Goal: Information Seeking & Learning: Learn about a topic

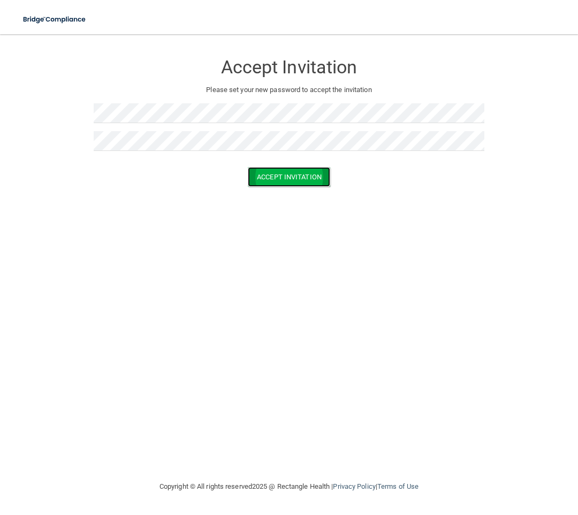
click at [267, 178] on button "Accept Invitation" at bounding box center [289, 177] width 82 height 20
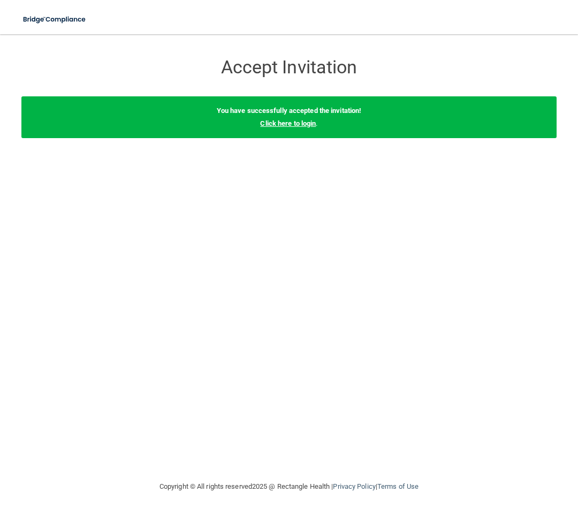
click at [285, 124] on link "Click here to login" at bounding box center [288, 123] width 56 height 8
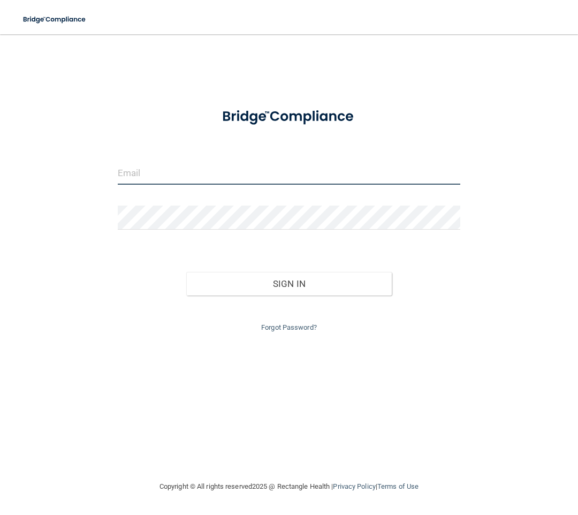
click at [237, 176] on input "email" at bounding box center [289, 173] width 343 height 24
type input "[PERSON_NAME][EMAIL_ADDRESS][DOMAIN_NAME]"
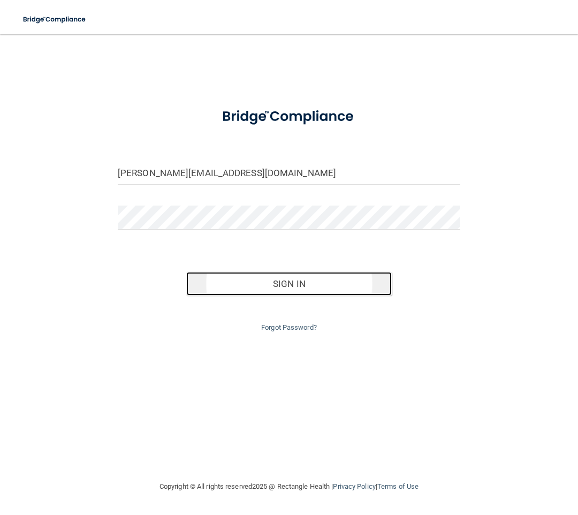
click at [271, 284] on button "Sign In" at bounding box center [289, 284] width 206 height 24
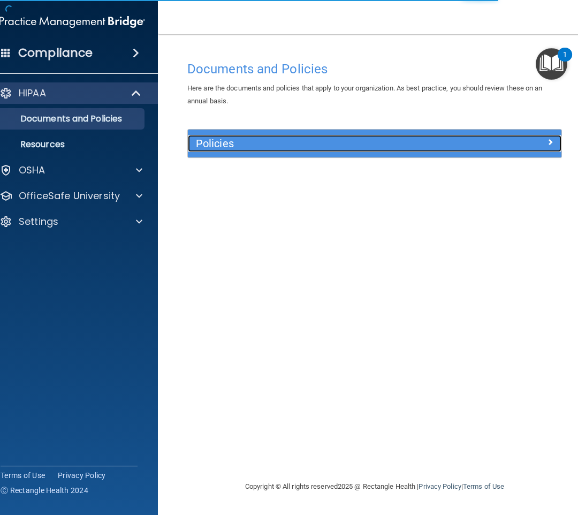
click at [232, 142] on h5 "Policies" at bounding box center [328, 144] width 265 height 12
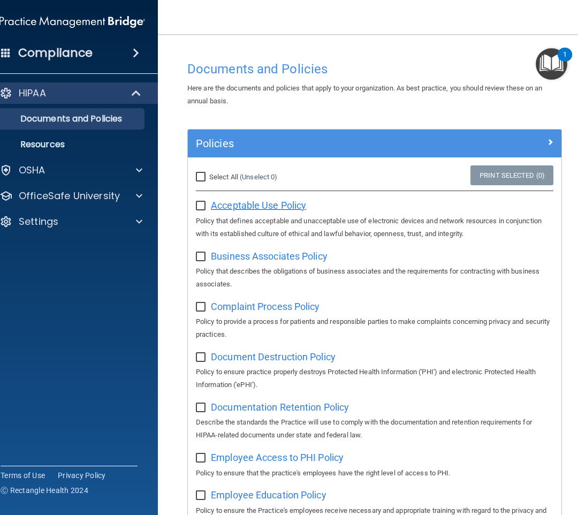
click at [241, 202] on span "Acceptable Use Policy" at bounding box center [258, 205] width 95 height 11
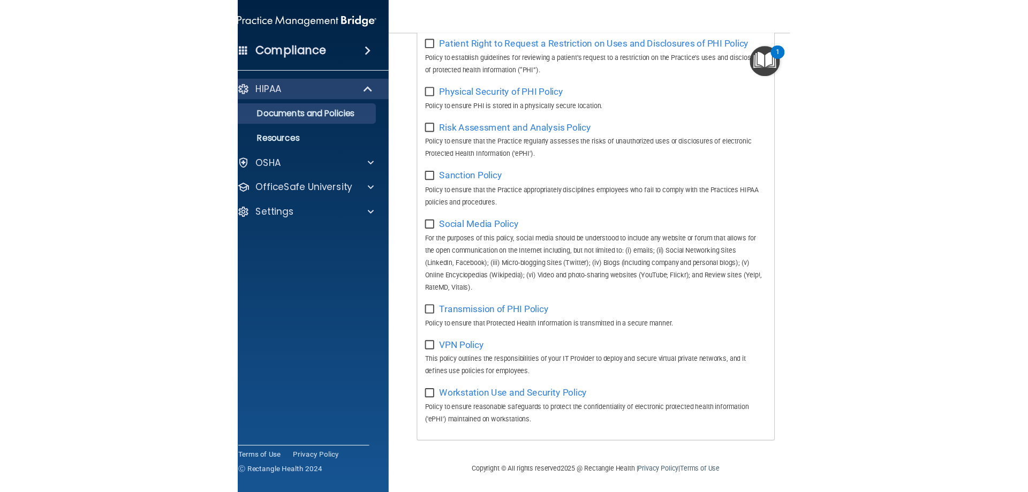
scroll to position [816, 0]
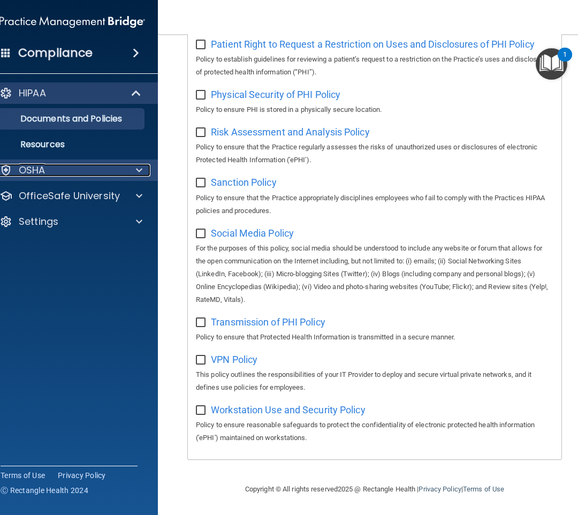
click at [41, 165] on p "OSHA" at bounding box center [32, 170] width 27 height 13
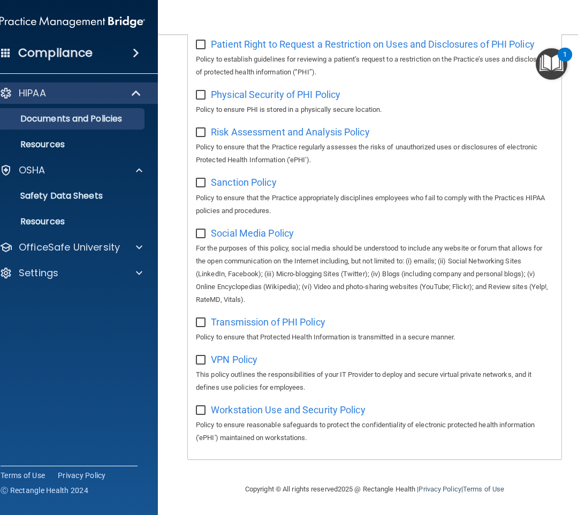
click at [75, 56] on h4 "Compliance" at bounding box center [55, 53] width 74 height 15
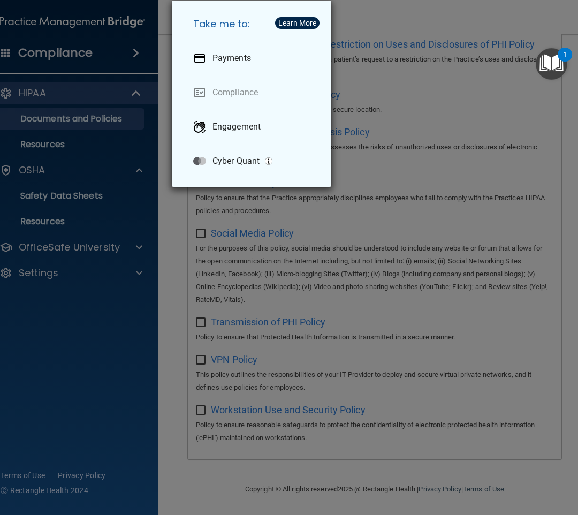
click at [112, 56] on div "Take me to: Payments Compliance Engagement Cyber Quant" at bounding box center [289, 257] width 578 height 515
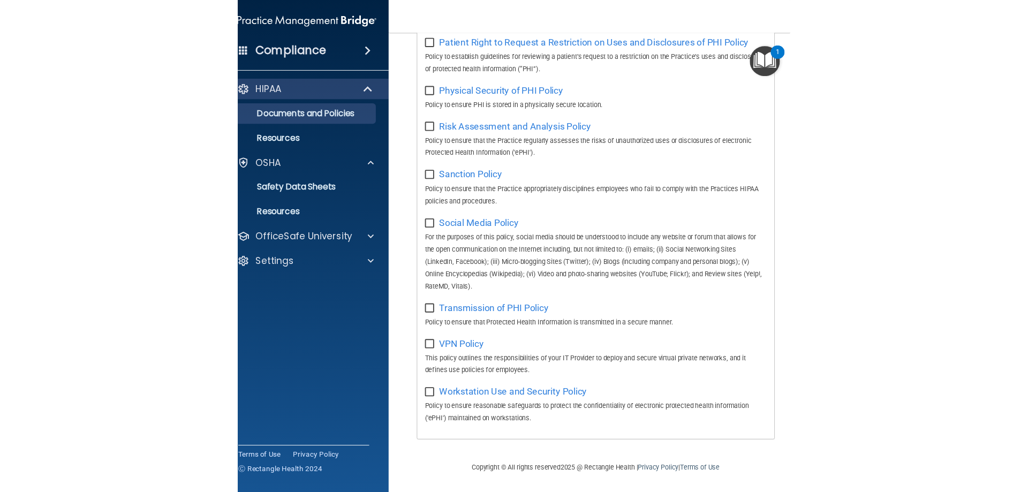
scroll to position [582, 0]
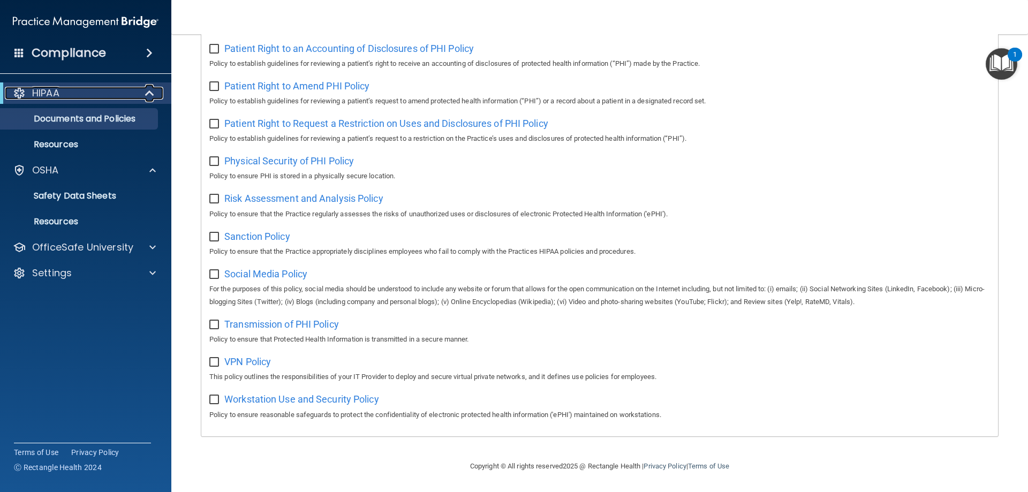
click at [84, 99] on div "HIPAA" at bounding box center [71, 93] width 132 height 13
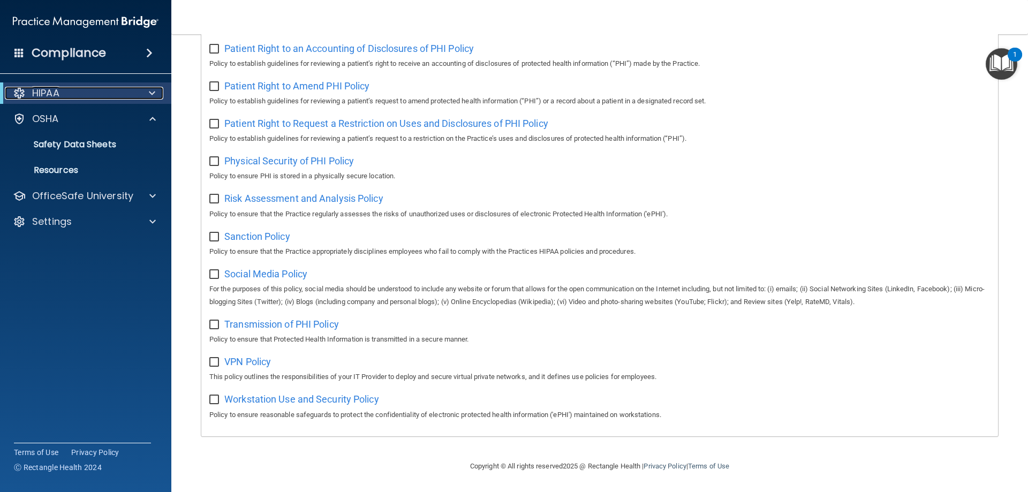
click at [40, 89] on p "HIPAA" at bounding box center [45, 93] width 27 height 13
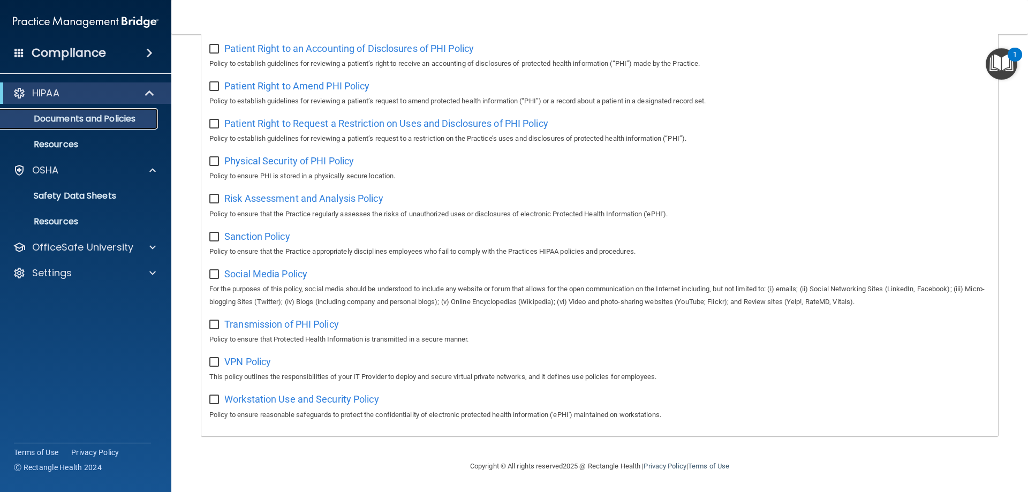
click at [48, 118] on p "Documents and Policies" at bounding box center [80, 119] width 146 height 11
click at [72, 145] on p "Resources" at bounding box center [80, 144] width 146 height 11
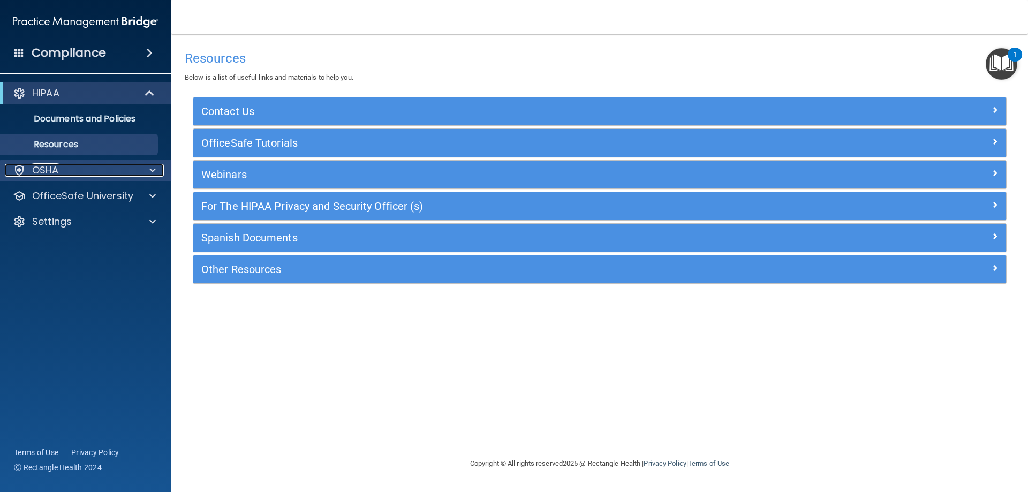
click at [74, 167] on div "OSHA" at bounding box center [71, 170] width 133 height 13
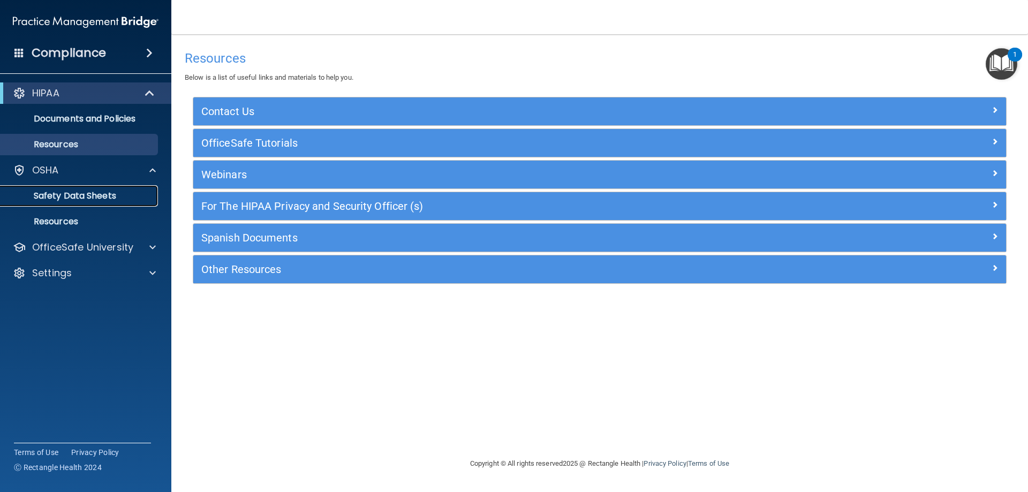
click at [74, 192] on p "Safety Data Sheets" at bounding box center [80, 196] width 146 height 11
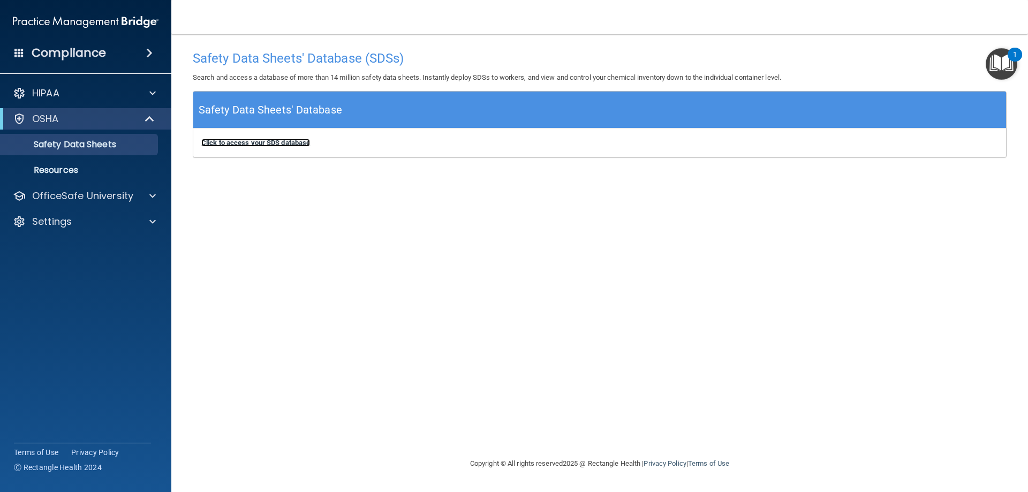
click at [282, 144] on b "Click to access your SDS database" at bounding box center [255, 143] width 109 height 8
click at [59, 173] on p "Resources" at bounding box center [80, 170] width 146 height 11
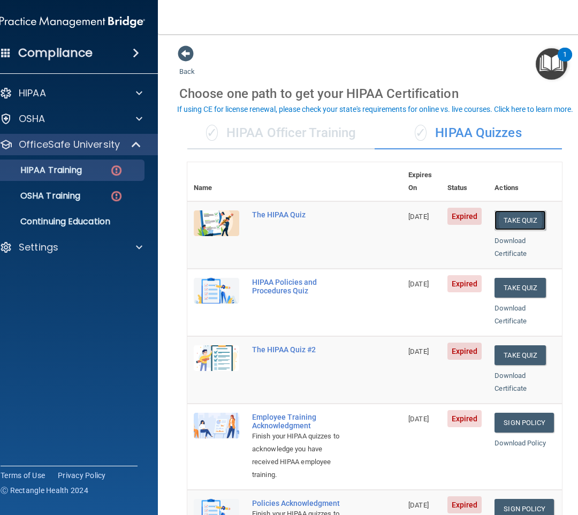
click at [514, 210] on button "Take Quiz" at bounding box center [520, 220] width 51 height 20
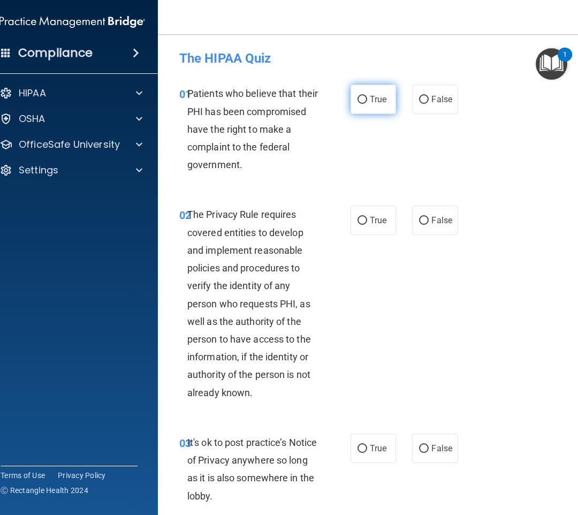
click at [358, 100] on input "True" at bounding box center [363, 100] width 10 height 8
radio input "true"
click at [363, 218] on input "True" at bounding box center [363, 221] width 10 height 8
radio input "true"
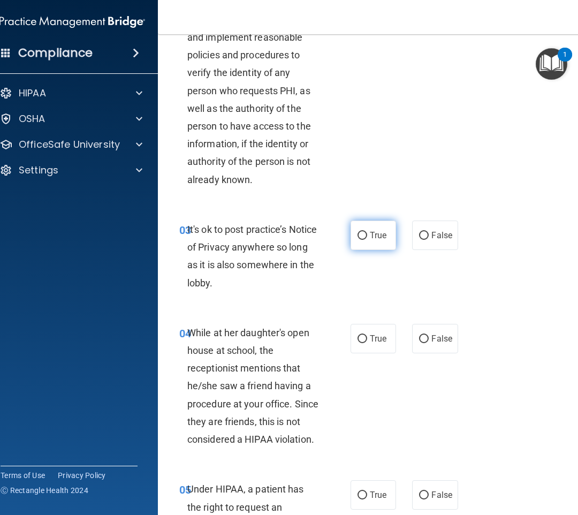
scroll to position [214, 0]
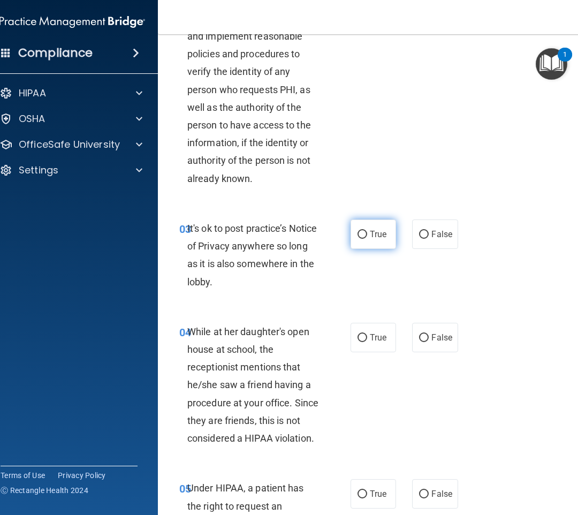
click at [354, 227] on label "True" at bounding box center [374, 234] width 46 height 29
click at [358, 231] on input "True" at bounding box center [363, 235] width 10 height 8
radio input "true"
click at [370, 339] on span "True" at bounding box center [378, 338] width 17 height 10
click at [367, 339] on input "True" at bounding box center [363, 338] width 10 height 8
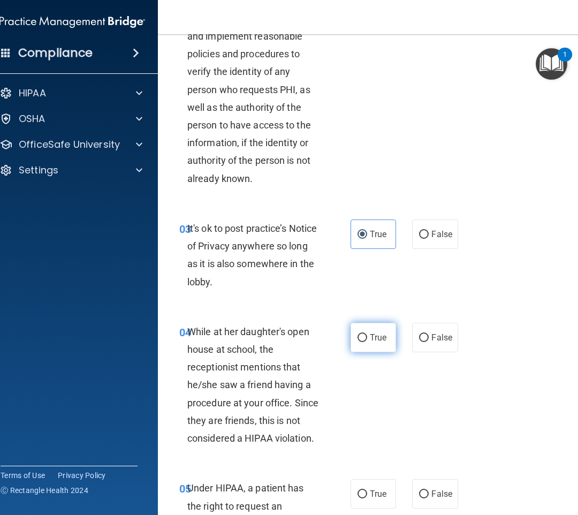
radio input "true"
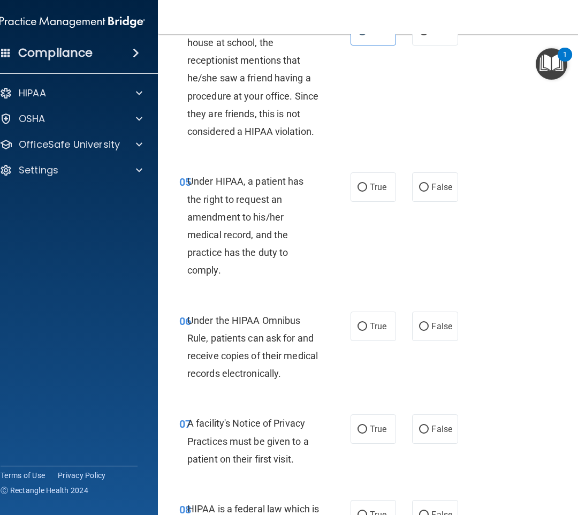
scroll to position [535, 0]
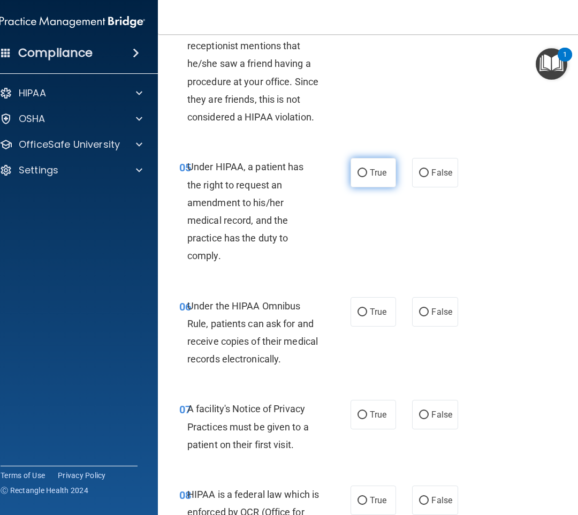
drag, startPoint x: 363, startPoint y: 167, endPoint x: 360, endPoint y: 175, distance: 8.8
click at [362, 167] on label "True" at bounding box center [374, 172] width 46 height 29
click at [362, 169] on input "True" at bounding box center [363, 173] width 10 height 8
radio input "true"
click at [363, 314] on input "True" at bounding box center [363, 312] width 10 height 8
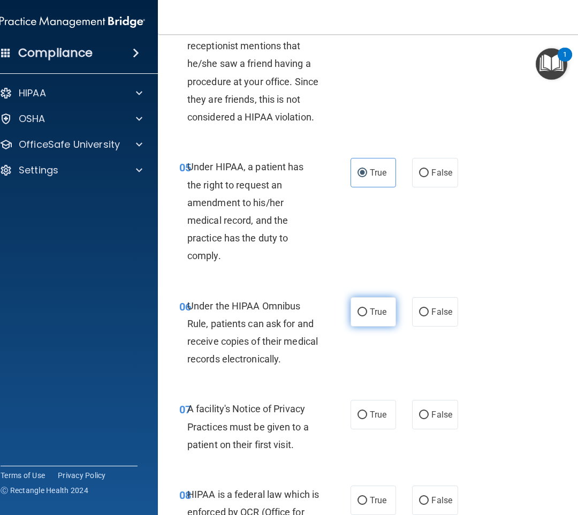
radio input "true"
click at [367, 430] on div "07 A facility's Notice of Privacy Practices must be given to a patient on their…" at bounding box center [374, 430] width 407 height 86
click at [370, 418] on span "True" at bounding box center [378, 415] width 17 height 10
click at [367, 418] on input "True" at bounding box center [363, 415] width 10 height 8
radio input "true"
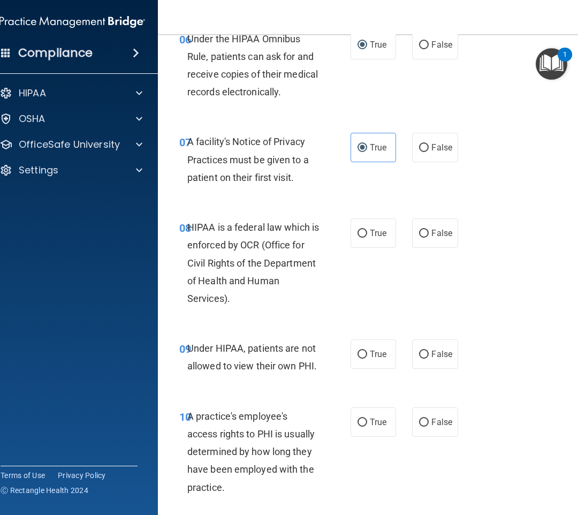
scroll to position [803, 0]
click at [370, 229] on span "True" at bounding box center [378, 233] width 17 height 10
click at [366, 229] on input "True" at bounding box center [363, 233] width 10 height 8
radio input "true"
click at [368, 343] on label "True" at bounding box center [374, 353] width 46 height 29
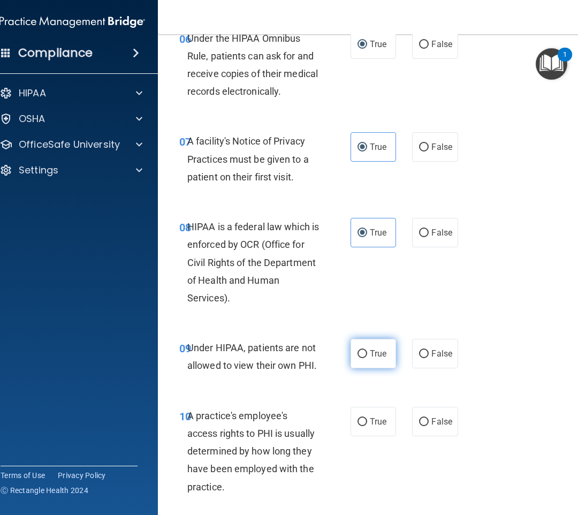
click at [367, 350] on input "True" at bounding box center [363, 354] width 10 height 8
radio input "true"
click at [372, 432] on label "True" at bounding box center [374, 421] width 46 height 29
click at [367, 426] on input "True" at bounding box center [363, 422] width 10 height 8
radio input "true"
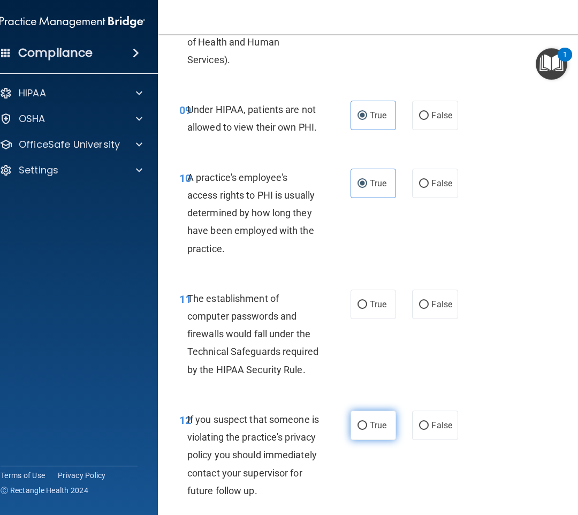
scroll to position [1071, 0]
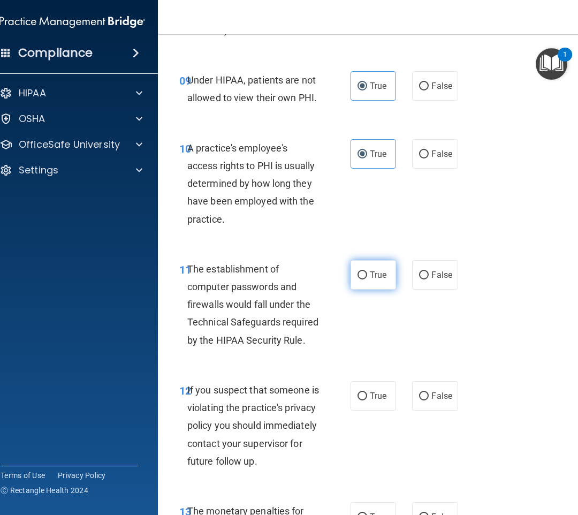
click at [360, 274] on input "True" at bounding box center [363, 275] width 10 height 8
radio input "true"
click at [369, 401] on label "True" at bounding box center [374, 395] width 46 height 29
click at [367, 401] on input "True" at bounding box center [363, 397] width 10 height 8
radio input "true"
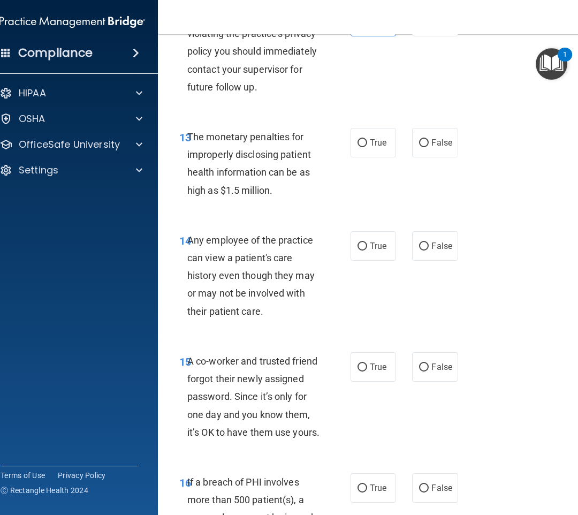
scroll to position [1446, 0]
click at [363, 157] on label "True" at bounding box center [374, 141] width 46 height 29
click at [363, 147] on input "True" at bounding box center [363, 143] width 10 height 8
radio input "true"
click at [370, 251] on span "True" at bounding box center [378, 245] width 17 height 10
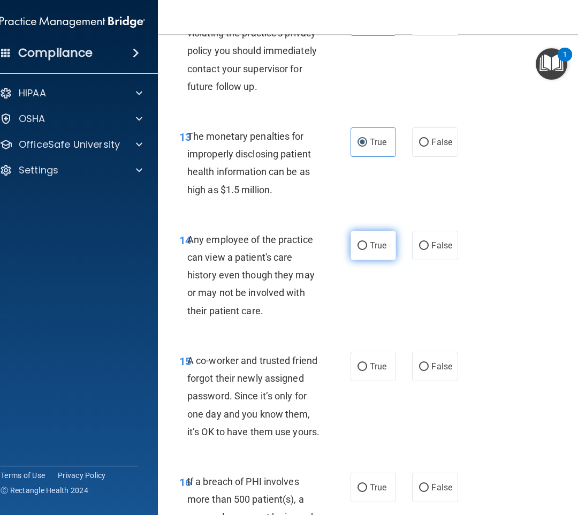
click at [367, 250] on input "True" at bounding box center [363, 246] width 10 height 8
radio input "true"
click at [373, 372] on span "True" at bounding box center [378, 366] width 17 height 10
click at [367, 371] on input "True" at bounding box center [363, 367] width 10 height 8
radio input "true"
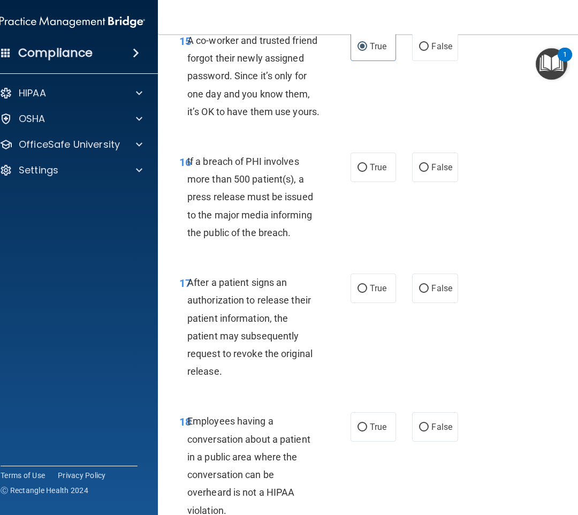
scroll to position [1767, 0]
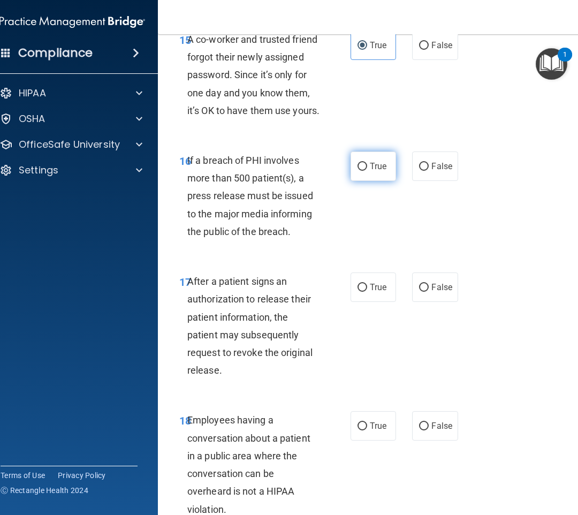
click at [373, 171] on span "True" at bounding box center [378, 166] width 17 height 10
click at [367, 171] on input "True" at bounding box center [363, 167] width 10 height 8
radio input "true"
click at [358, 302] on label "True" at bounding box center [374, 287] width 46 height 29
click at [358, 292] on input "True" at bounding box center [363, 288] width 10 height 8
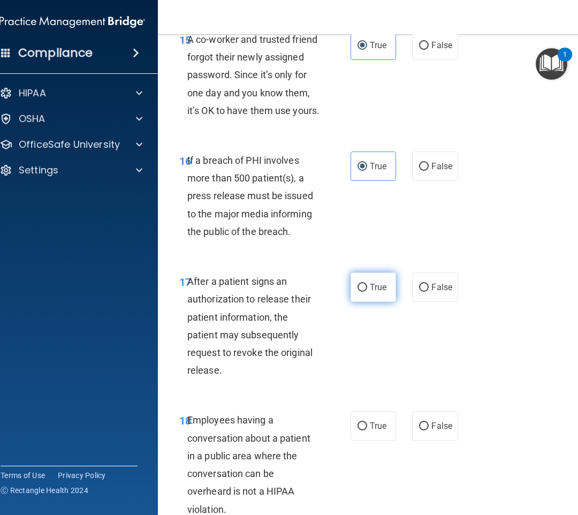
radio input "true"
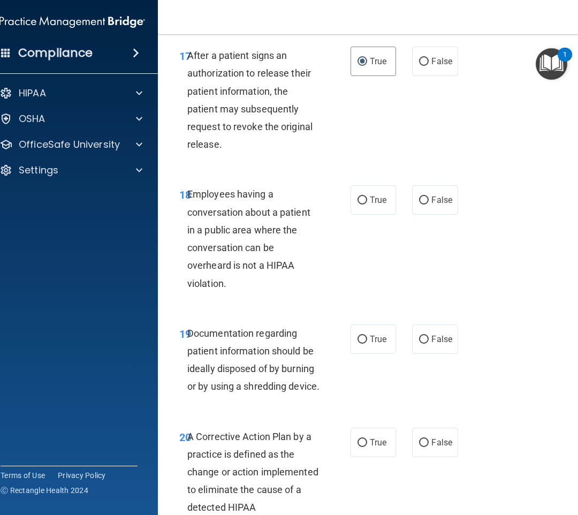
scroll to position [2035, 0]
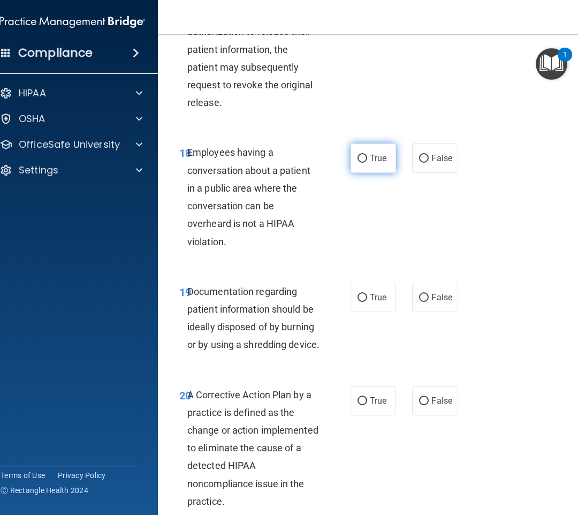
click at [369, 173] on label "True" at bounding box center [374, 158] width 46 height 29
click at [367, 163] on input "True" at bounding box center [363, 159] width 10 height 8
radio input "true"
click at [358, 302] on input "True" at bounding box center [363, 298] width 10 height 8
radio input "true"
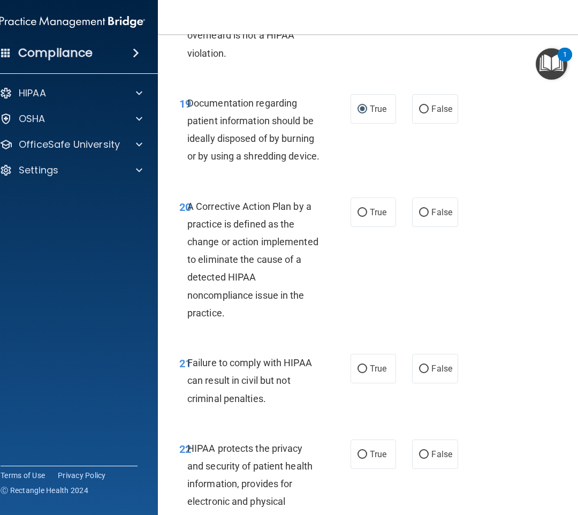
scroll to position [2303, 0]
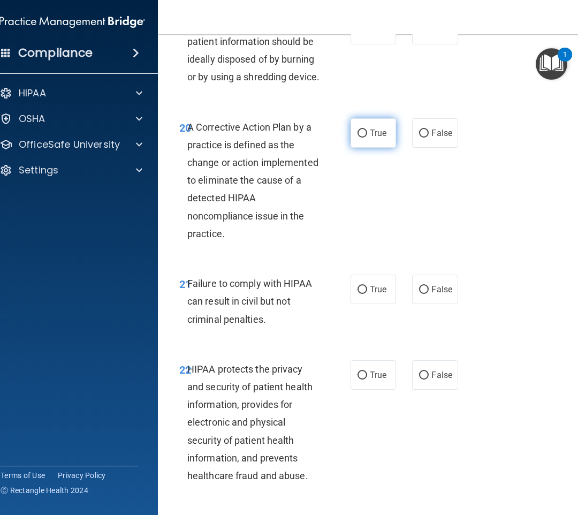
click at [363, 148] on label "True" at bounding box center [374, 132] width 46 height 29
click at [363, 138] on input "True" at bounding box center [363, 134] width 10 height 8
radio input "true"
click at [371, 295] on span "True" at bounding box center [378, 289] width 17 height 10
click at [367, 294] on input "True" at bounding box center [363, 290] width 10 height 8
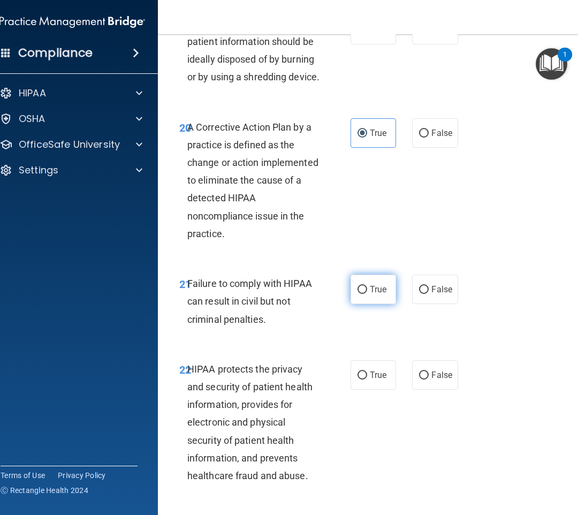
radio input "true"
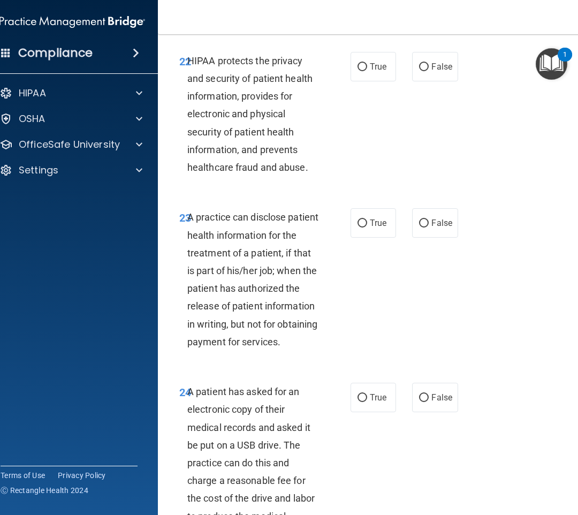
scroll to position [2624, 0]
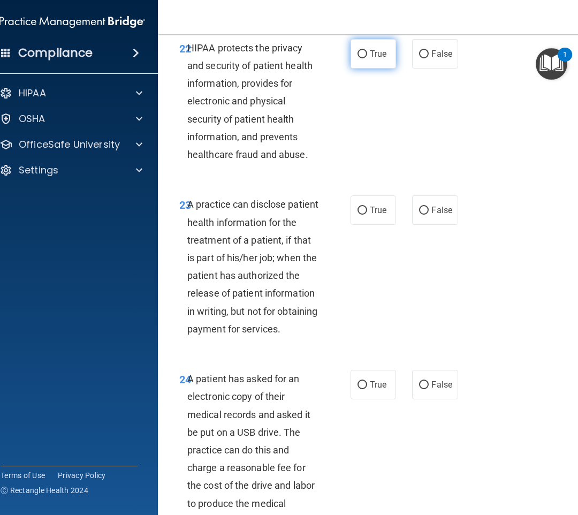
click at [365, 69] on label "True" at bounding box center [374, 53] width 46 height 29
click at [365, 58] on input "True" at bounding box center [363, 54] width 10 height 8
radio input "true"
click at [381, 215] on span "True" at bounding box center [378, 210] width 17 height 10
click at [367, 215] on input "True" at bounding box center [363, 211] width 10 height 8
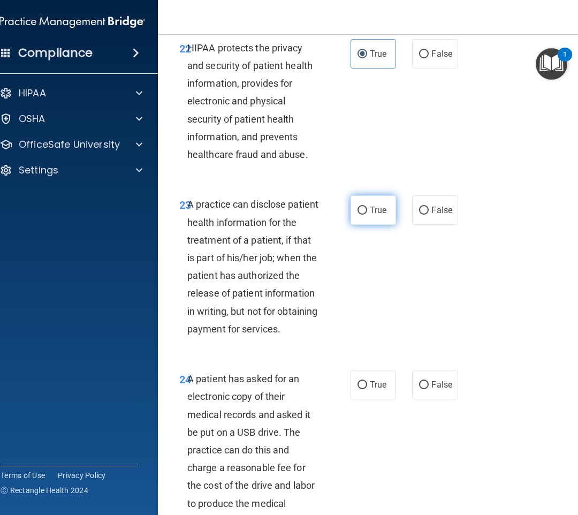
radio input "true"
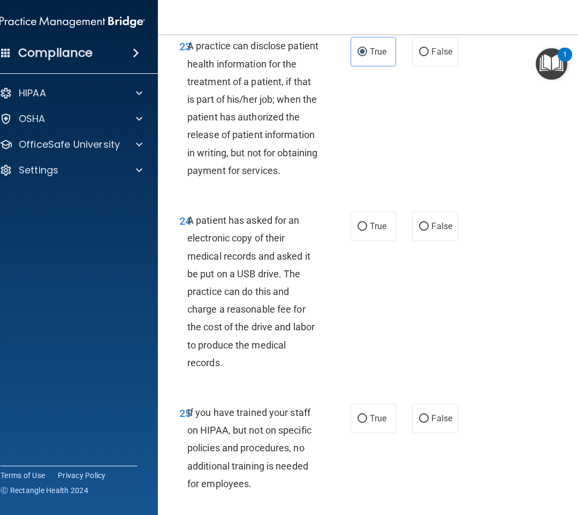
scroll to position [2892, 0]
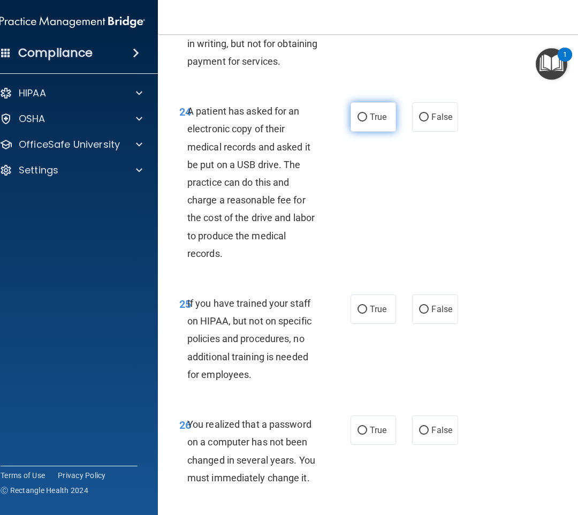
click at [363, 122] on input "True" at bounding box center [363, 118] width 10 height 8
radio input "true"
click at [368, 324] on label "True" at bounding box center [374, 309] width 46 height 29
click at [367, 314] on input "True" at bounding box center [363, 310] width 10 height 8
radio input "true"
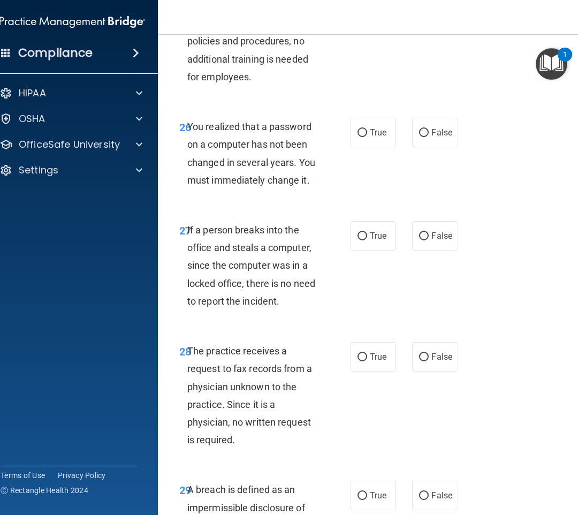
scroll to position [3213, 0]
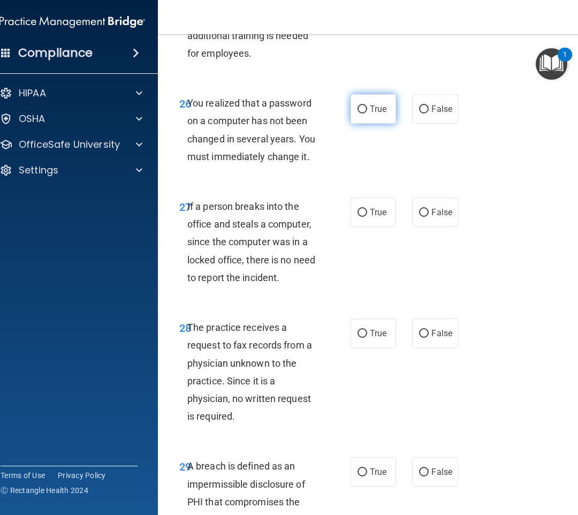
click at [363, 114] on input "True" at bounding box center [363, 109] width 10 height 8
radio input "true"
click at [359, 217] on input "True" at bounding box center [363, 213] width 10 height 8
radio input "true"
click at [359, 338] on input "True" at bounding box center [363, 334] width 10 height 8
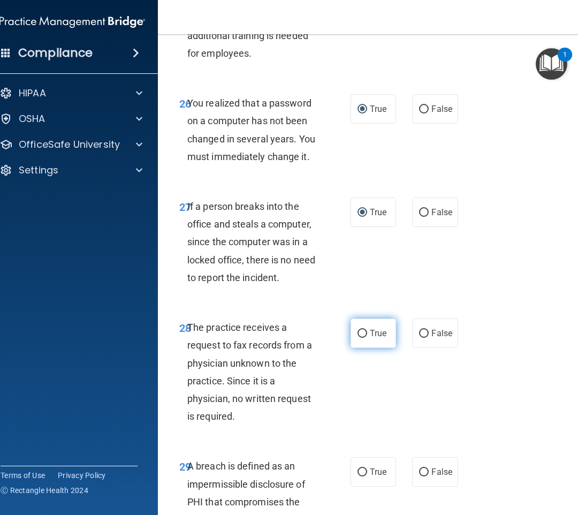
radio input "true"
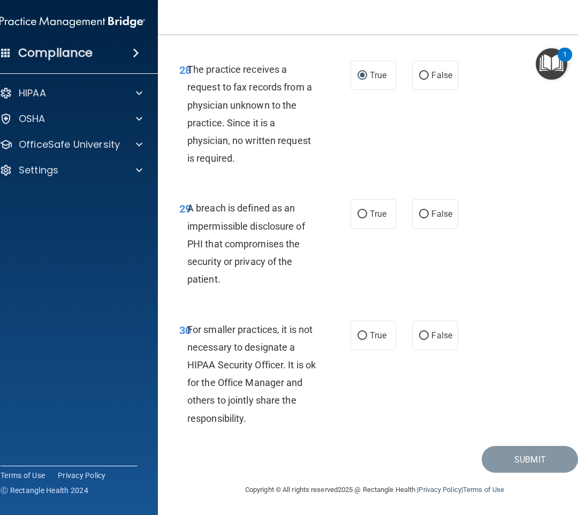
scroll to position [3534, 0]
click at [360, 228] on label "True" at bounding box center [374, 213] width 46 height 29
click at [360, 218] on input "True" at bounding box center [363, 214] width 10 height 8
radio input "true"
click at [370, 340] on span "True" at bounding box center [378, 335] width 17 height 10
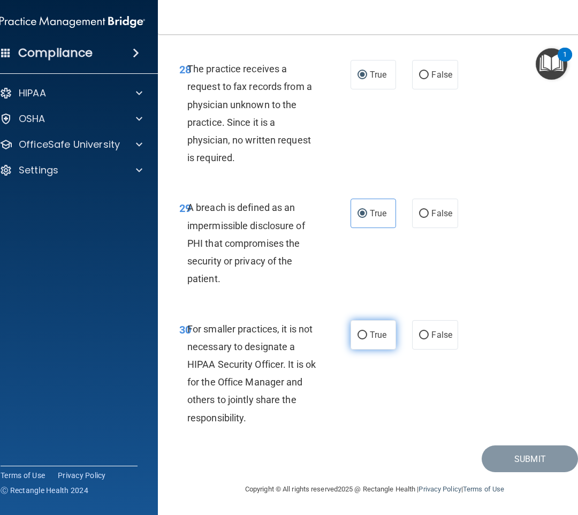
click at [367, 339] on input "True" at bounding box center [363, 335] width 10 height 8
radio input "true"
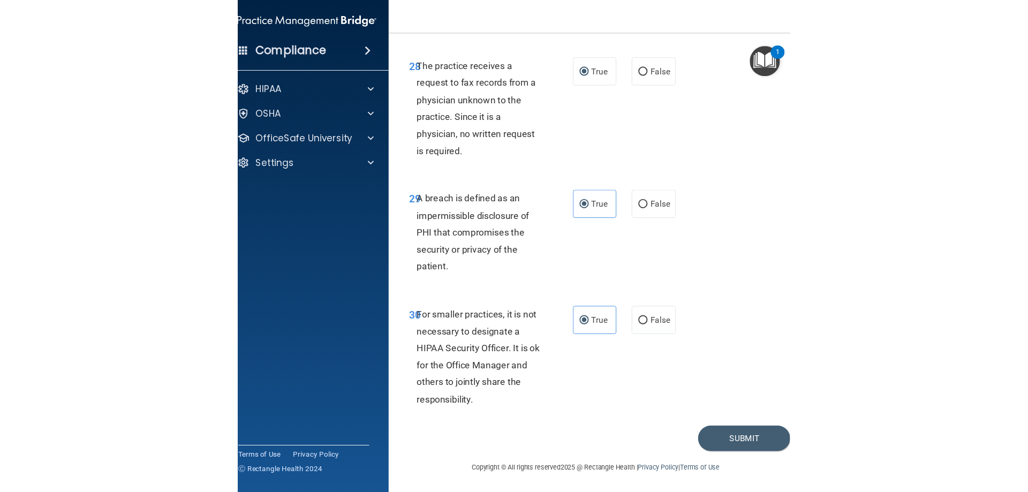
scroll to position [2042, 0]
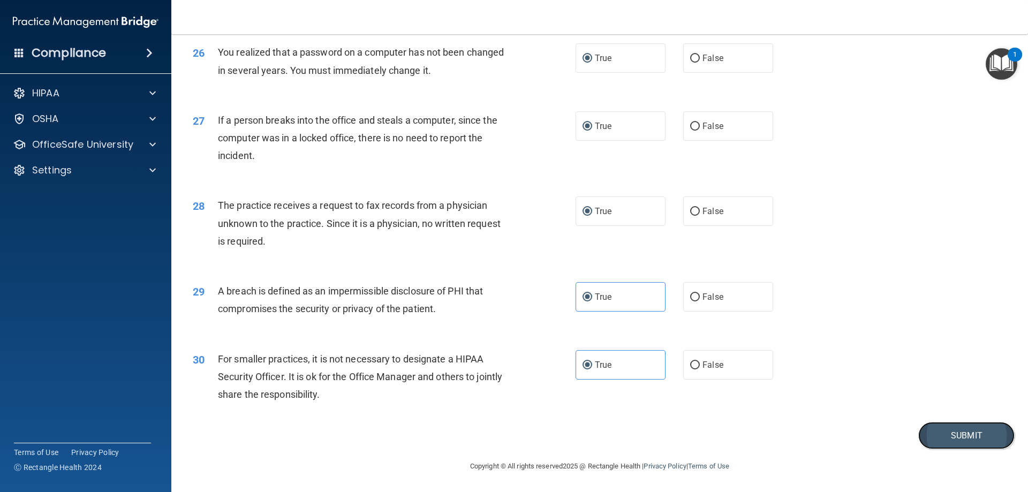
click at [946, 435] on button "Submit" at bounding box center [966, 435] width 96 height 27
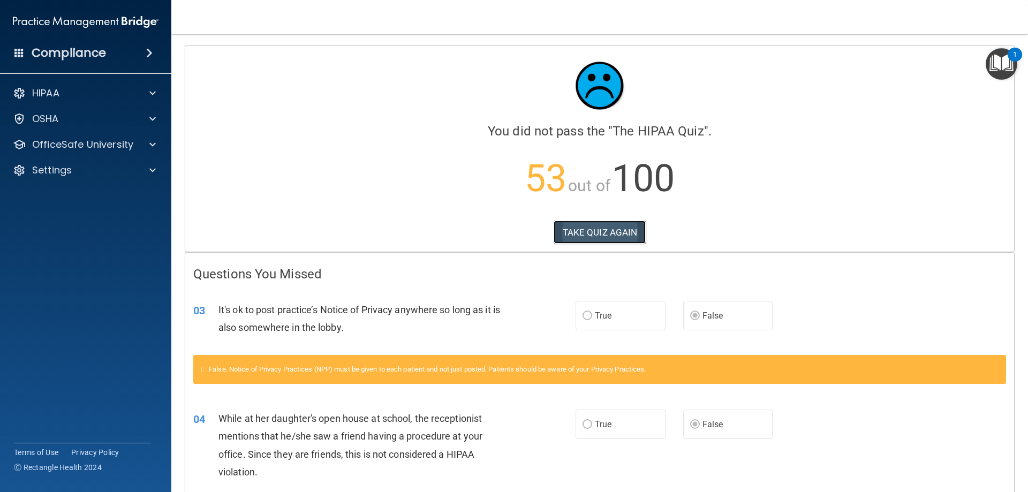
click at [626, 235] on button "TAKE QUIZ AGAIN" at bounding box center [600, 233] width 93 height 24
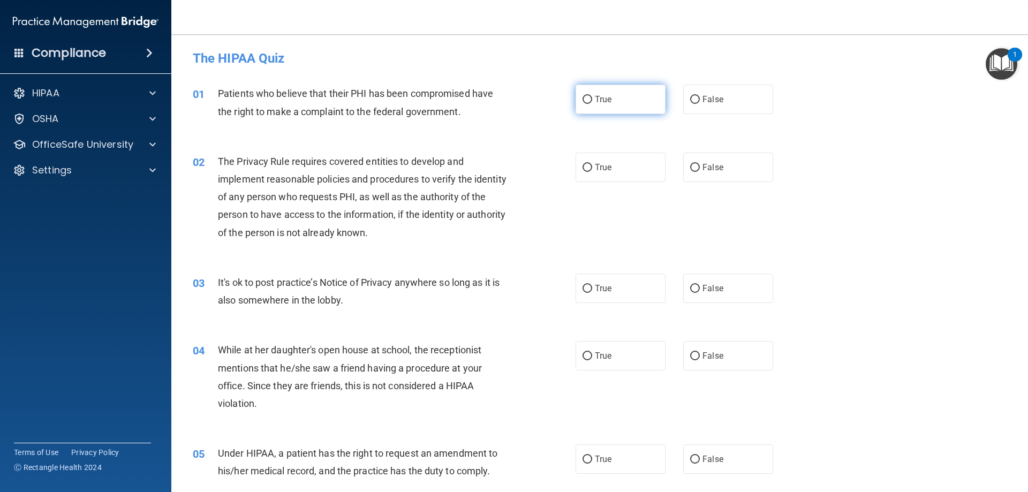
click at [586, 104] on input "True" at bounding box center [588, 100] width 10 height 8
radio input "true"
click at [583, 167] on input "True" at bounding box center [588, 168] width 10 height 8
radio input "true"
click at [693, 290] on input "False" at bounding box center [695, 289] width 10 height 8
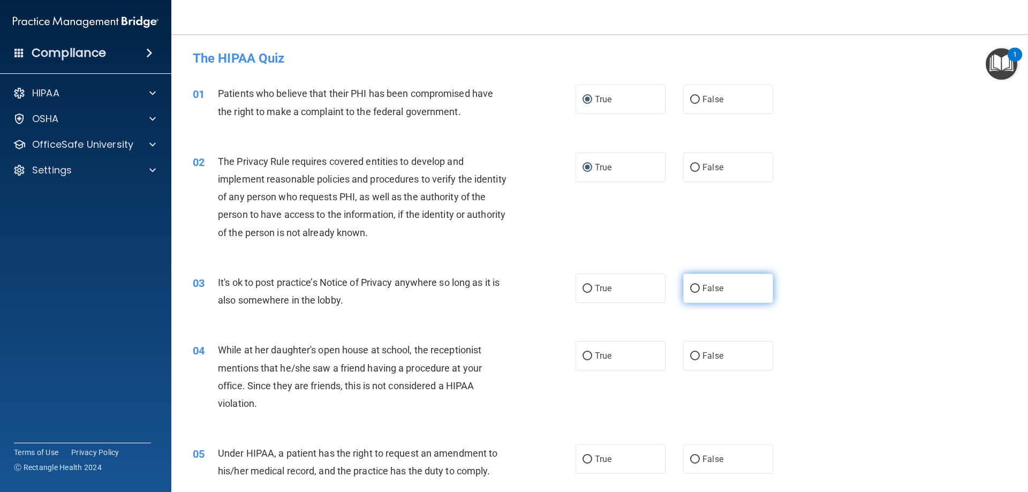
radio input "true"
click at [691, 352] on input "False" at bounding box center [695, 356] width 10 height 8
radio input "true"
click at [690, 459] on input "False" at bounding box center [695, 460] width 10 height 8
radio input "true"
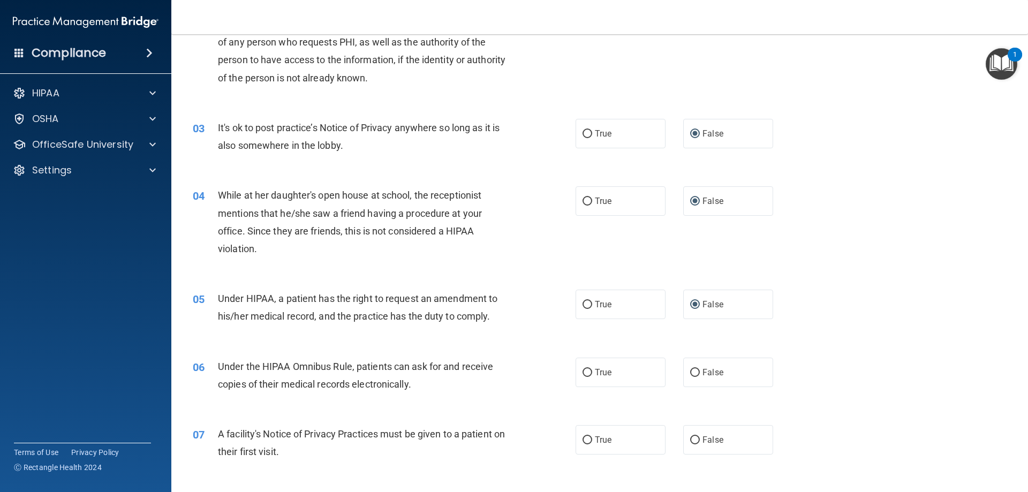
scroll to position [321, 0]
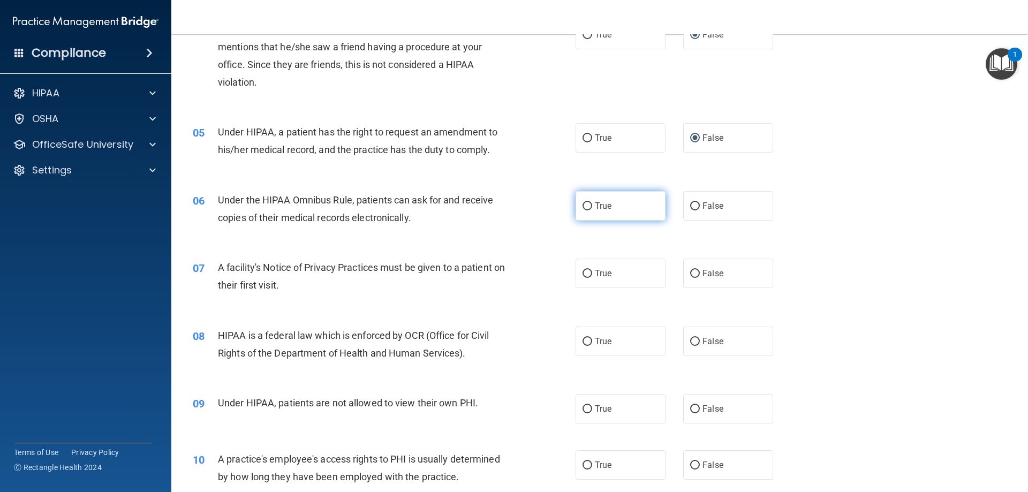
click at [584, 206] on input "True" at bounding box center [588, 206] width 10 height 8
radio input "true"
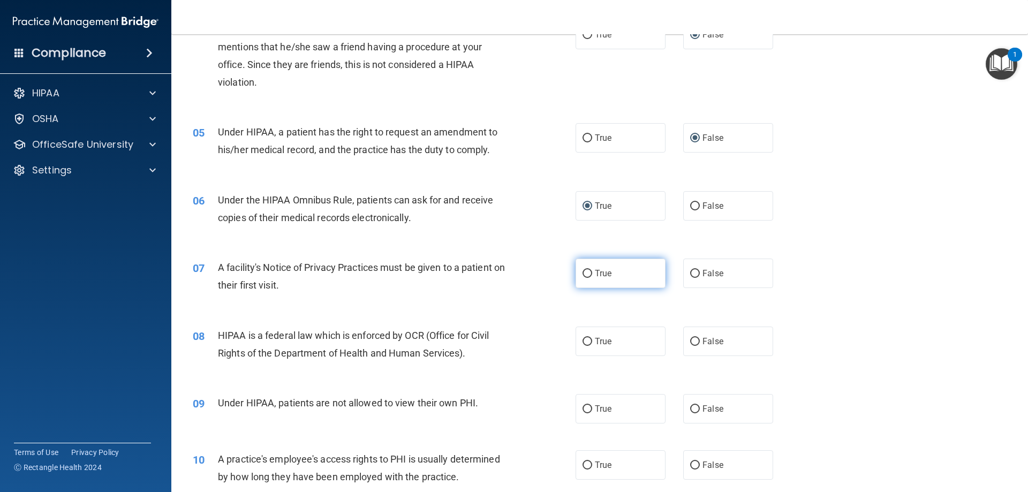
click at [587, 276] on input "True" at bounding box center [588, 274] width 10 height 8
radio input "true"
click at [588, 341] on input "True" at bounding box center [588, 342] width 10 height 8
radio input "true"
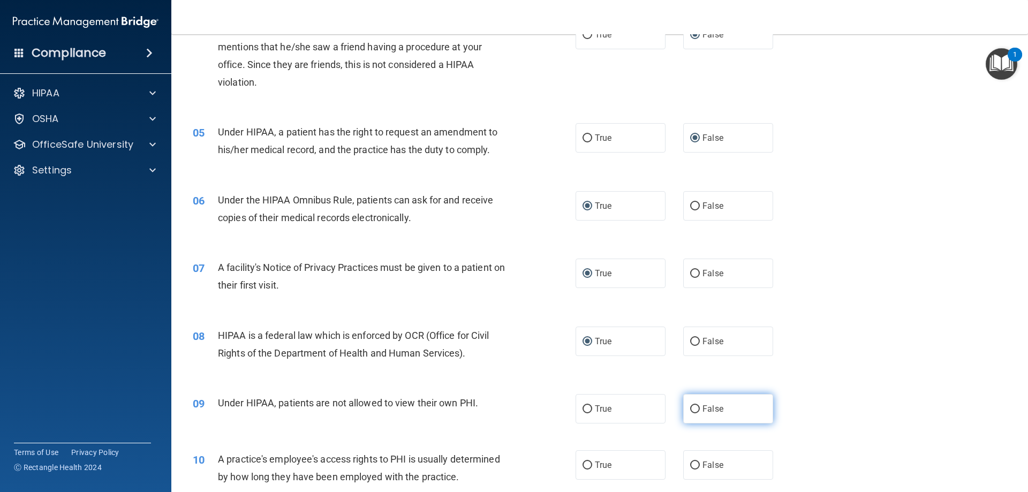
click at [693, 405] on input "False" at bounding box center [695, 409] width 10 height 8
radio input "true"
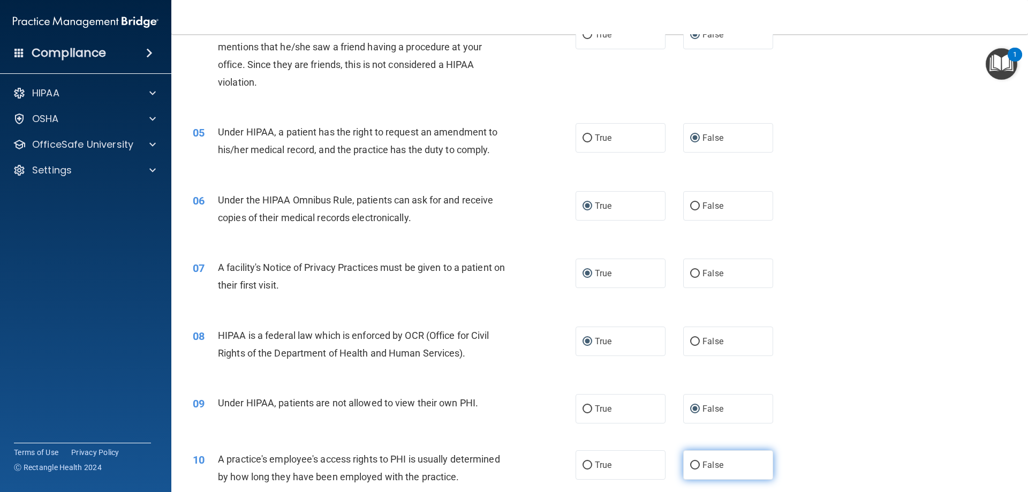
click at [692, 466] on input "False" at bounding box center [695, 466] width 10 height 8
radio input "true"
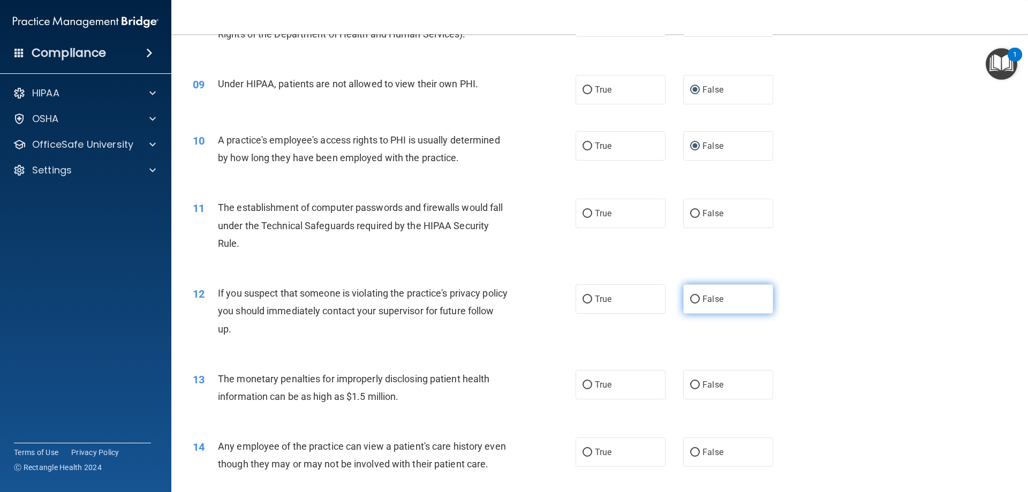
scroll to position [643, 0]
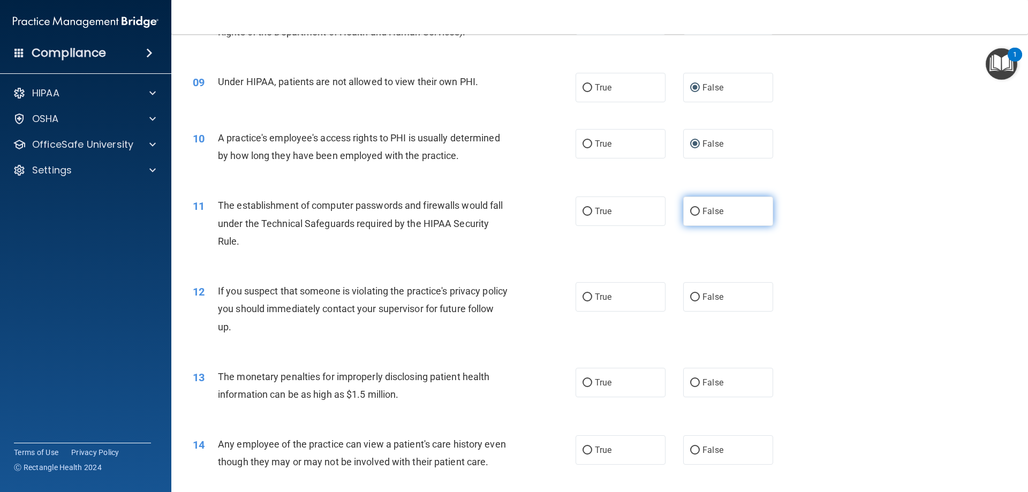
click at [703, 215] on span "False" at bounding box center [713, 211] width 21 height 10
click at [698, 215] on input "False" at bounding box center [695, 212] width 10 height 8
radio input "true"
click at [597, 210] on span "True" at bounding box center [603, 211] width 17 height 10
click at [592, 210] on input "True" at bounding box center [588, 212] width 10 height 8
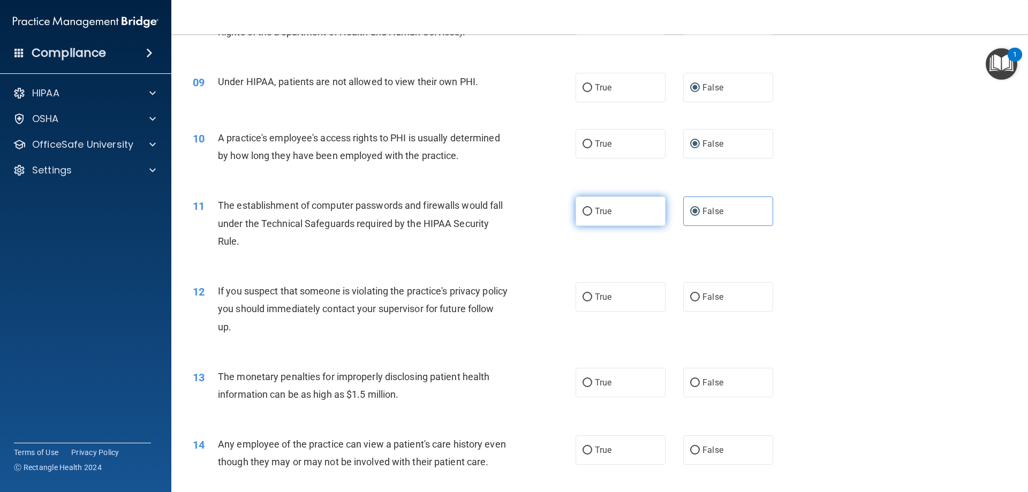
radio input "true"
radio input "false"
click at [590, 298] on label "True" at bounding box center [621, 296] width 90 height 29
click at [590, 298] on input "True" at bounding box center [588, 297] width 10 height 8
radio input "true"
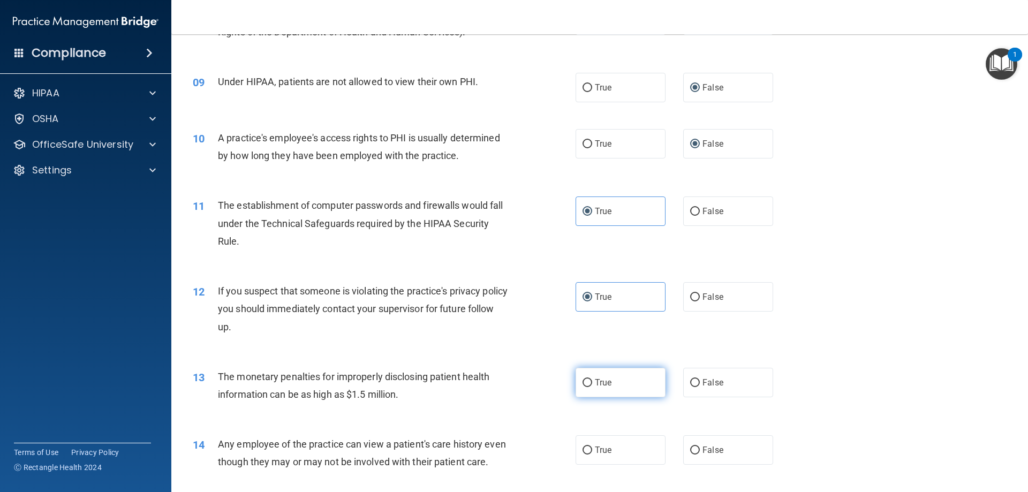
click at [594, 377] on label "True" at bounding box center [621, 382] width 90 height 29
click at [592, 379] on input "True" at bounding box center [588, 383] width 10 height 8
radio input "true"
click at [692, 450] on input "False" at bounding box center [695, 451] width 10 height 8
radio input "true"
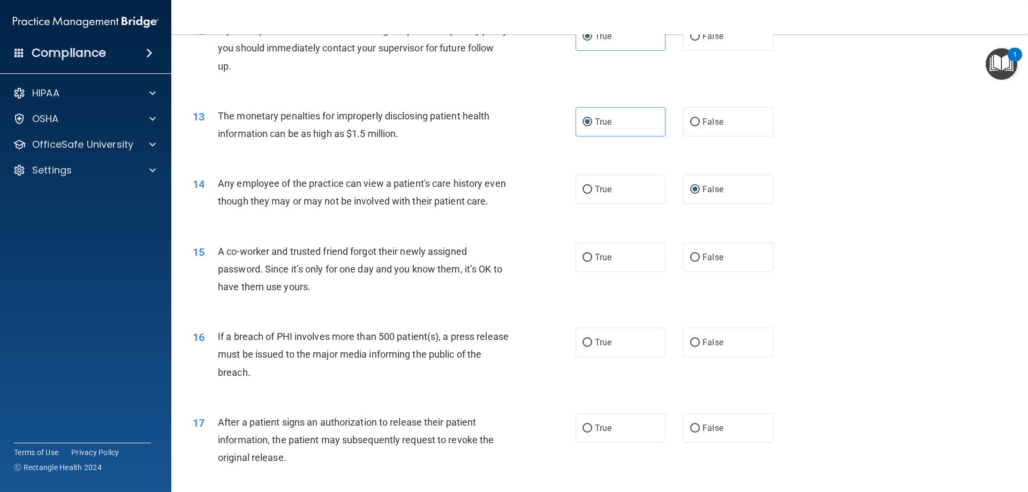
scroll to position [964, 0]
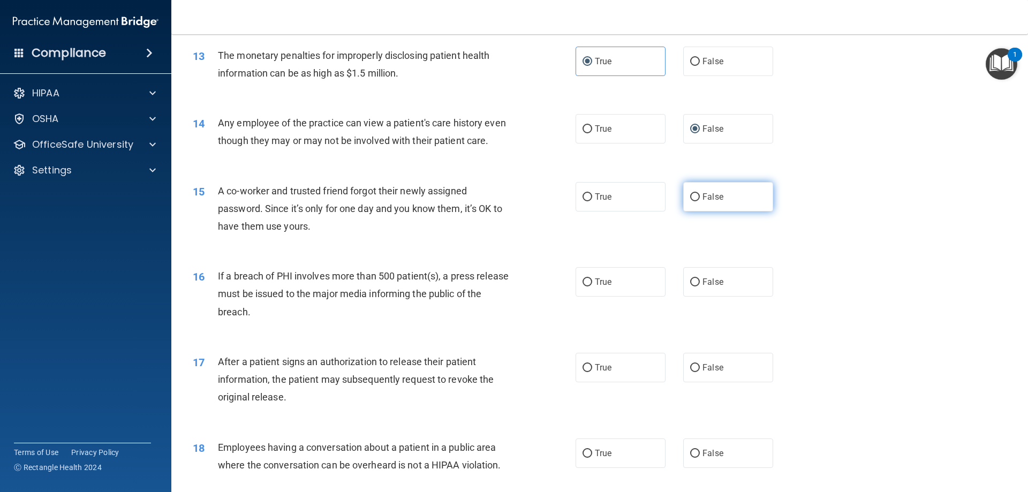
click at [715, 202] on span "False" at bounding box center [713, 197] width 21 height 10
click at [700, 201] on input "False" at bounding box center [695, 197] width 10 height 8
radio input "true"
click at [584, 293] on label "True" at bounding box center [621, 281] width 90 height 29
click at [584, 286] on input "True" at bounding box center [588, 282] width 10 height 8
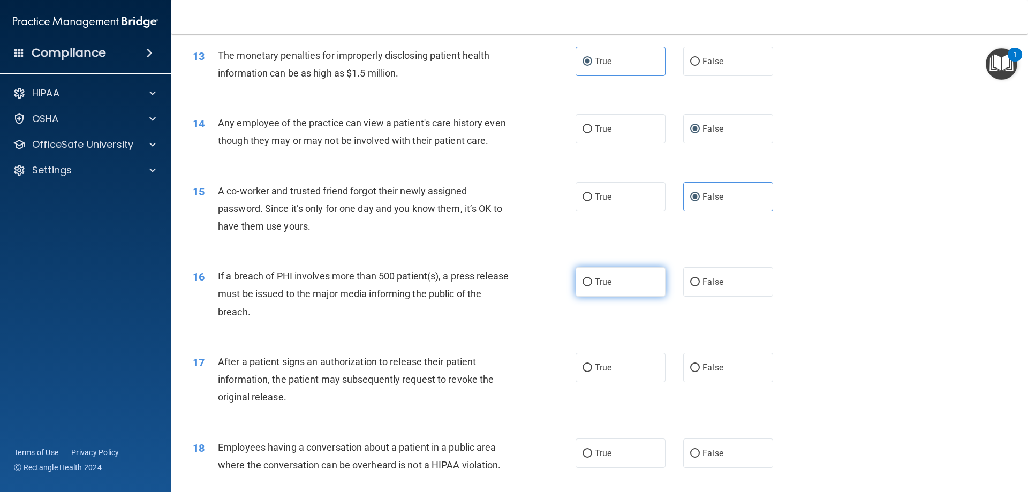
radio input "true"
click at [596, 382] on label "True" at bounding box center [621, 367] width 90 height 29
click at [592, 372] on input "True" at bounding box center [588, 368] width 10 height 8
radio input "true"
click at [703, 458] on span "False" at bounding box center [713, 453] width 21 height 10
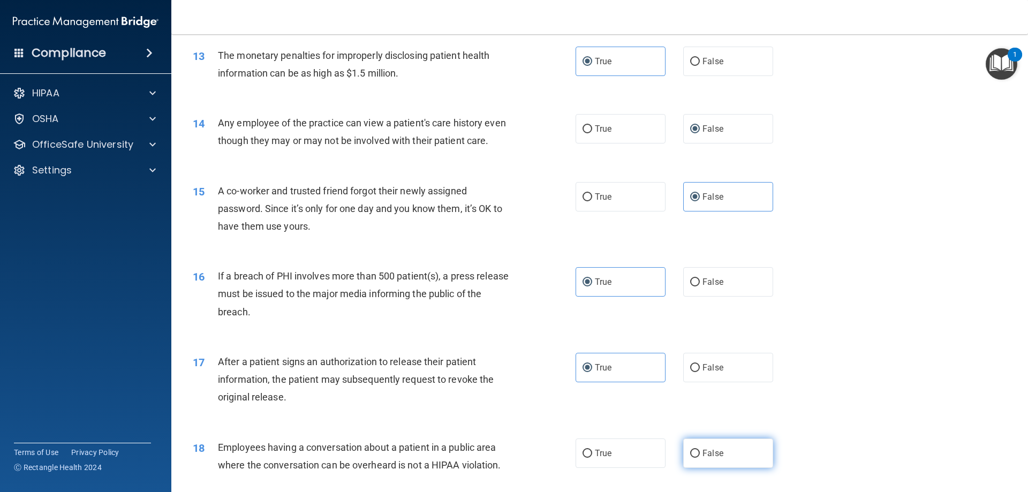
click at [699, 458] on input "False" at bounding box center [695, 454] width 10 height 8
radio input "true"
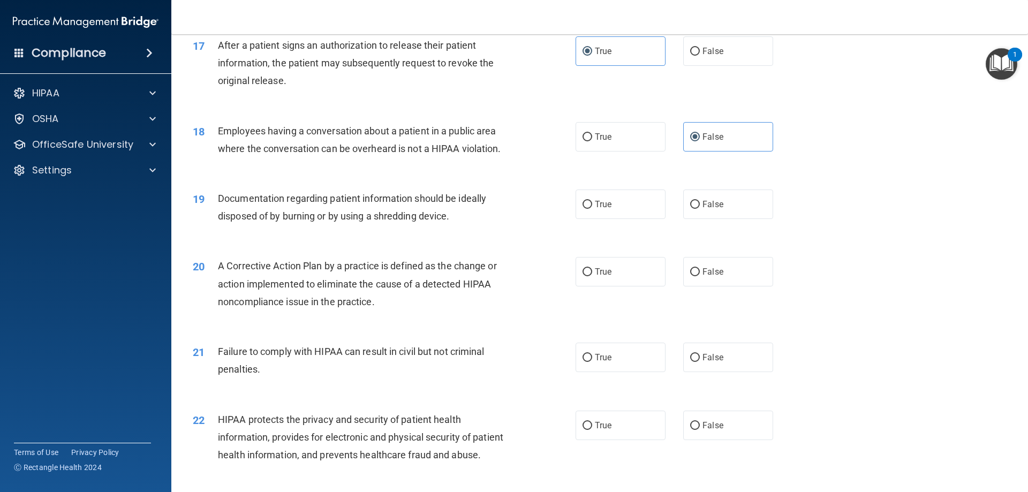
scroll to position [1285, 0]
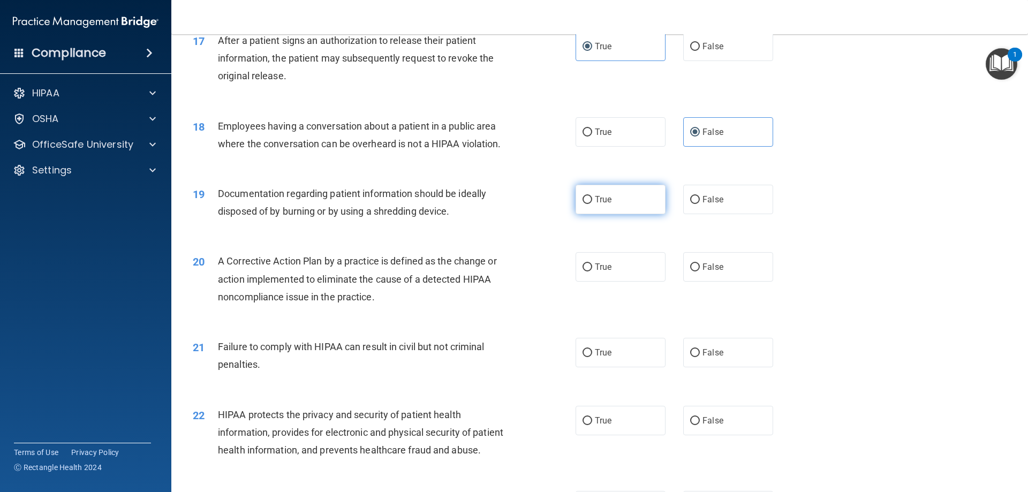
click at [600, 205] on span "True" at bounding box center [603, 199] width 17 height 10
click at [592, 204] on input "True" at bounding box center [588, 200] width 10 height 8
radio input "true"
click at [598, 272] on span "True" at bounding box center [603, 267] width 17 height 10
click at [592, 271] on input "True" at bounding box center [588, 267] width 10 height 8
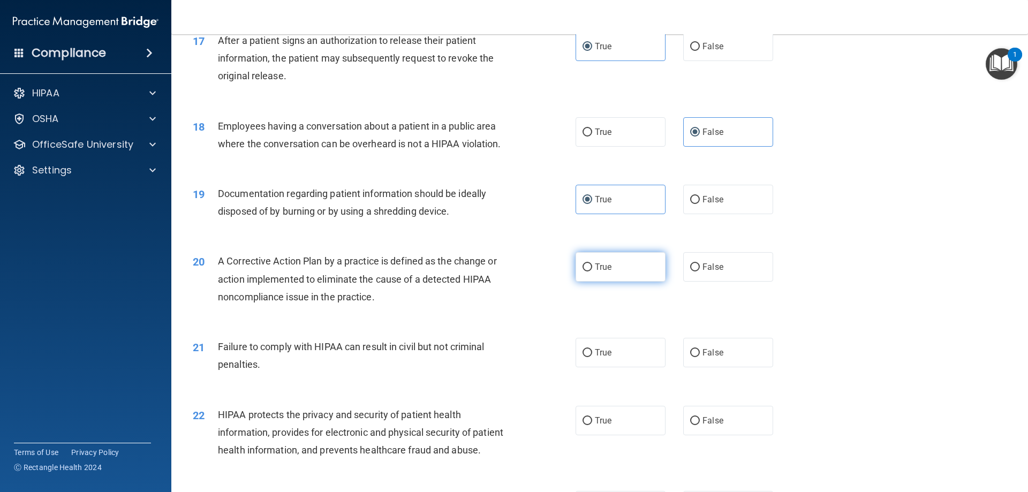
radio input "true"
click at [703, 358] on span "False" at bounding box center [713, 353] width 21 height 10
click at [698, 357] on input "False" at bounding box center [695, 353] width 10 height 8
radio input "true"
click at [601, 432] on label "True" at bounding box center [621, 420] width 90 height 29
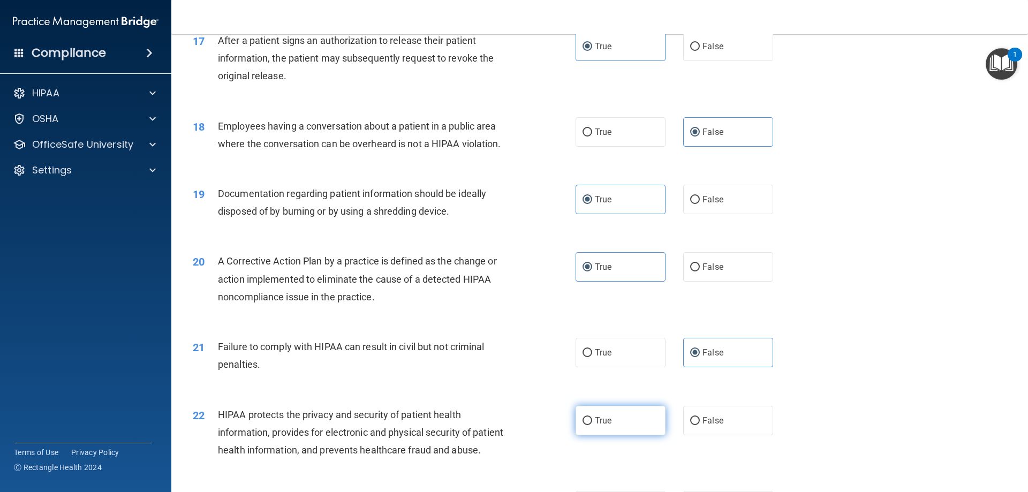
click at [592, 425] on input "True" at bounding box center [588, 421] width 10 height 8
radio input "true"
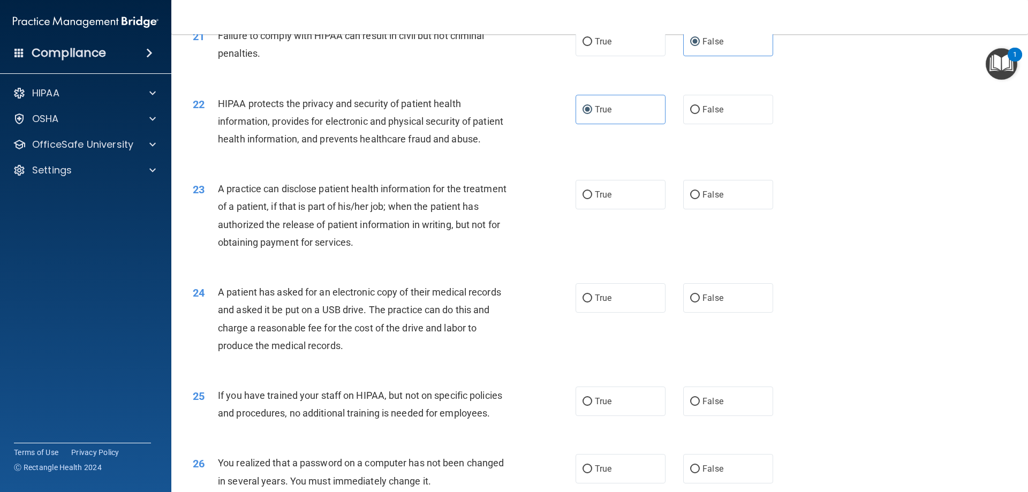
scroll to position [1606, 0]
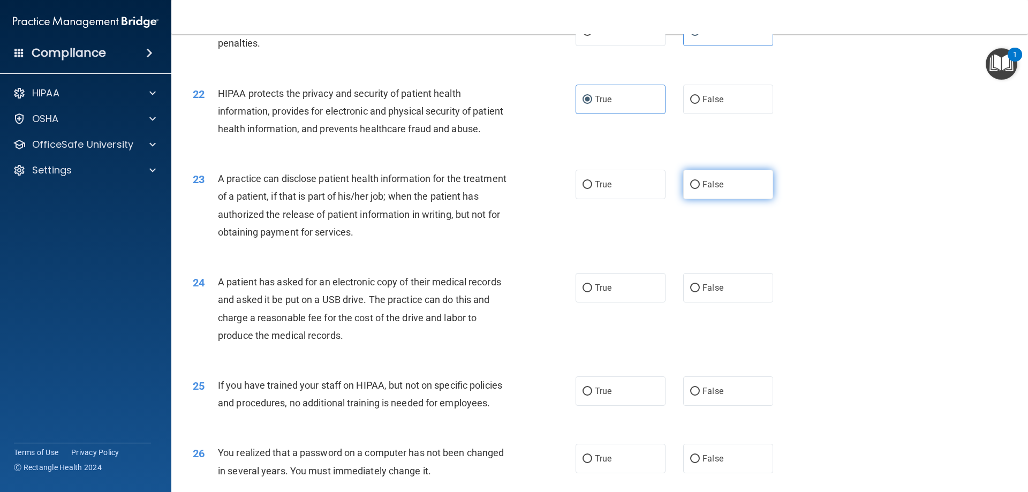
click at [719, 199] on label "False" at bounding box center [728, 184] width 90 height 29
click at [700, 189] on input "False" at bounding box center [695, 185] width 10 height 8
radio input "true"
click at [631, 303] on label "True" at bounding box center [621, 287] width 90 height 29
click at [592, 292] on input "True" at bounding box center [588, 288] width 10 height 8
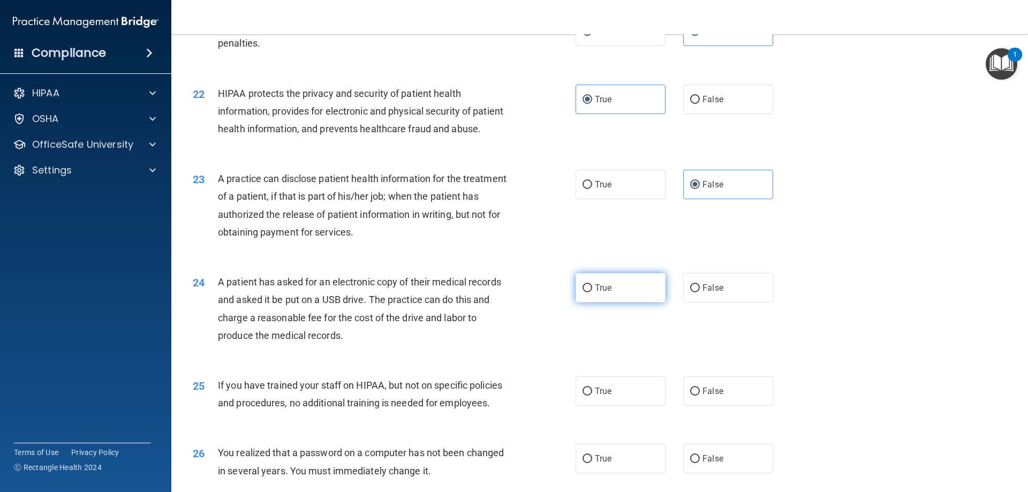
radio input "true"
click at [723, 406] on label "False" at bounding box center [728, 390] width 90 height 29
click at [700, 396] on input "False" at bounding box center [695, 392] width 10 height 8
radio input "true"
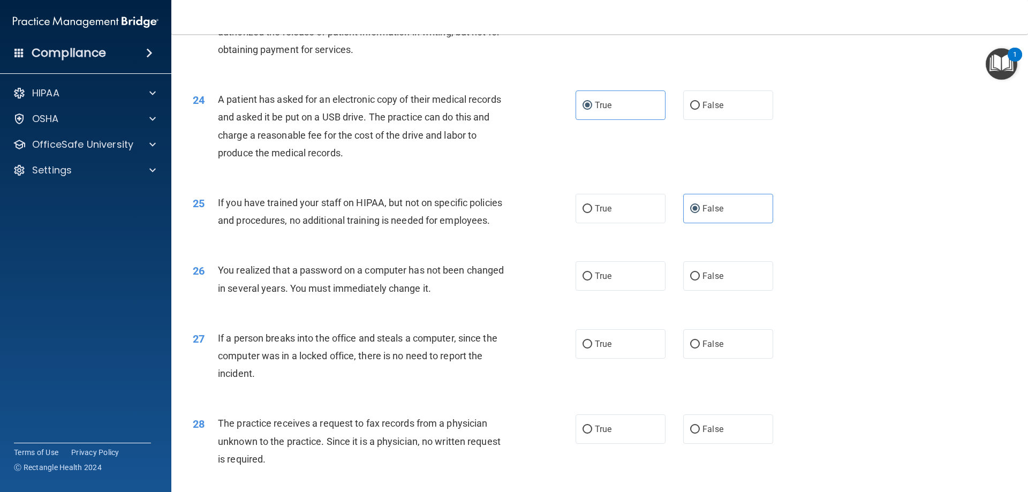
scroll to position [1874, 0]
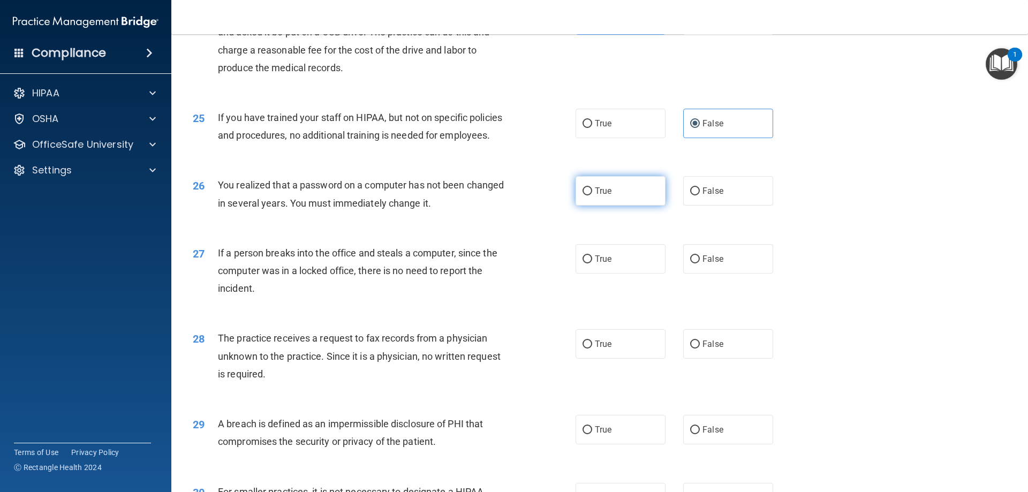
click at [621, 206] on label "True" at bounding box center [621, 190] width 90 height 29
click at [592, 195] on input "True" at bounding box center [588, 191] width 10 height 8
radio input "true"
click at [697, 274] on label "False" at bounding box center [728, 258] width 90 height 29
click at [697, 263] on input "False" at bounding box center [695, 259] width 10 height 8
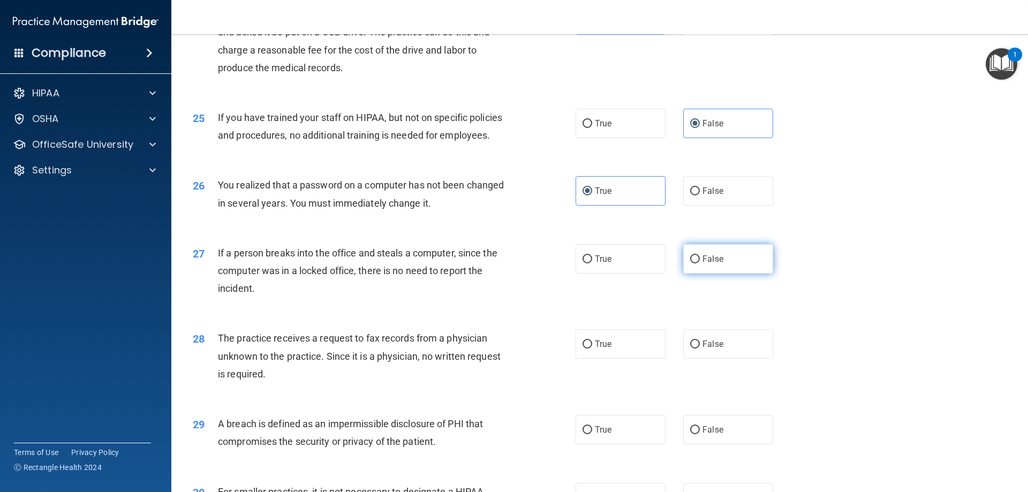
radio input "true"
click at [704, 349] on span "False" at bounding box center [713, 344] width 21 height 10
click at [700, 349] on input "False" at bounding box center [695, 345] width 10 height 8
radio input "true"
click at [587, 444] on label "True" at bounding box center [621, 429] width 90 height 29
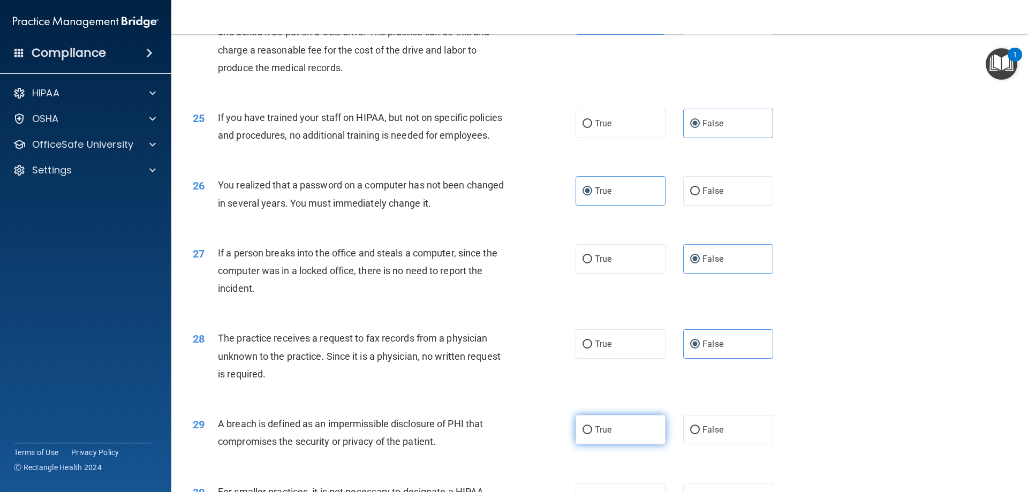
click at [587, 434] on input "True" at bounding box center [588, 430] width 10 height 8
radio input "true"
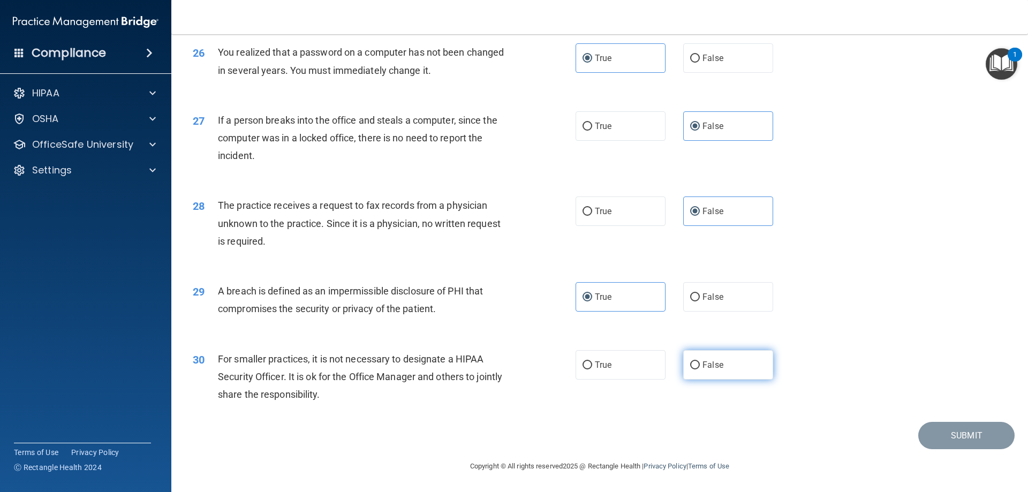
scroll to position [2042, 0]
click at [701, 370] on label "False" at bounding box center [728, 364] width 90 height 29
click at [700, 369] on input "False" at bounding box center [695, 365] width 10 height 8
radio input "true"
click at [969, 440] on button "Submit" at bounding box center [966, 435] width 96 height 27
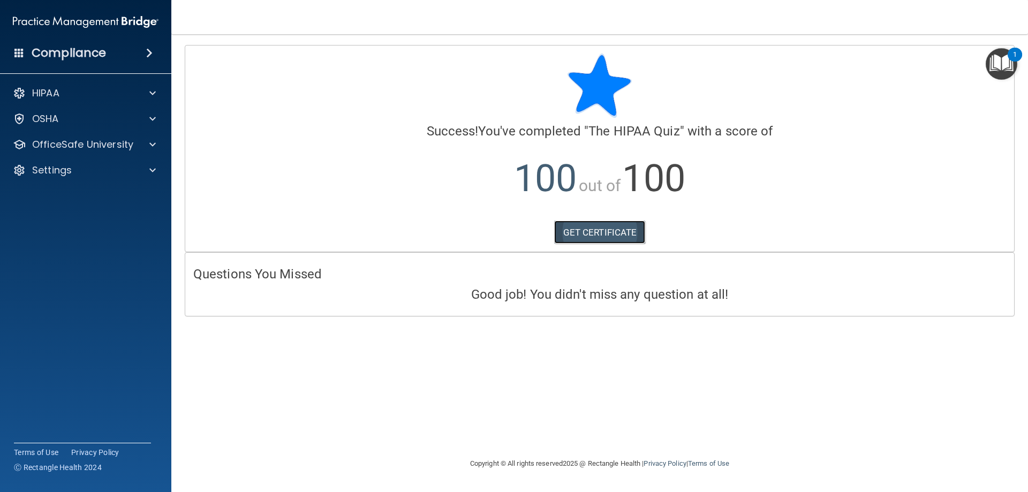
click at [626, 236] on link "GET CERTIFICATE" at bounding box center [600, 233] width 92 height 24
click at [148, 90] on div at bounding box center [151, 93] width 27 height 13
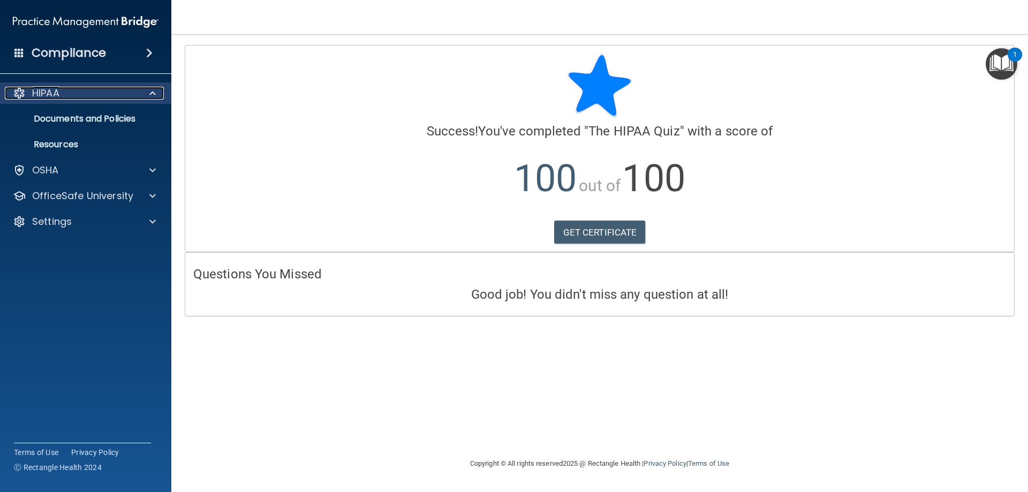
click at [147, 90] on div at bounding box center [151, 93] width 27 height 13
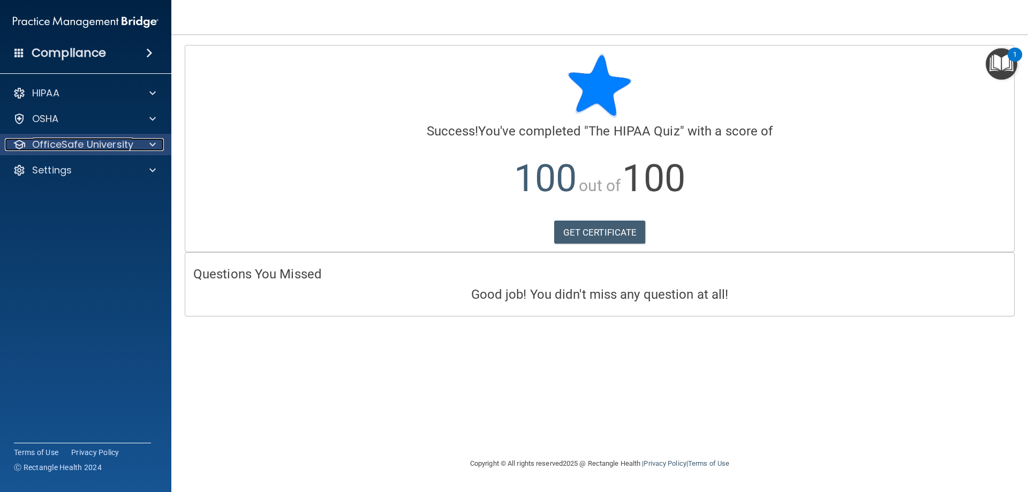
click at [158, 149] on div at bounding box center [151, 144] width 27 height 13
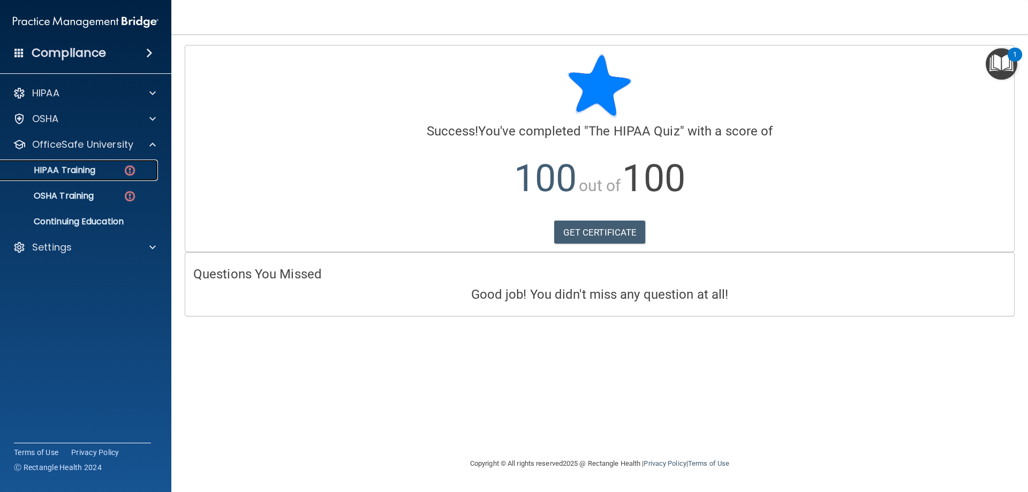
click at [116, 170] on div "HIPAA Training" at bounding box center [80, 170] width 146 height 11
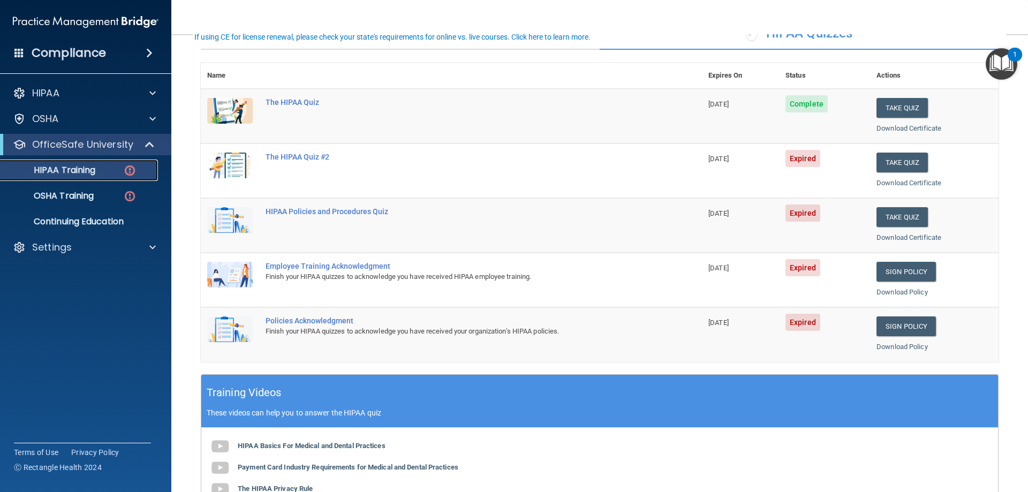
scroll to position [107, 0]
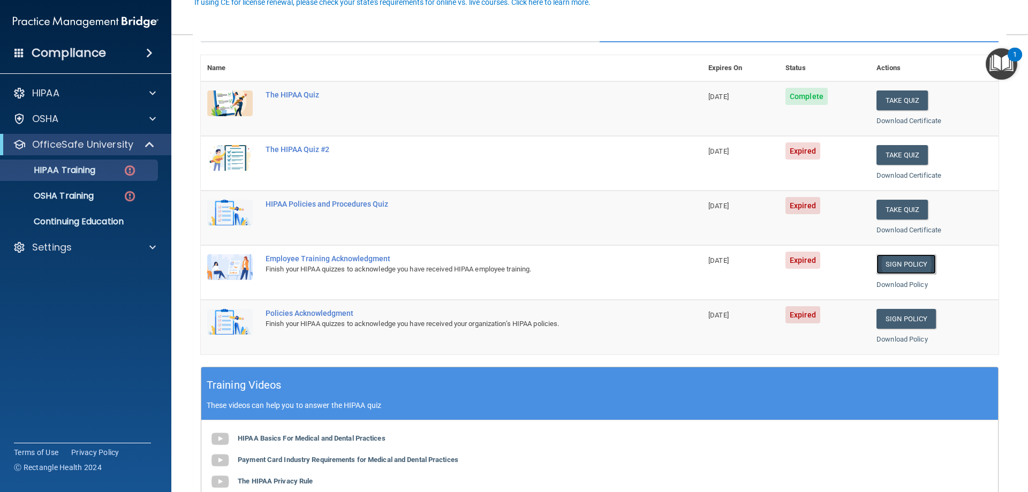
click at [892, 258] on link "Sign Policy" at bounding box center [906, 264] width 59 height 20
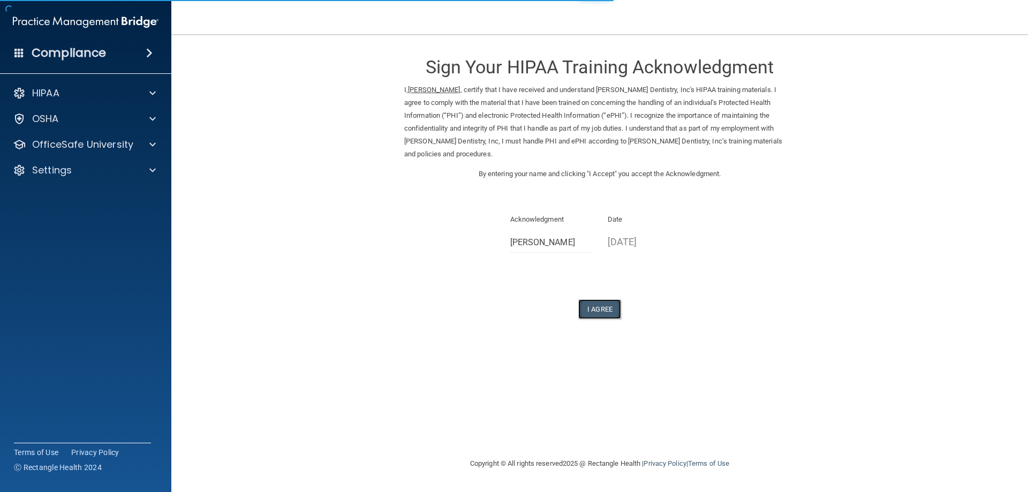
click at [602, 306] on button "I Agree" at bounding box center [599, 309] width 43 height 20
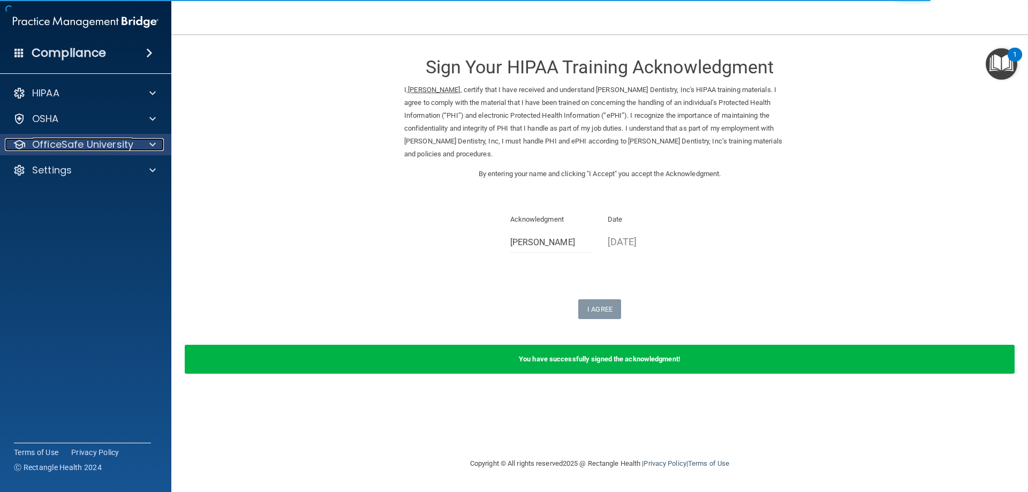
click at [100, 144] on p "OfficeSafe University" at bounding box center [82, 144] width 101 height 13
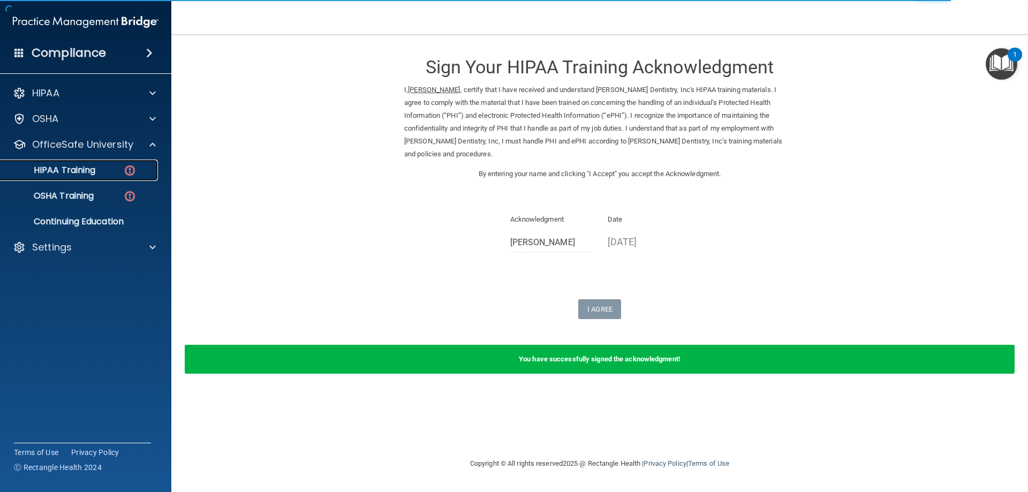
click at [107, 169] on div "HIPAA Training" at bounding box center [80, 170] width 146 height 11
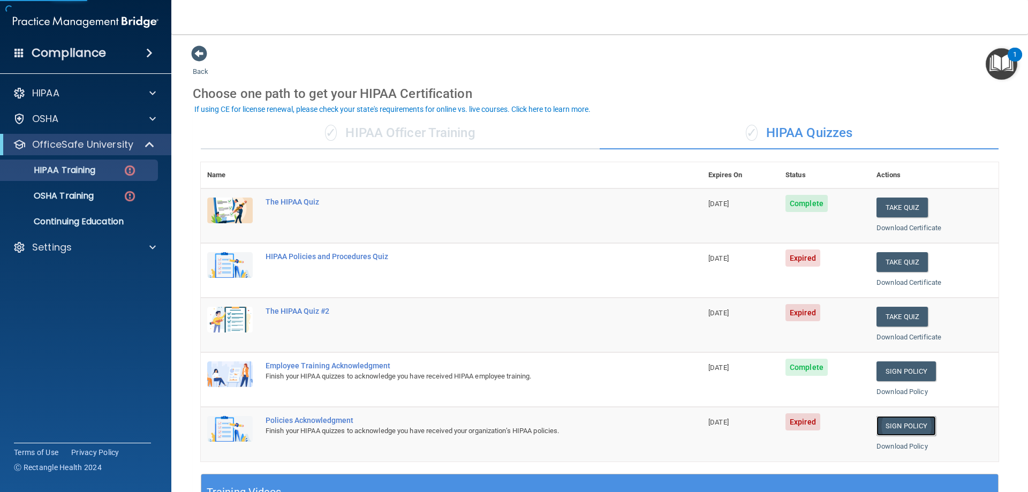
click at [904, 431] on link "Sign Policy" at bounding box center [906, 426] width 59 height 20
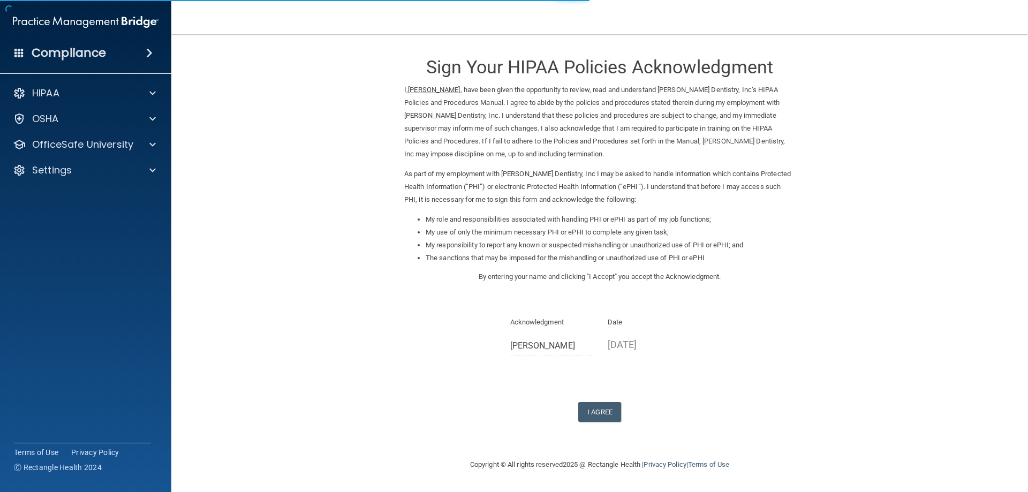
click at [593, 401] on div "Sign Your HIPAA Policies Acknowledgment I, [PERSON_NAME] , have been given the …" at bounding box center [599, 233] width 391 height 377
click at [597, 413] on button "I Agree" at bounding box center [599, 412] width 43 height 20
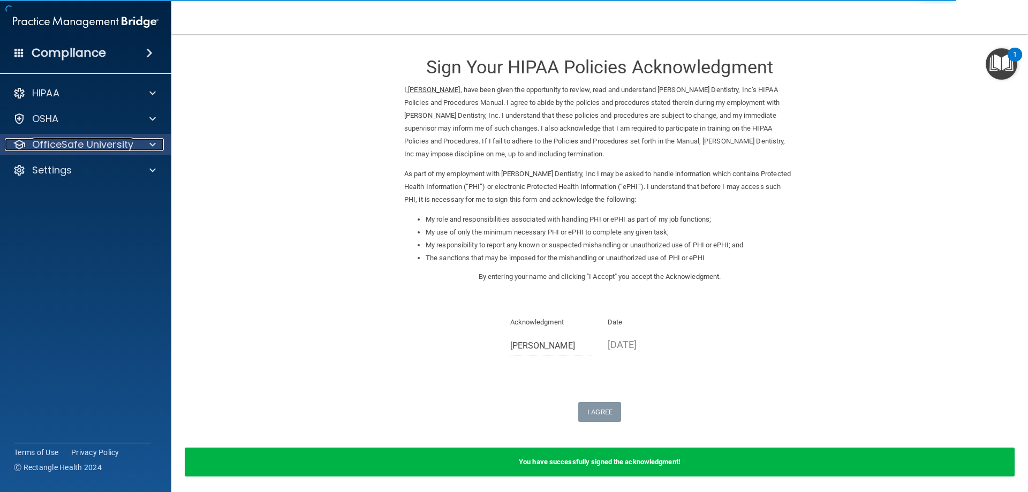
click at [101, 147] on p "OfficeSafe University" at bounding box center [82, 144] width 101 height 13
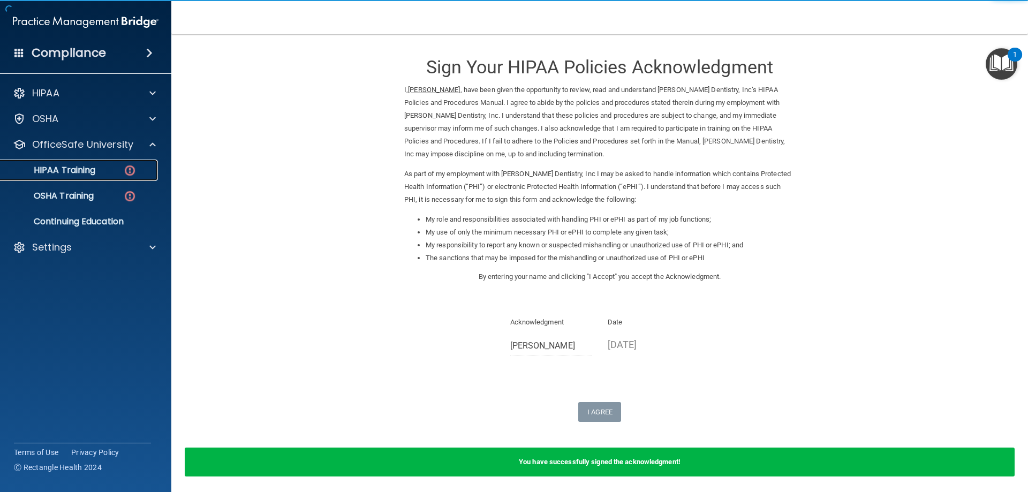
click at [97, 172] on div "HIPAA Training" at bounding box center [80, 170] width 146 height 11
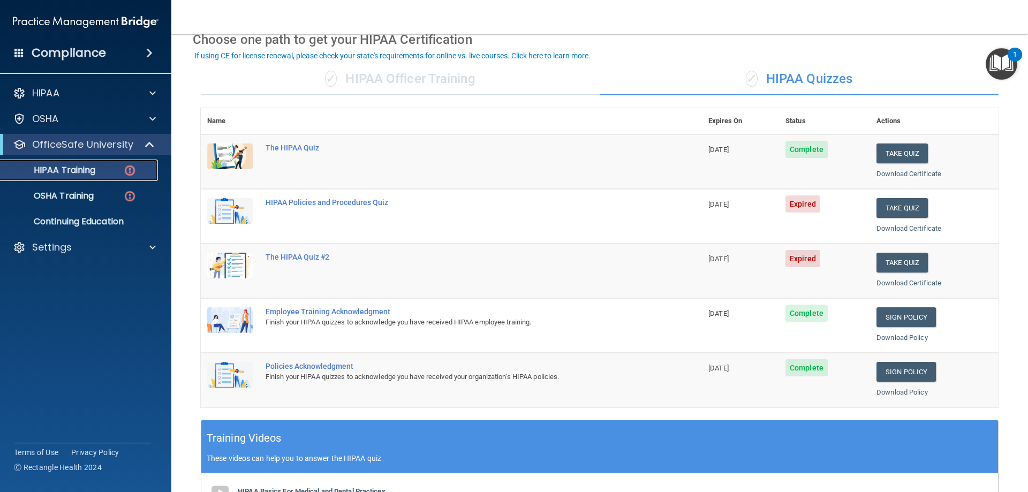
scroll to position [54, 0]
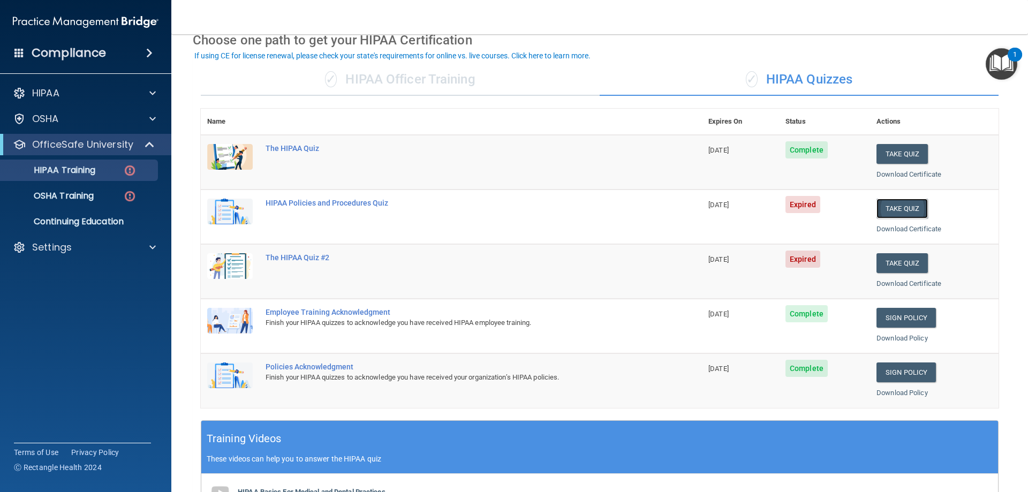
click at [891, 209] on button "Take Quiz" at bounding box center [902, 209] width 51 height 20
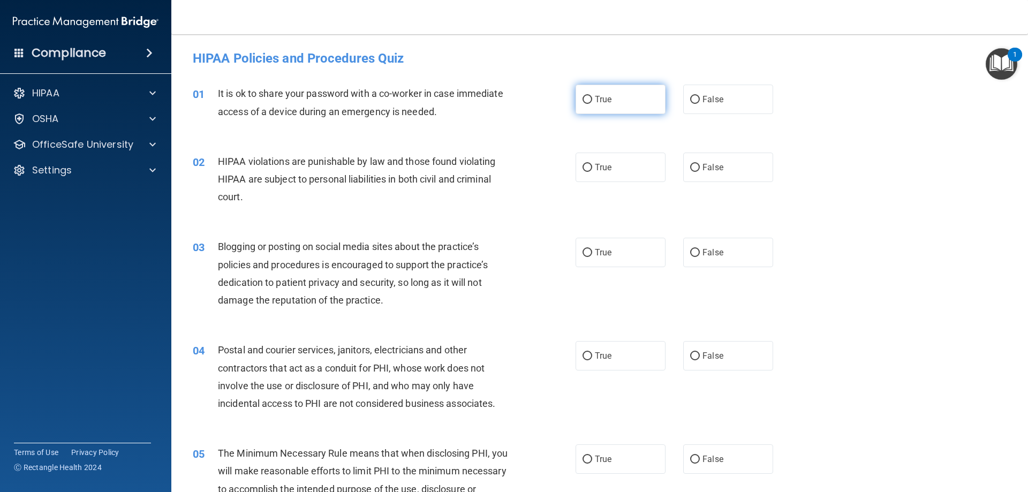
click at [616, 105] on label "True" at bounding box center [621, 99] width 90 height 29
click at [592, 104] on input "True" at bounding box center [588, 100] width 10 height 8
radio input "true"
click at [612, 171] on label "True" at bounding box center [621, 167] width 90 height 29
click at [592, 171] on input "True" at bounding box center [588, 168] width 10 height 8
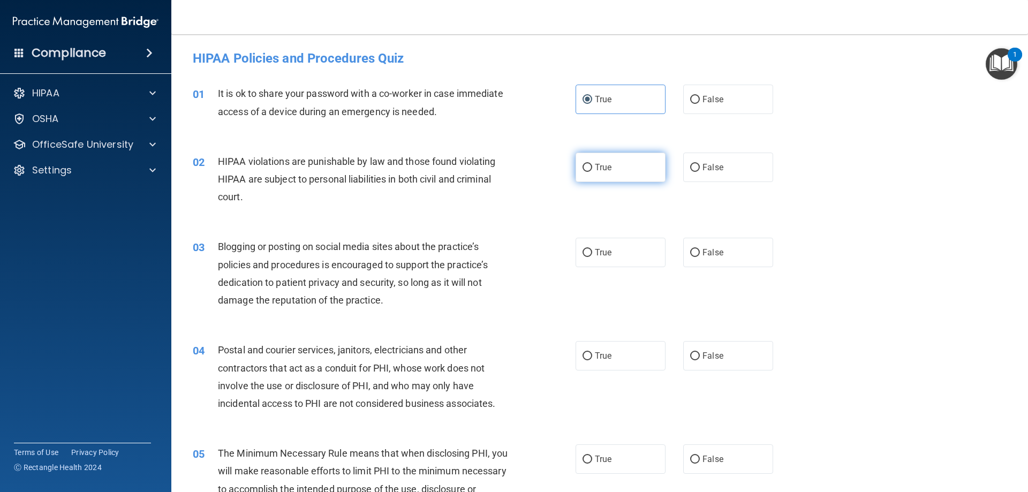
radio input "true"
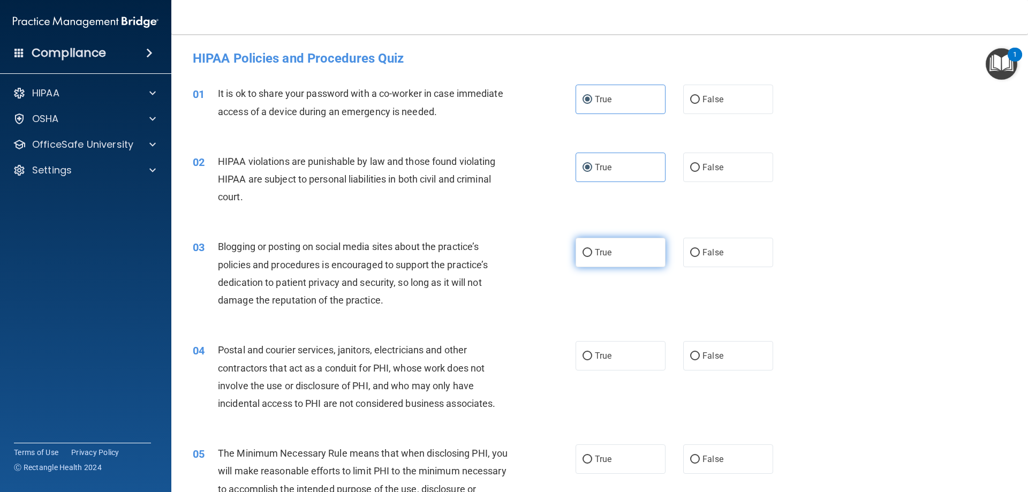
click at [612, 252] on label "True" at bounding box center [621, 252] width 90 height 29
click at [592, 252] on input "True" at bounding box center [588, 253] width 10 height 8
radio input "true"
click at [610, 371] on label "True" at bounding box center [621, 355] width 90 height 29
click at [592, 360] on input "True" at bounding box center [588, 356] width 10 height 8
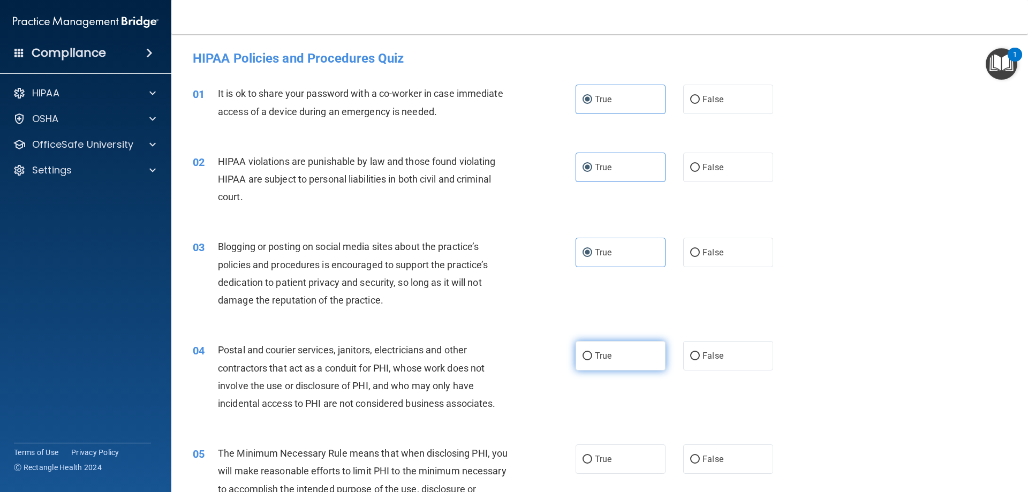
radio input "true"
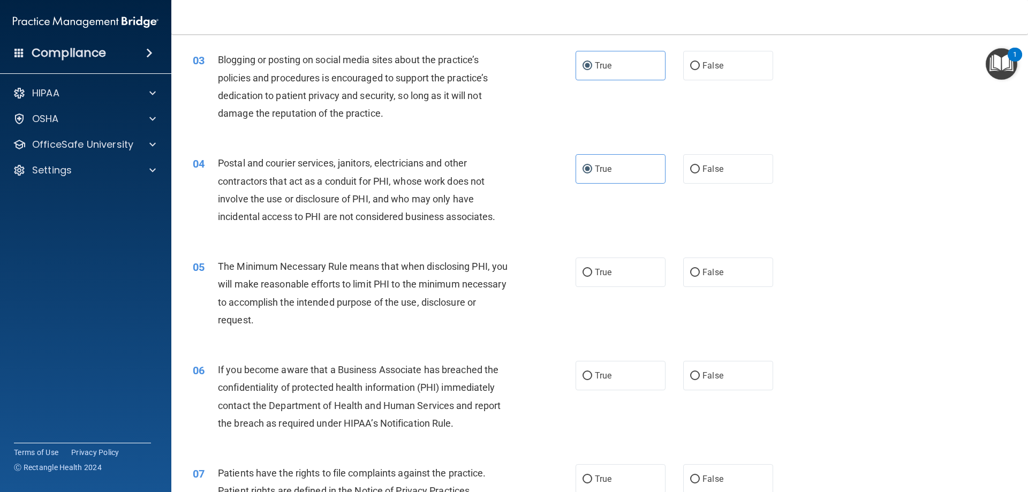
scroll to position [214, 0]
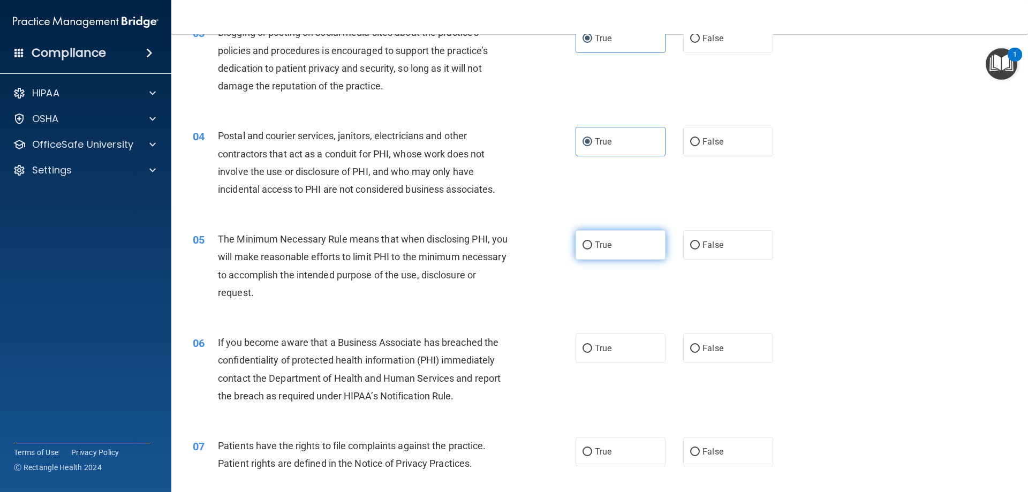
click at [604, 244] on span "True" at bounding box center [603, 245] width 17 height 10
click at [592, 244] on input "True" at bounding box center [588, 246] width 10 height 8
radio input "true"
click at [606, 342] on label "True" at bounding box center [621, 348] width 90 height 29
click at [592, 345] on input "True" at bounding box center [588, 349] width 10 height 8
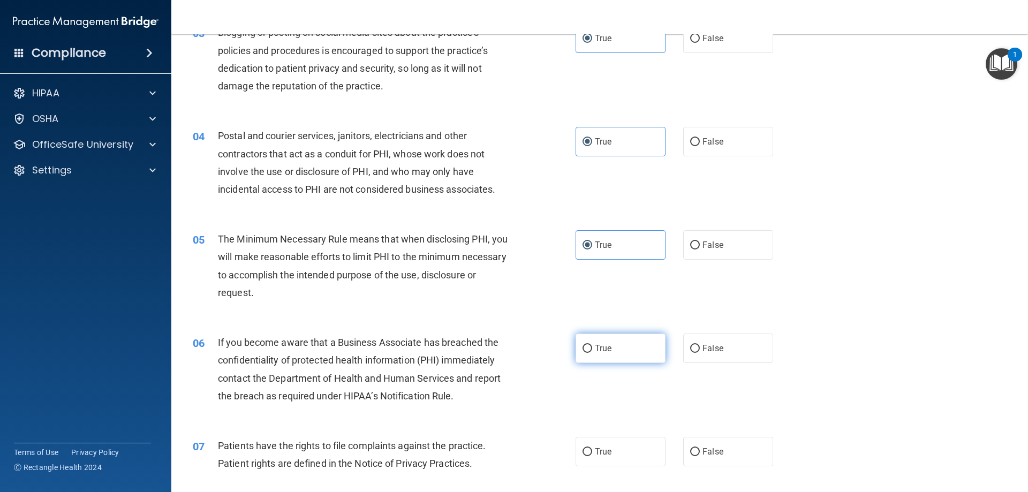
radio input "true"
click at [622, 447] on label "True" at bounding box center [621, 451] width 90 height 29
click at [592, 448] on input "True" at bounding box center [588, 452] width 10 height 8
radio input "true"
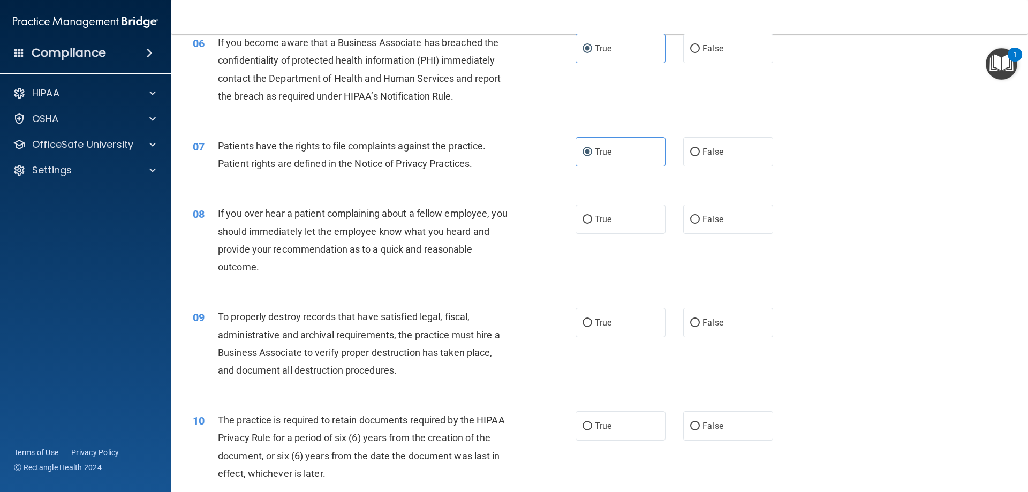
scroll to position [535, 0]
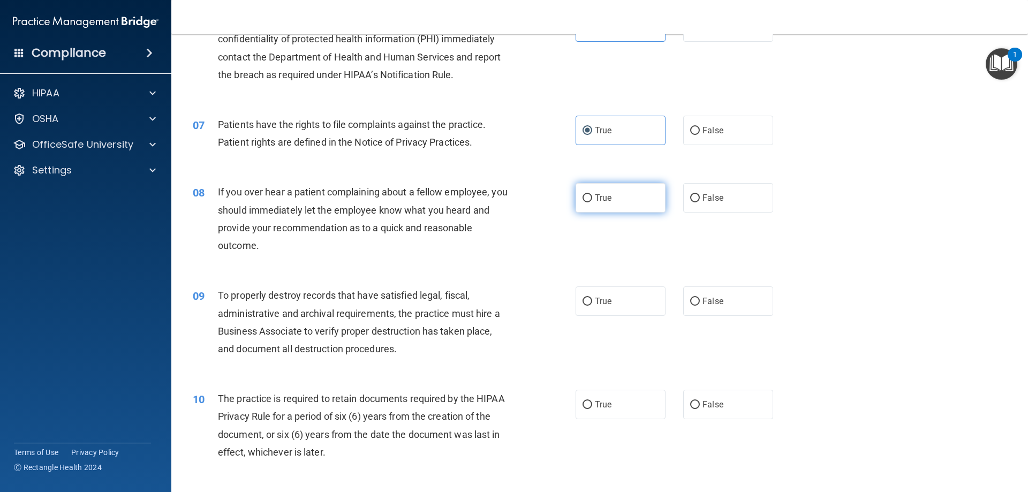
click at [617, 204] on label "True" at bounding box center [621, 197] width 90 height 29
click at [592, 202] on input "True" at bounding box center [588, 198] width 10 height 8
radio input "true"
click at [606, 304] on span "True" at bounding box center [603, 301] width 17 height 10
click at [592, 304] on input "True" at bounding box center [588, 302] width 10 height 8
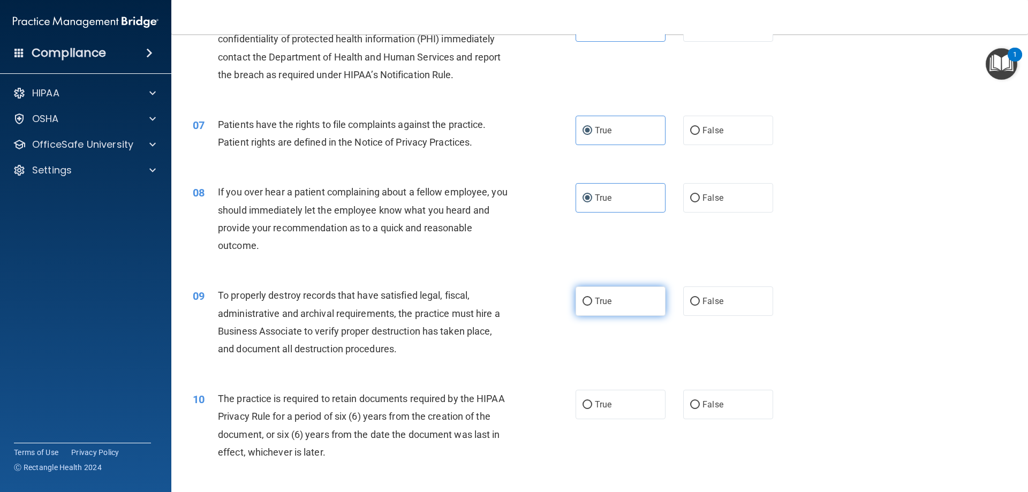
radio input "true"
click at [617, 416] on label "True" at bounding box center [621, 404] width 90 height 29
click at [592, 409] on input "True" at bounding box center [588, 405] width 10 height 8
radio input "true"
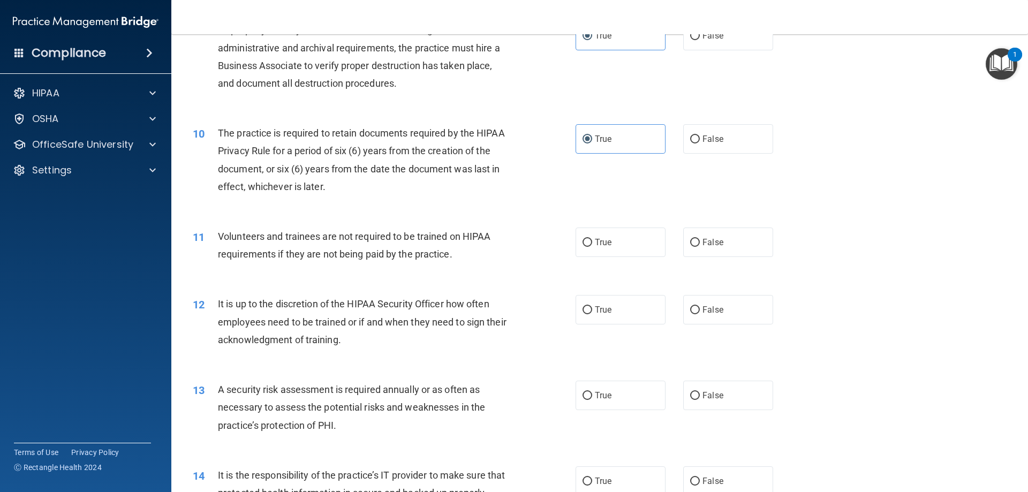
scroll to position [803, 0]
click at [599, 240] on span "True" at bounding box center [603, 240] width 17 height 10
click at [592, 240] on input "True" at bounding box center [588, 241] width 10 height 8
radio input "true"
click at [603, 306] on span "True" at bounding box center [603, 308] width 17 height 10
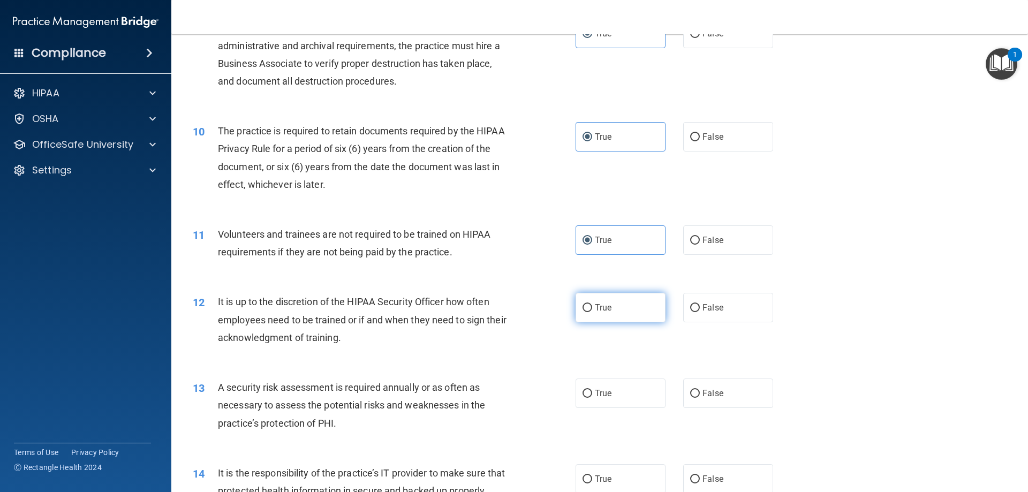
click at [592, 306] on input "True" at bounding box center [588, 308] width 10 height 8
radio input "true"
click at [608, 396] on label "True" at bounding box center [621, 393] width 90 height 29
click at [592, 396] on input "True" at bounding box center [588, 394] width 10 height 8
radio input "true"
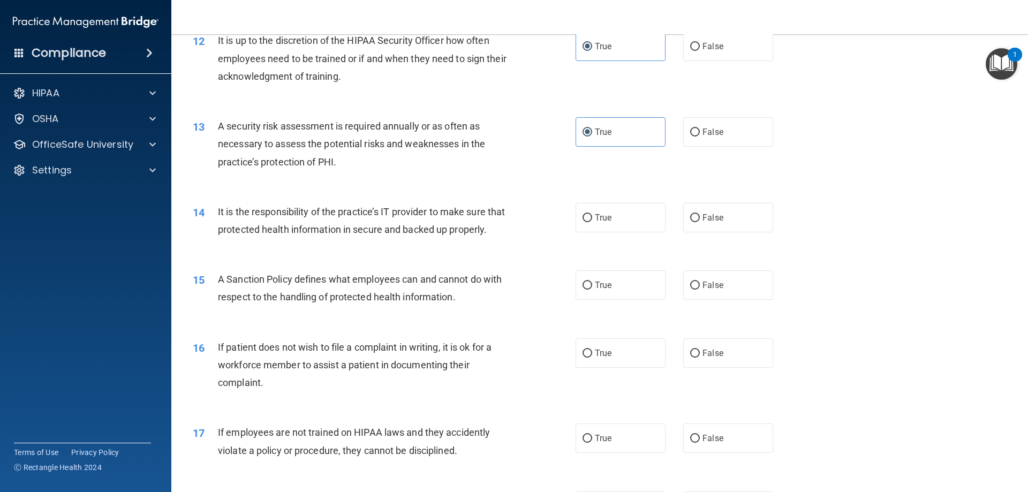
scroll to position [1125, 0]
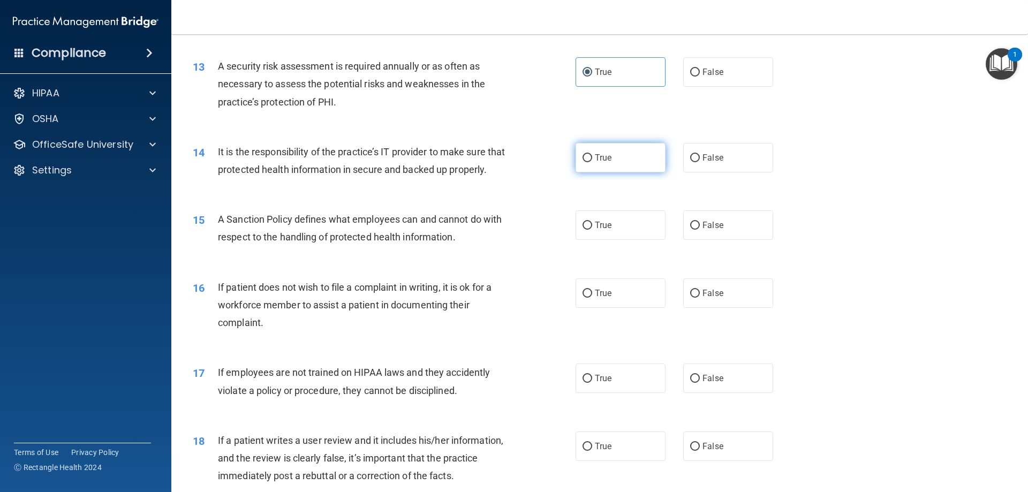
click at [618, 154] on label "True" at bounding box center [621, 157] width 90 height 29
click at [592, 154] on input "True" at bounding box center [588, 158] width 10 height 8
radio input "true"
click at [609, 240] on label "True" at bounding box center [621, 224] width 90 height 29
click at [592, 230] on input "True" at bounding box center [588, 226] width 10 height 8
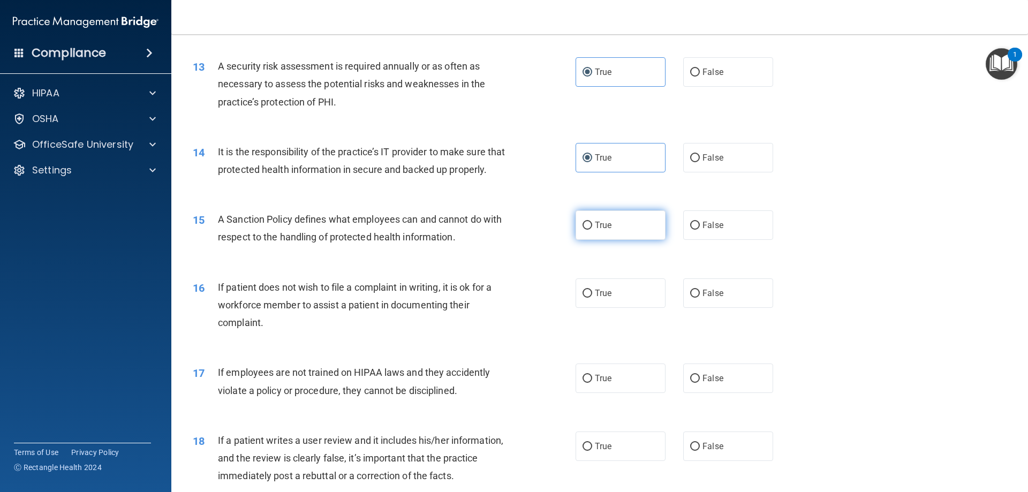
radio input "true"
click at [609, 308] on label "True" at bounding box center [621, 292] width 90 height 29
click at [592, 298] on input "True" at bounding box center [588, 294] width 10 height 8
radio input "true"
click at [610, 393] on label "True" at bounding box center [621, 378] width 90 height 29
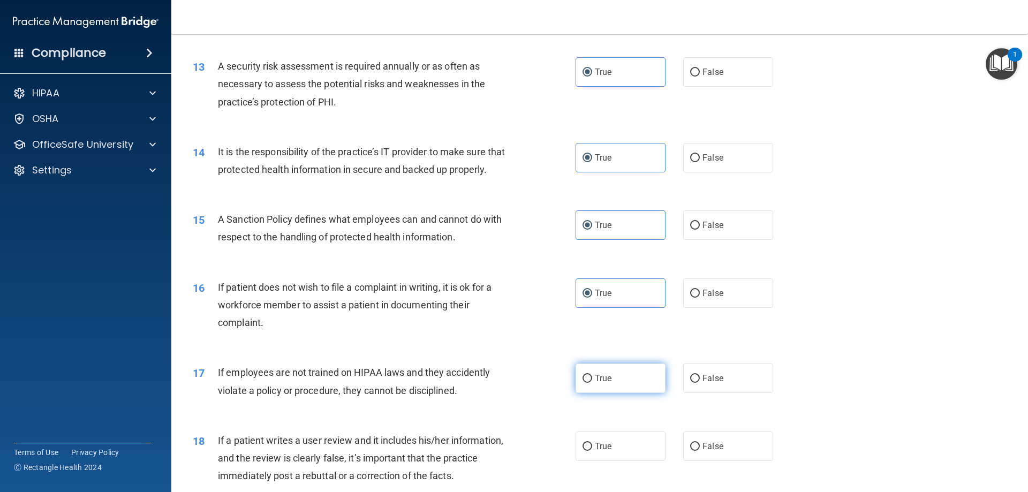
click at [592, 383] on input "True" at bounding box center [588, 379] width 10 height 8
radio input "true"
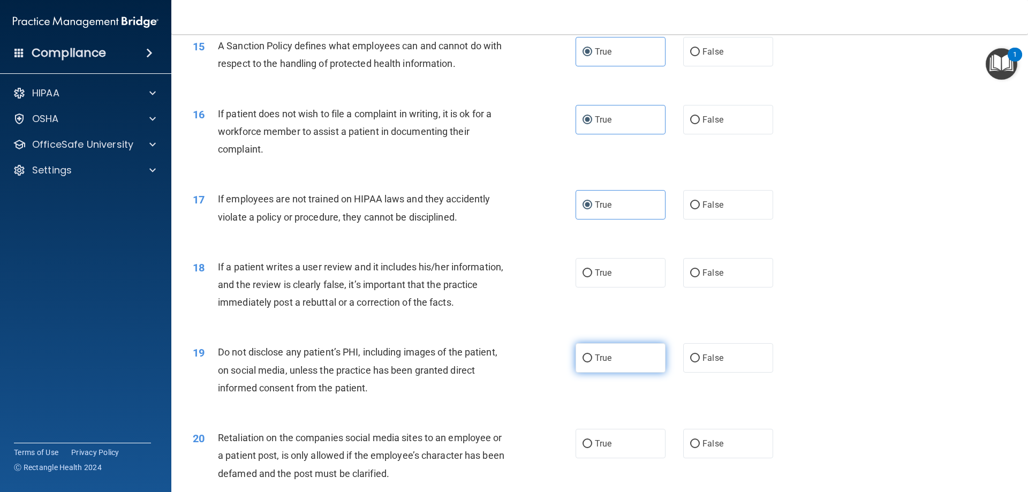
scroll to position [1339, 0]
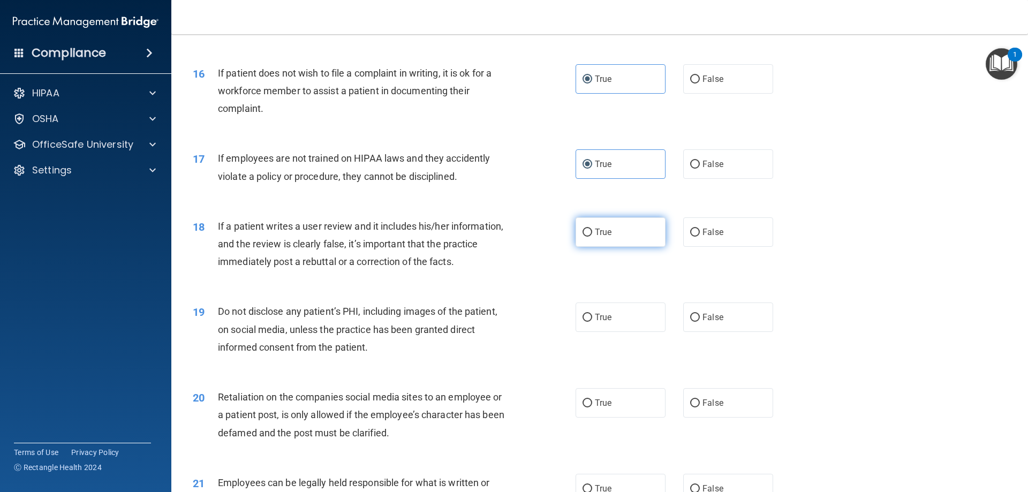
click at [605, 237] on span "True" at bounding box center [603, 232] width 17 height 10
click at [592, 237] on input "True" at bounding box center [588, 233] width 10 height 8
radio input "true"
click at [597, 322] on span "True" at bounding box center [603, 317] width 17 height 10
click at [592, 322] on input "True" at bounding box center [588, 318] width 10 height 8
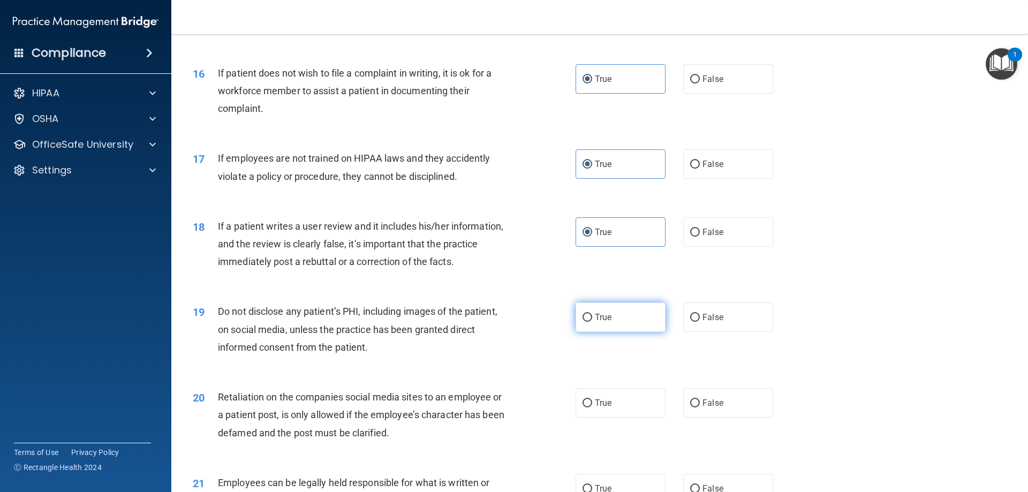
radio input "true"
click at [598, 415] on label "True" at bounding box center [621, 402] width 90 height 29
click at [592, 407] on input "True" at bounding box center [588, 403] width 10 height 8
radio input "true"
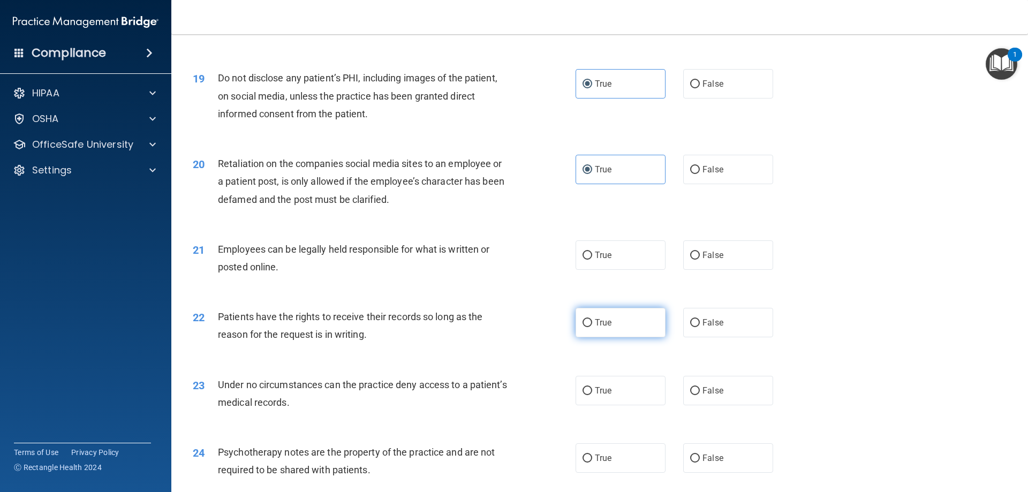
scroll to position [1606, 0]
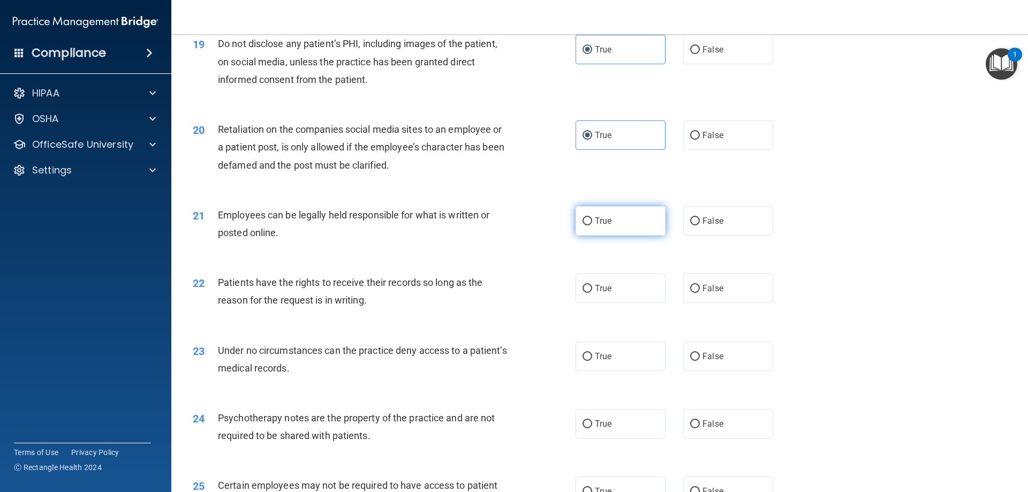
click at [612, 230] on label "True" at bounding box center [621, 220] width 90 height 29
click at [592, 225] on input "True" at bounding box center [588, 221] width 10 height 8
radio input "true"
click at [615, 303] on label "True" at bounding box center [621, 288] width 90 height 29
click at [592, 293] on input "True" at bounding box center [588, 289] width 10 height 8
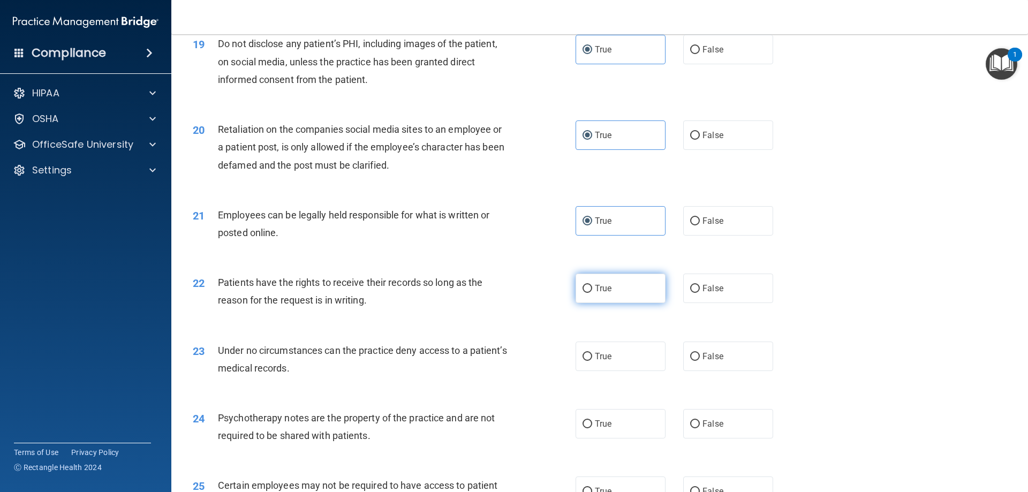
radio input "true"
click at [624, 371] on label "True" at bounding box center [621, 356] width 90 height 29
click at [592, 361] on input "True" at bounding box center [588, 357] width 10 height 8
radio input "true"
click at [617, 434] on label "True" at bounding box center [621, 423] width 90 height 29
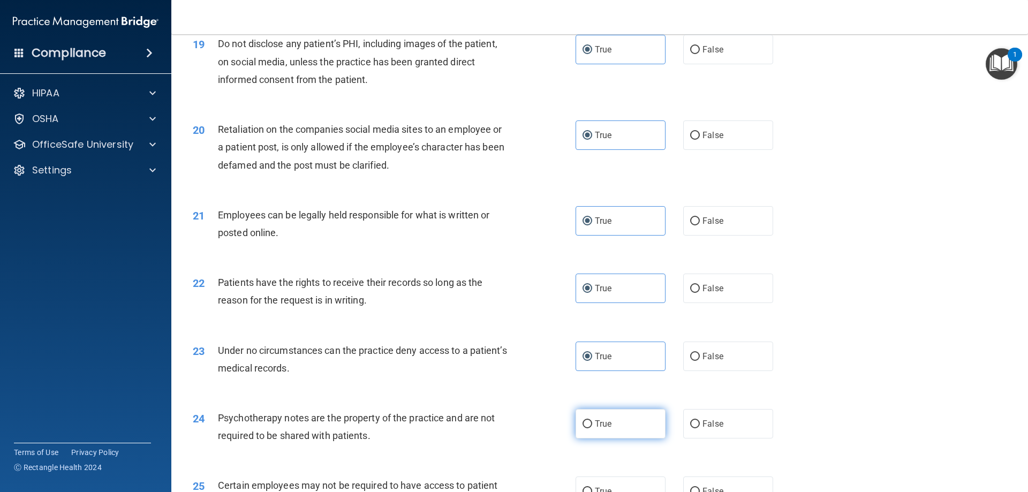
click at [592, 428] on input "True" at bounding box center [588, 424] width 10 height 8
radio input "true"
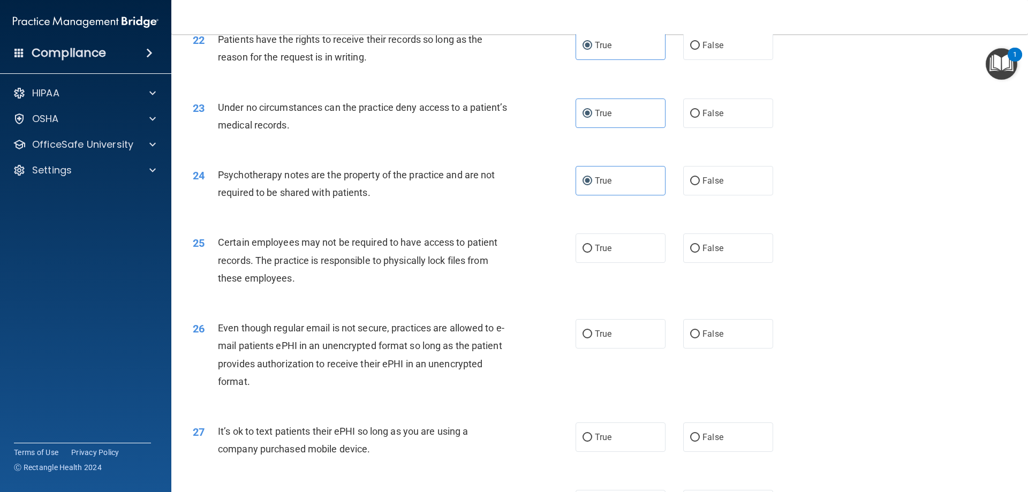
scroll to position [1874, 0]
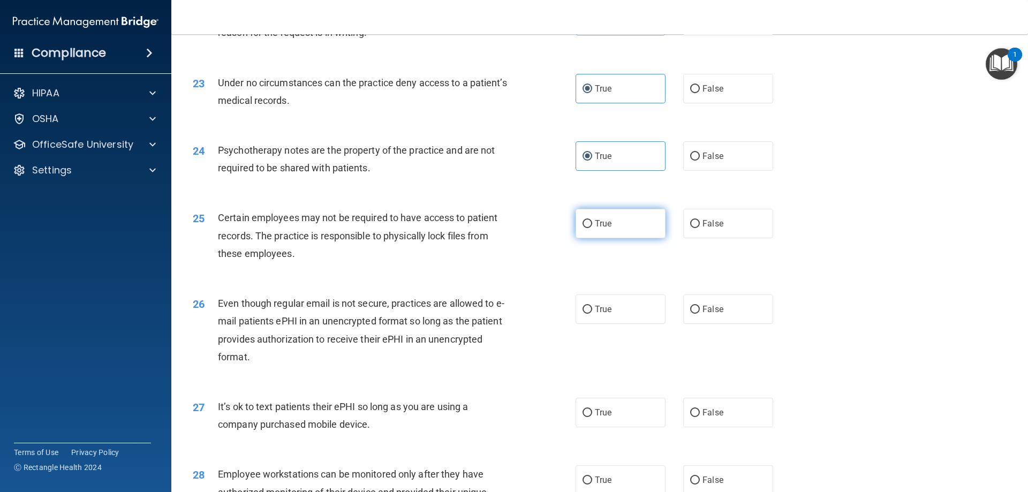
click at [597, 238] on label "True" at bounding box center [621, 223] width 90 height 29
click at [592, 228] on input "True" at bounding box center [588, 224] width 10 height 8
radio input "true"
click at [597, 314] on span "True" at bounding box center [603, 309] width 17 height 10
click at [592, 314] on input "True" at bounding box center [588, 310] width 10 height 8
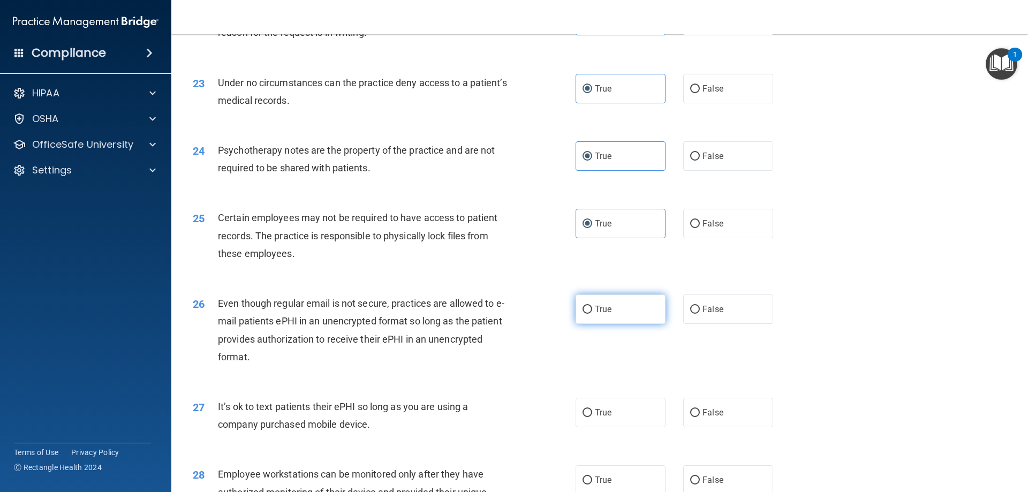
radio input "true"
click at [607, 418] on span "True" at bounding box center [603, 412] width 17 height 10
click at [592, 417] on input "True" at bounding box center [588, 413] width 10 height 8
radio input "true"
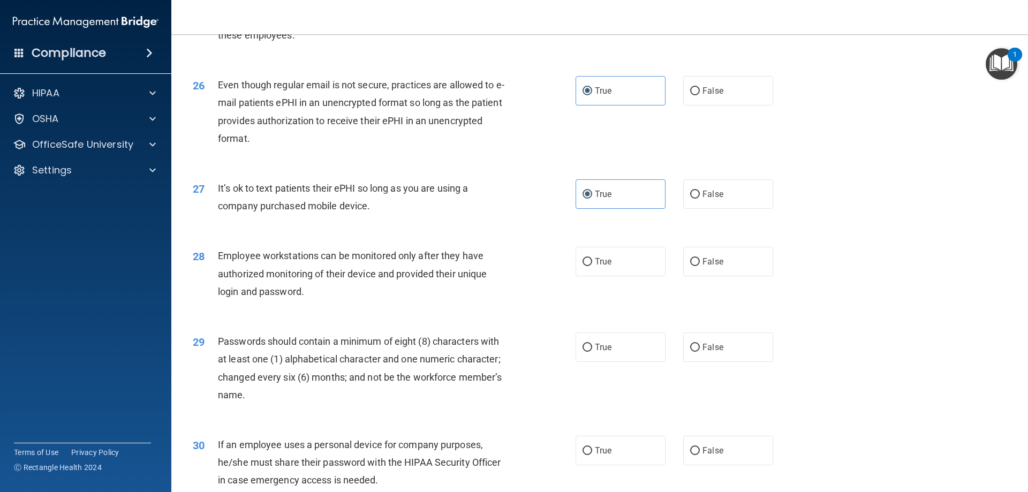
scroll to position [2142, 0]
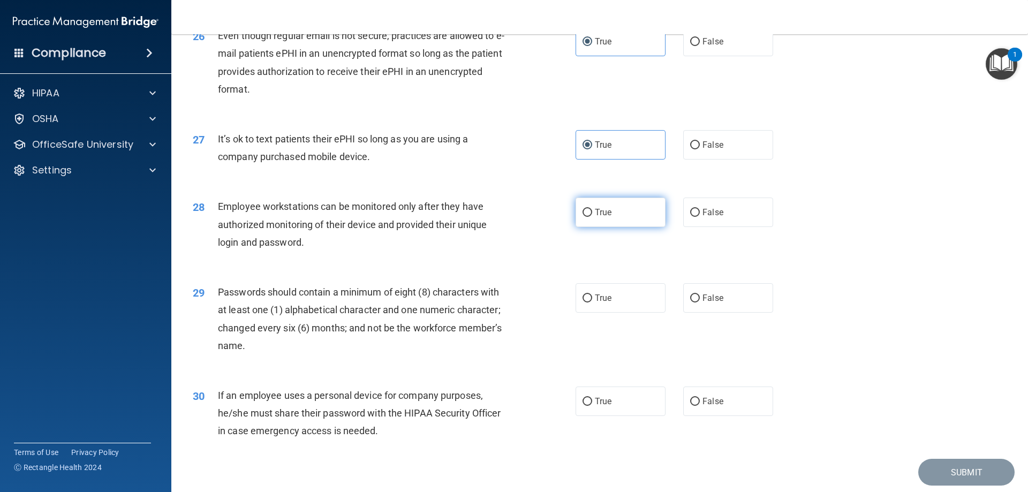
click at [588, 227] on label "True" at bounding box center [621, 212] width 90 height 29
click at [588, 217] on input "True" at bounding box center [588, 213] width 10 height 8
radio input "true"
click at [586, 303] on input "True" at bounding box center [588, 299] width 10 height 8
radio input "true"
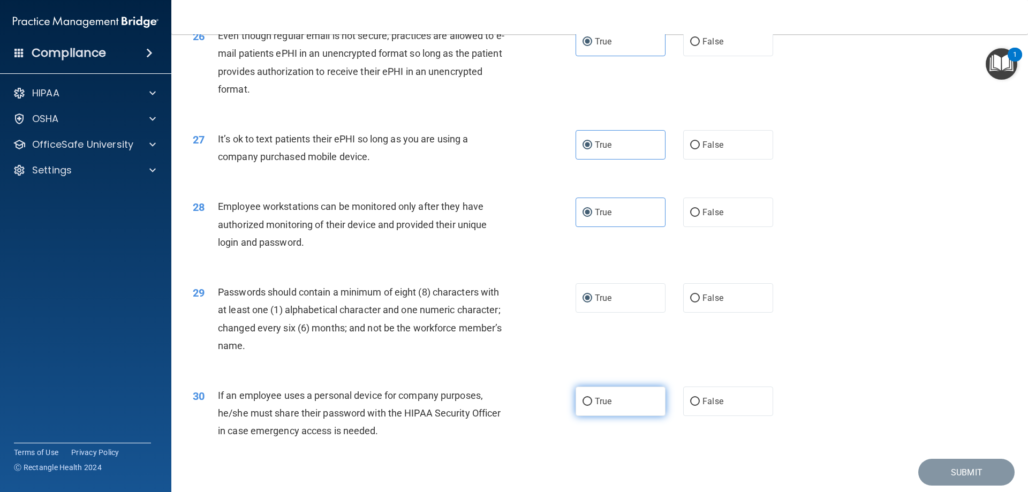
click at [604, 406] on span "True" at bounding box center [603, 401] width 17 height 10
click at [592, 406] on input "True" at bounding box center [588, 402] width 10 height 8
radio input "true"
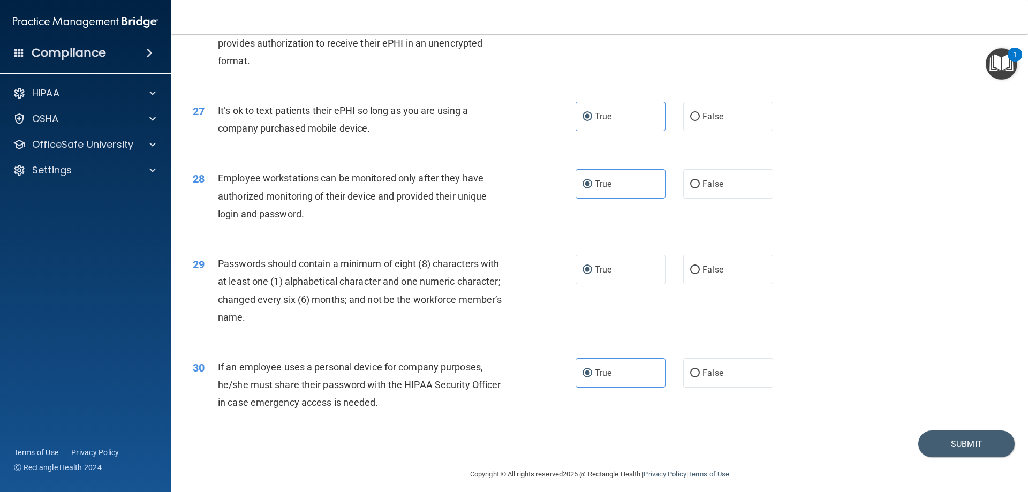
scroll to position [2196, 0]
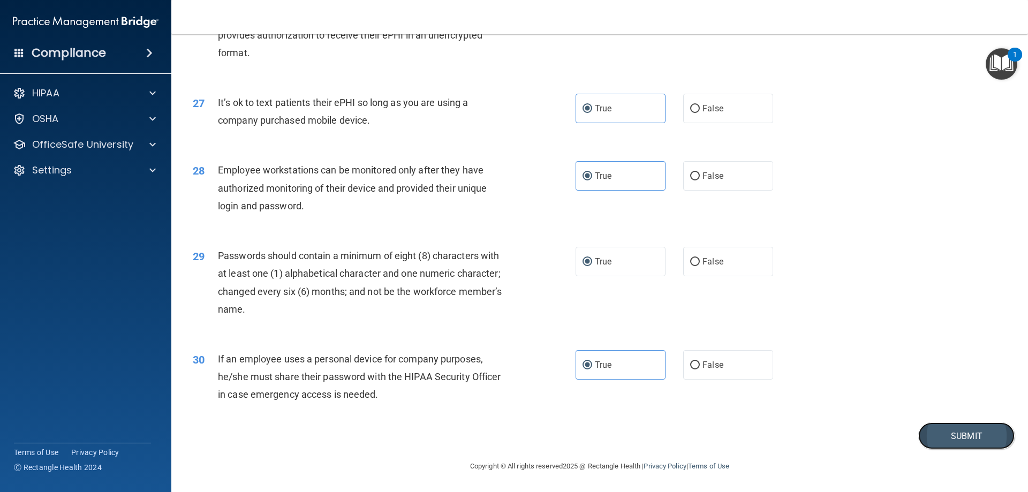
click at [954, 435] on button "Submit" at bounding box center [966, 435] width 96 height 27
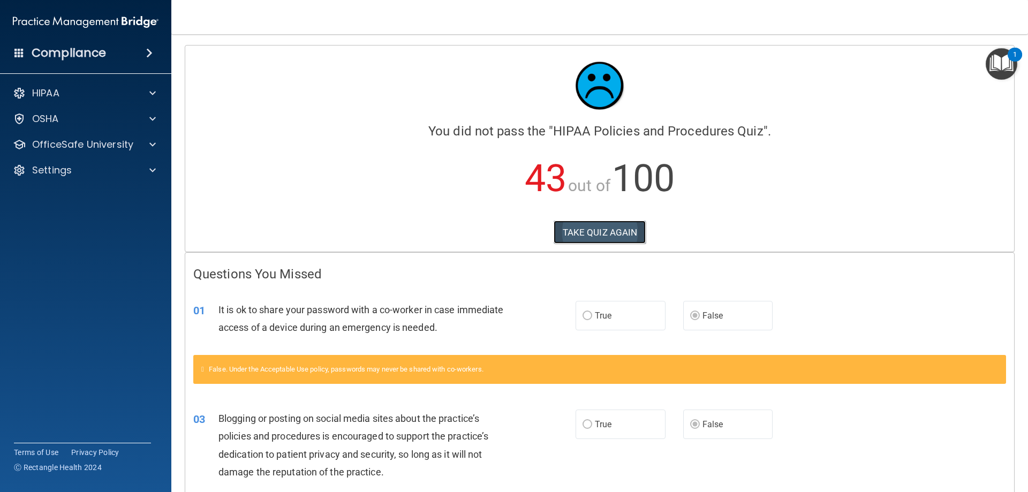
click at [600, 235] on button "TAKE QUIZ AGAIN" at bounding box center [600, 233] width 93 height 24
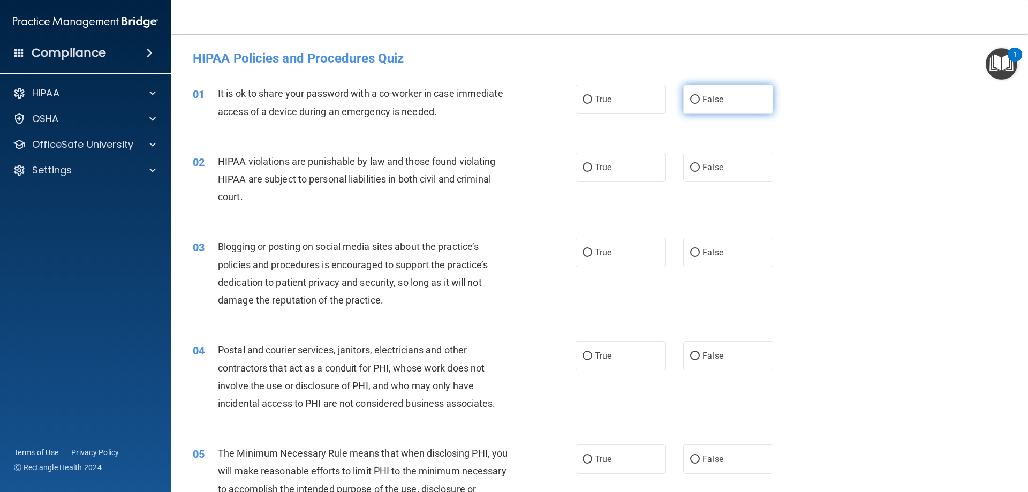
click at [703, 102] on span "False" at bounding box center [713, 99] width 21 height 10
click at [700, 102] on input "False" at bounding box center [695, 100] width 10 height 8
radio input "true"
click at [610, 163] on label "True" at bounding box center [621, 167] width 90 height 29
click at [592, 164] on input "True" at bounding box center [588, 168] width 10 height 8
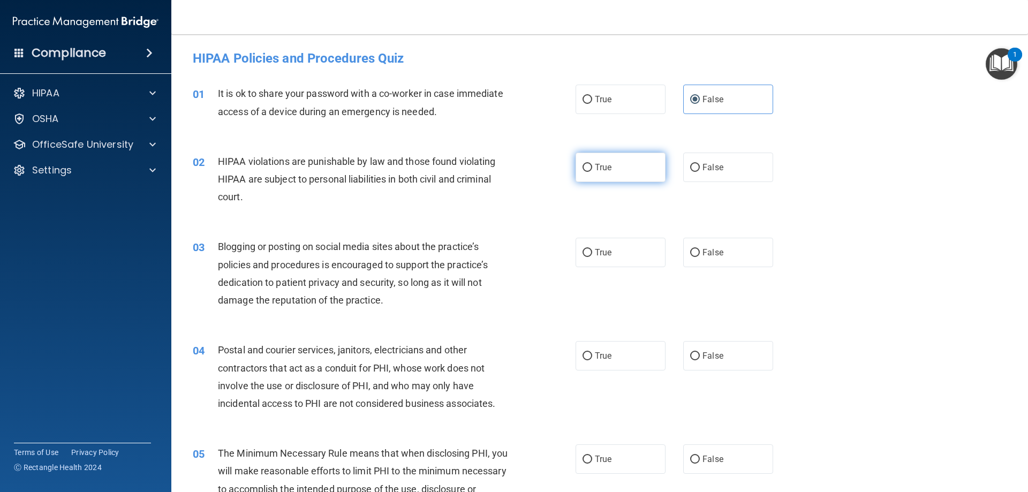
radio input "true"
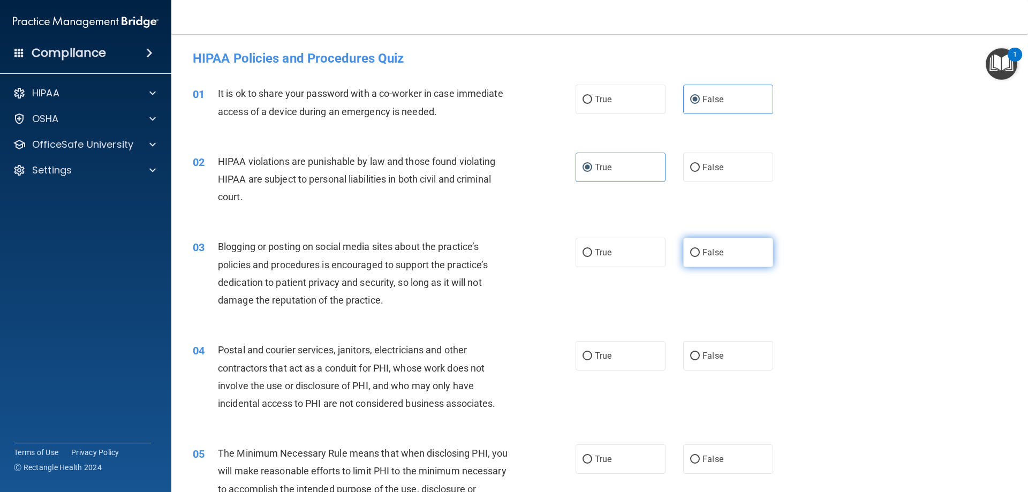
click at [722, 249] on label "False" at bounding box center [728, 252] width 90 height 29
click at [700, 249] on input "False" at bounding box center [695, 253] width 10 height 8
radio input "true"
click at [597, 356] on span "True" at bounding box center [603, 356] width 17 height 10
click at [592, 356] on input "True" at bounding box center [588, 356] width 10 height 8
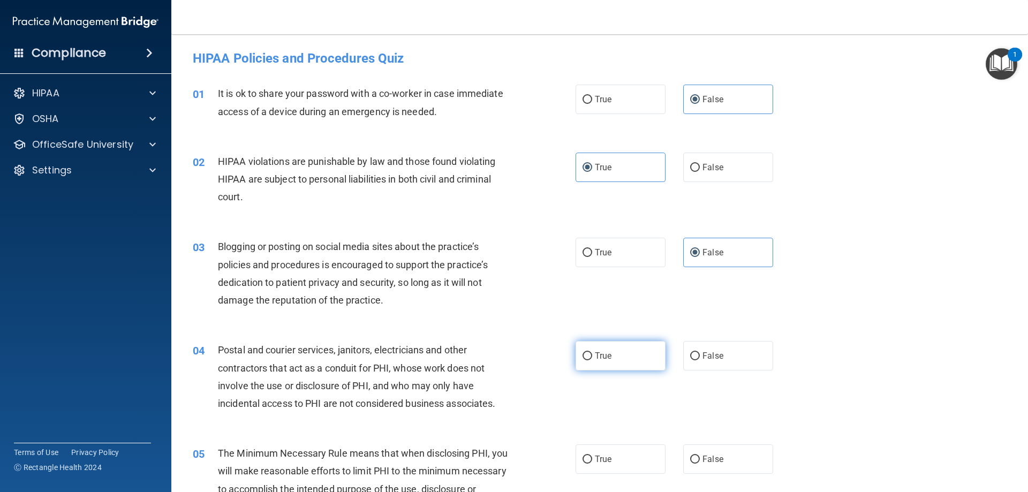
radio input "true"
click at [625, 452] on label "True" at bounding box center [621, 458] width 90 height 29
click at [592, 456] on input "True" at bounding box center [588, 460] width 10 height 8
radio input "true"
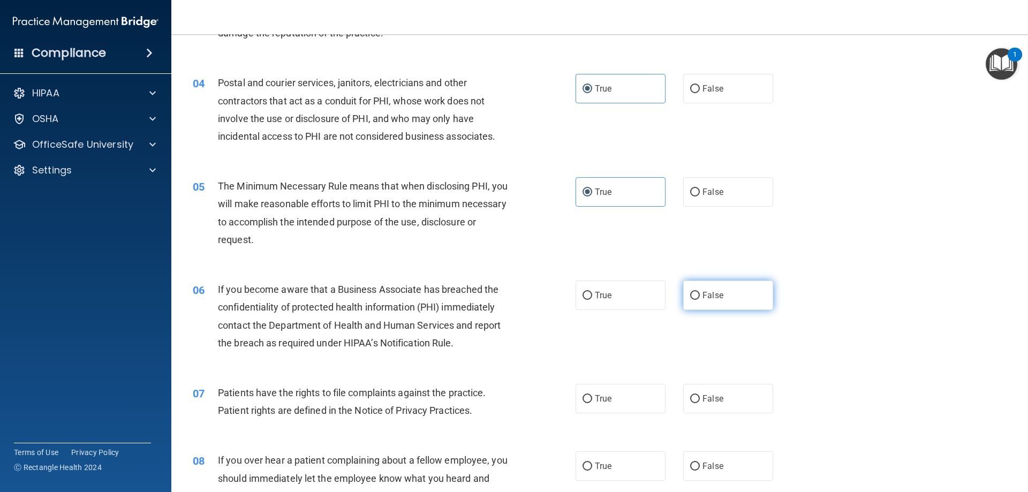
scroll to position [268, 0]
click at [733, 299] on label "False" at bounding box center [728, 294] width 90 height 29
click at [700, 299] on input "False" at bounding box center [695, 295] width 10 height 8
radio input "true"
click at [628, 403] on label "True" at bounding box center [621, 397] width 90 height 29
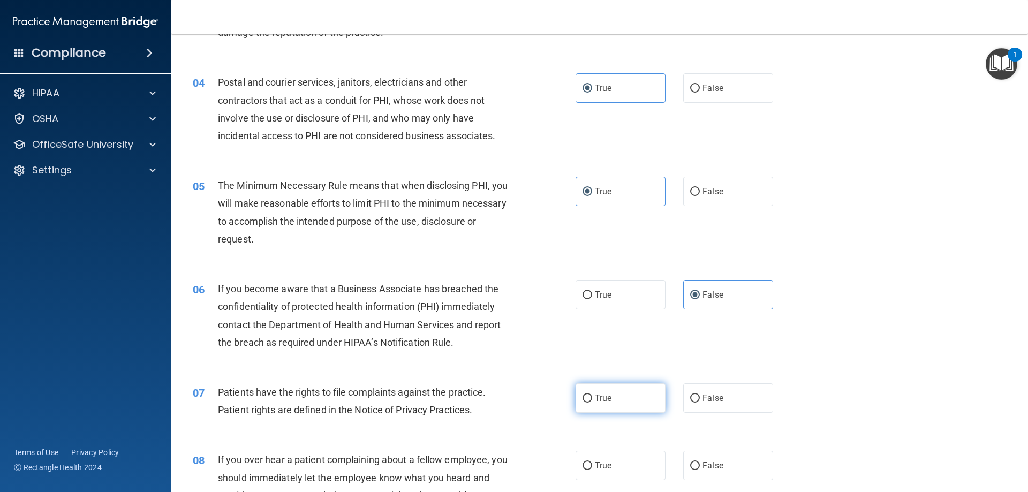
click at [592, 403] on input "True" at bounding box center [588, 399] width 10 height 8
radio input "true"
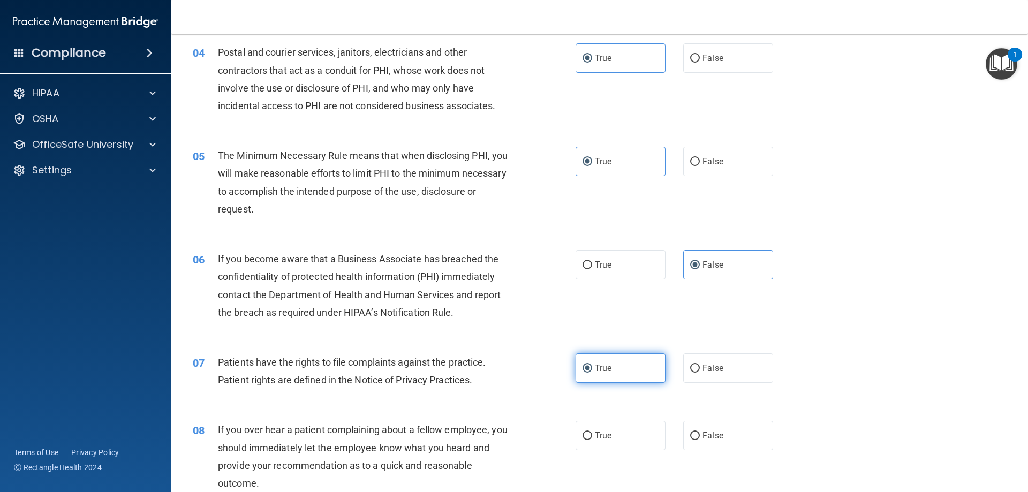
scroll to position [428, 0]
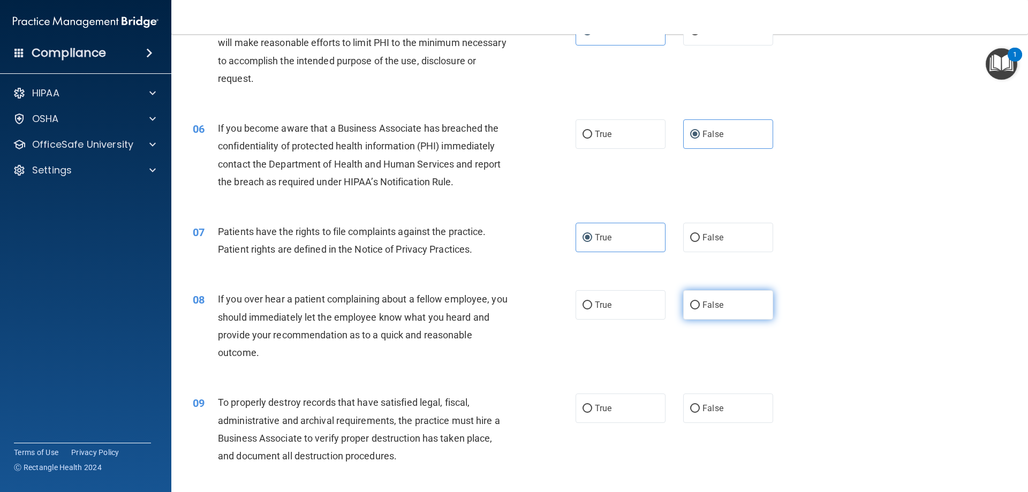
click at [706, 302] on span "False" at bounding box center [713, 305] width 21 height 10
click at [700, 302] on input "False" at bounding box center [695, 305] width 10 height 8
radio input "true"
click at [723, 408] on label "False" at bounding box center [728, 408] width 90 height 29
click at [700, 408] on input "False" at bounding box center [695, 409] width 10 height 8
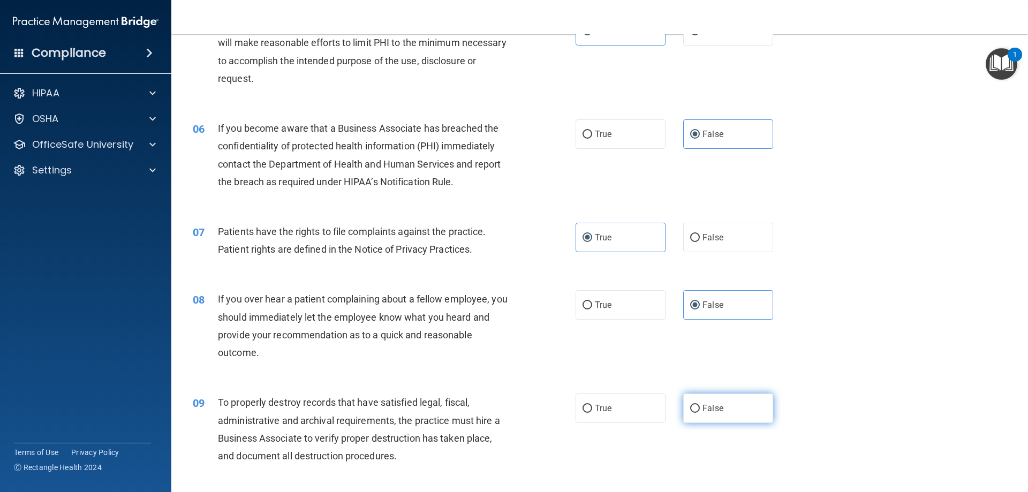
radio input "true"
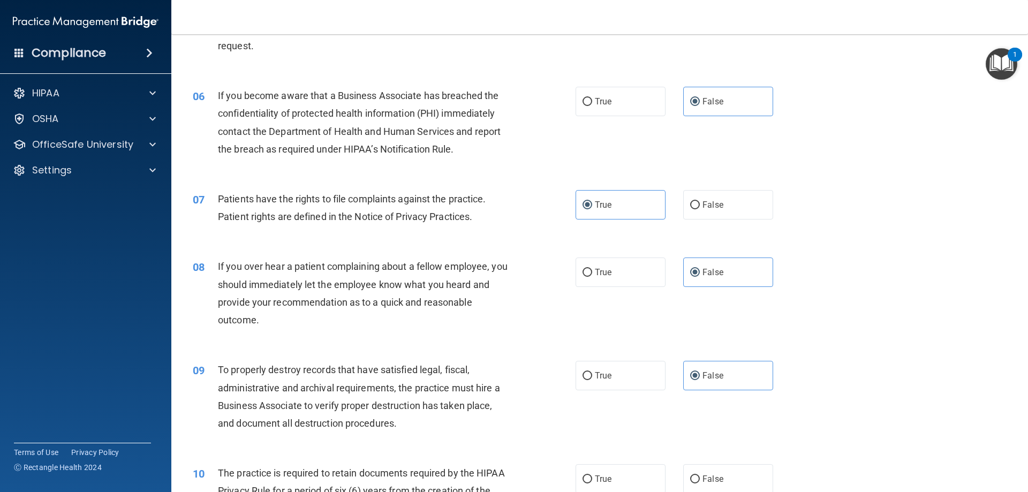
scroll to position [643, 0]
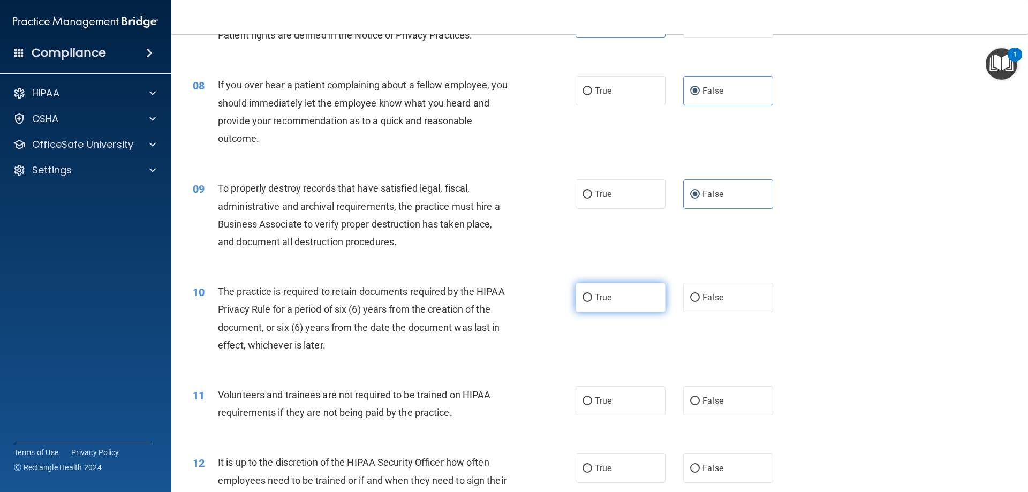
click at [637, 300] on label "True" at bounding box center [621, 297] width 90 height 29
click at [592, 300] on input "True" at bounding box center [588, 298] width 10 height 8
radio input "true"
click at [725, 400] on label "False" at bounding box center [728, 400] width 90 height 29
click at [700, 400] on input "False" at bounding box center [695, 401] width 10 height 8
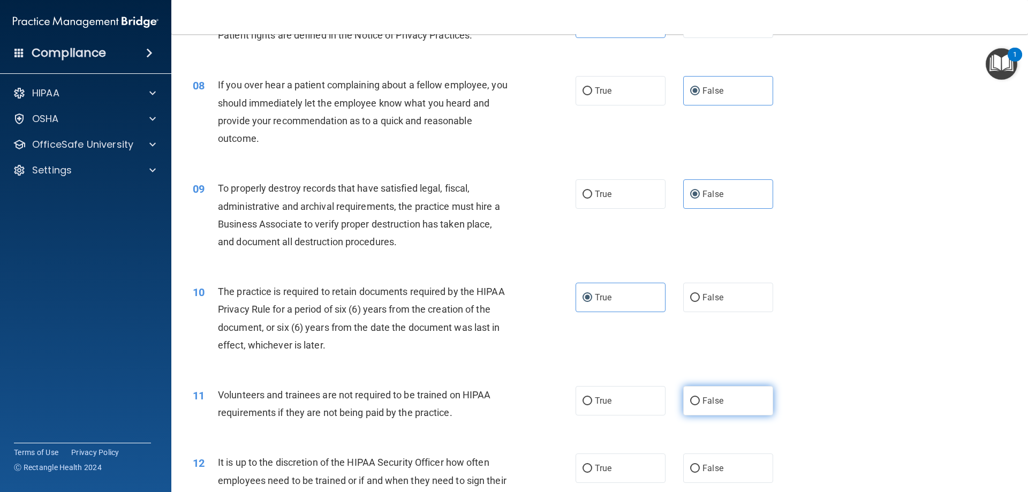
radio input "true"
click at [707, 463] on label "False" at bounding box center [728, 468] width 90 height 29
click at [700, 465] on input "False" at bounding box center [695, 469] width 10 height 8
radio input "true"
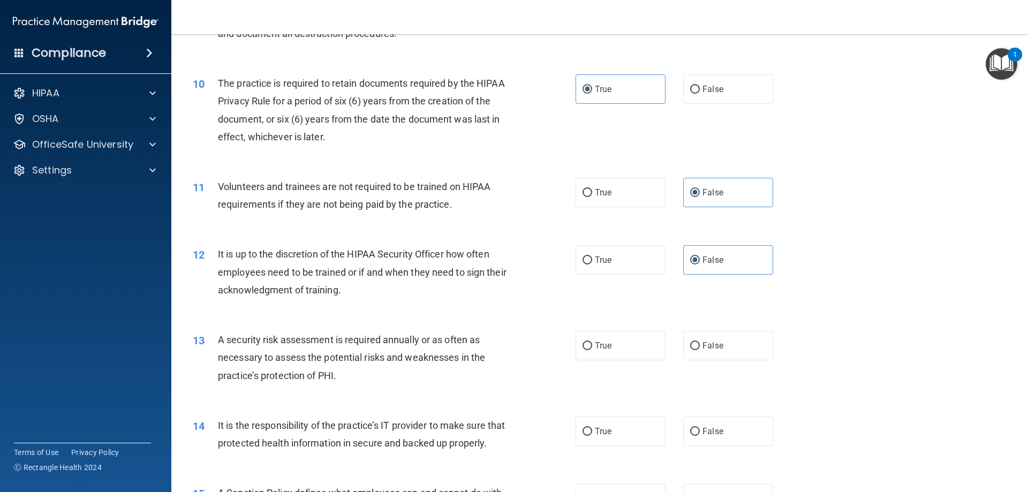
scroll to position [910, 0]
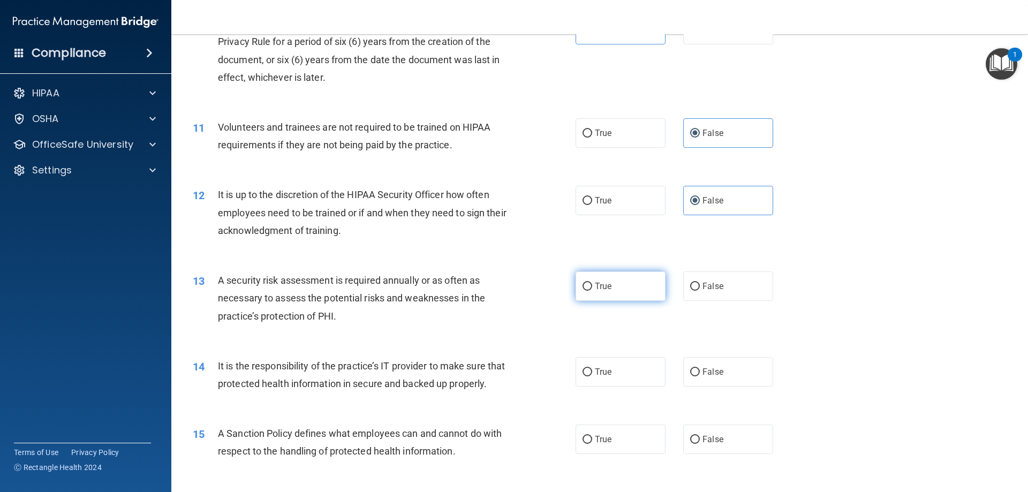
click at [610, 283] on label "True" at bounding box center [621, 285] width 90 height 29
click at [592, 283] on input "True" at bounding box center [588, 287] width 10 height 8
radio input "true"
click at [703, 376] on span "False" at bounding box center [713, 372] width 21 height 10
click at [700, 376] on input "False" at bounding box center [695, 372] width 10 height 8
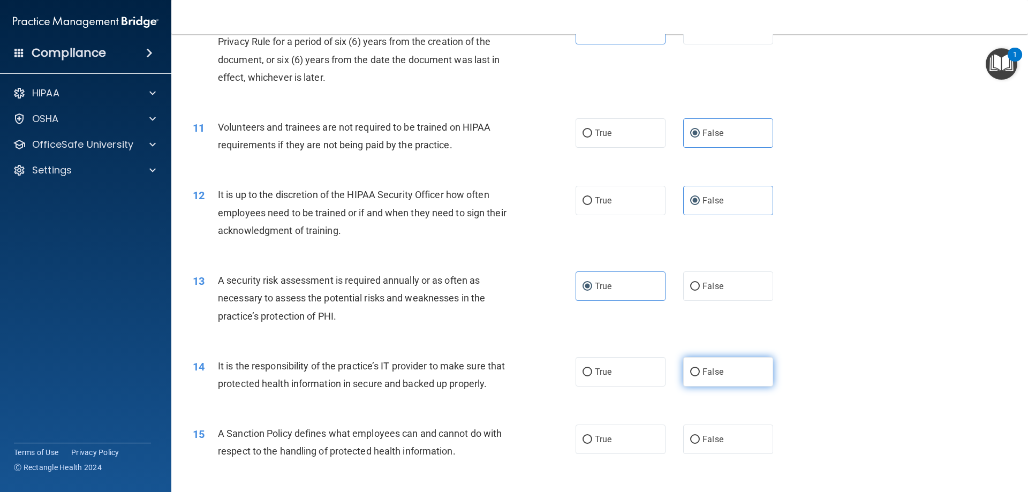
radio input "true"
click at [714, 444] on span "False" at bounding box center [713, 439] width 21 height 10
click at [700, 444] on input "False" at bounding box center [695, 440] width 10 height 8
radio input "true"
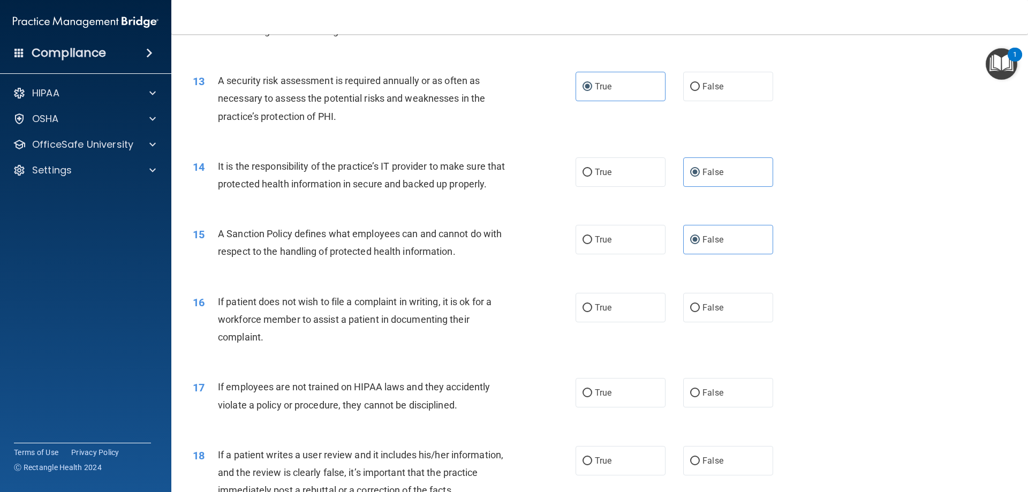
scroll to position [1232, 0]
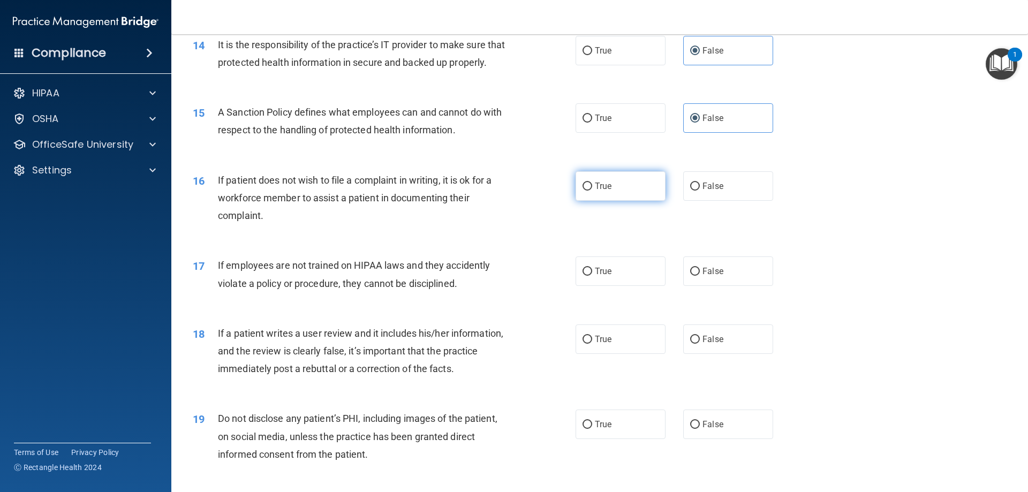
click at [631, 201] on label "True" at bounding box center [621, 185] width 90 height 29
click at [592, 191] on input "True" at bounding box center [588, 187] width 10 height 8
radio input "true"
click at [704, 276] on span "False" at bounding box center [713, 271] width 21 height 10
click at [700, 276] on input "False" at bounding box center [695, 272] width 10 height 8
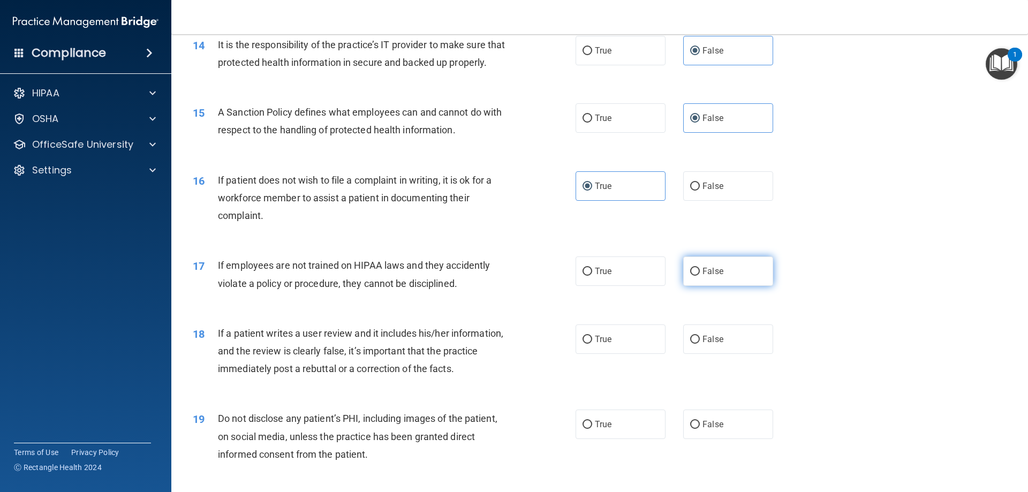
radio input "true"
click at [715, 344] on span "False" at bounding box center [713, 339] width 21 height 10
click at [700, 344] on input "False" at bounding box center [695, 340] width 10 height 8
radio input "true"
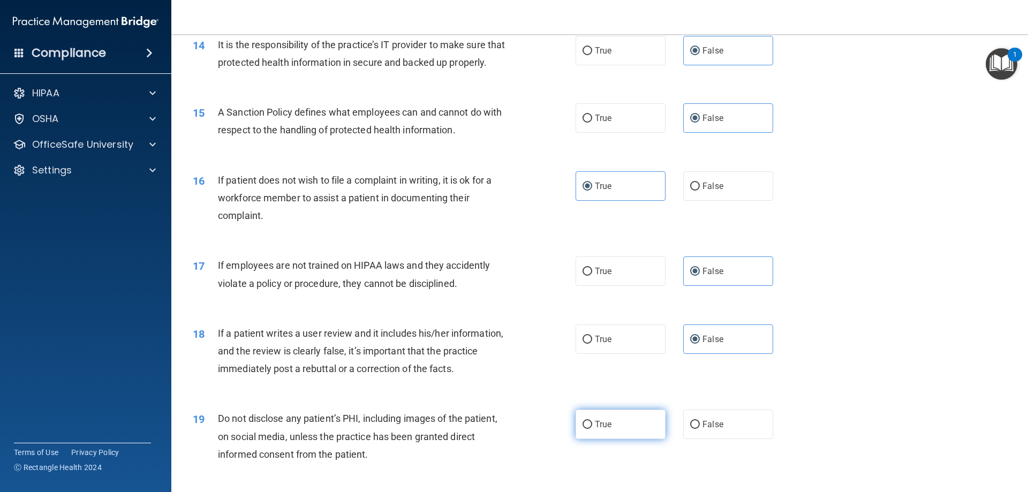
click at [633, 439] on label "True" at bounding box center [621, 424] width 90 height 29
click at [592, 429] on input "True" at bounding box center [588, 425] width 10 height 8
radio input "true"
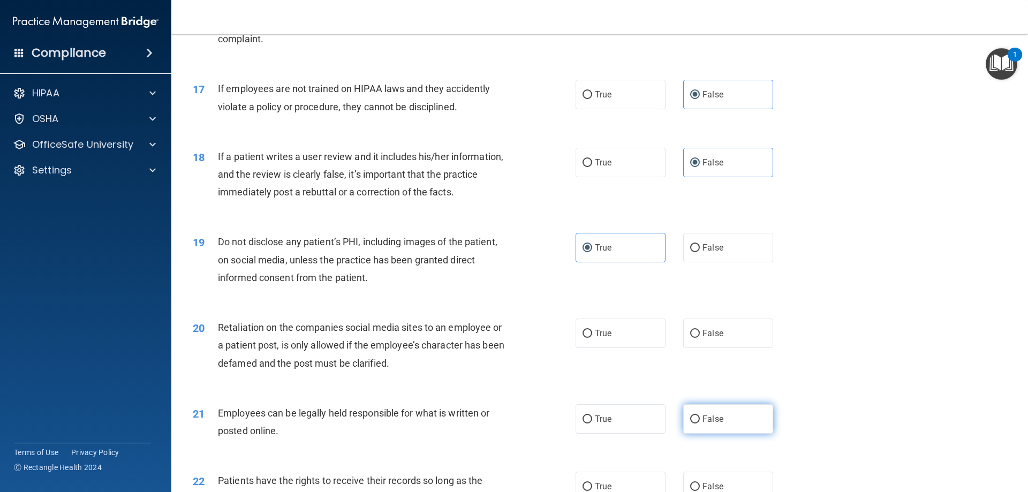
scroll to position [1499, 0]
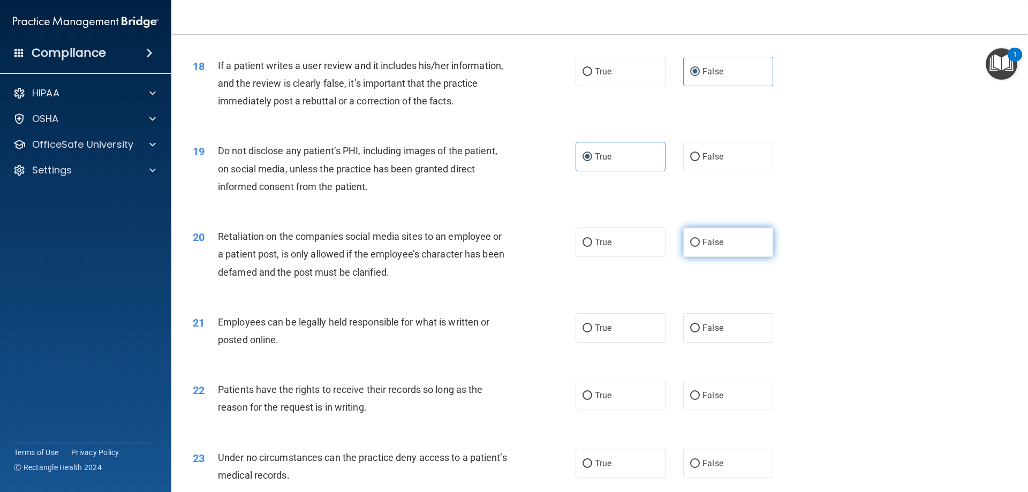
click at [710, 247] on span "False" at bounding box center [713, 242] width 21 height 10
click at [700, 247] on input "False" at bounding box center [695, 243] width 10 height 8
radio input "true"
click at [635, 343] on label "True" at bounding box center [621, 327] width 90 height 29
click at [592, 333] on input "True" at bounding box center [588, 328] width 10 height 8
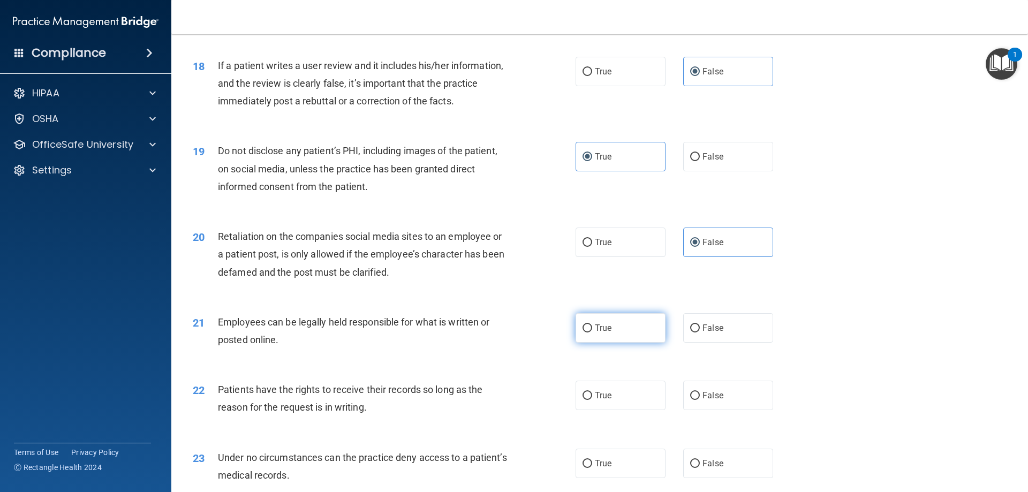
radio input "true"
click at [713, 401] on span "False" at bounding box center [713, 395] width 21 height 10
click at [700, 400] on input "False" at bounding box center [695, 396] width 10 height 8
radio input "true"
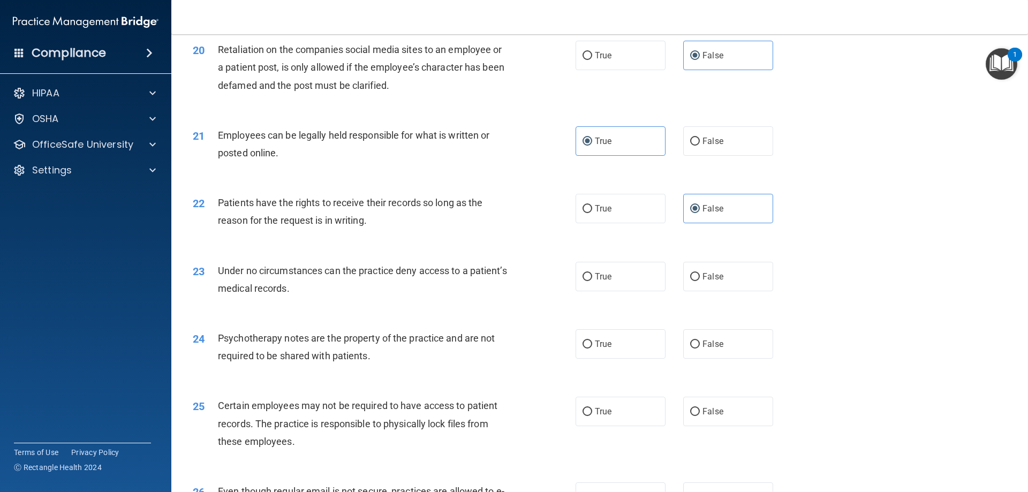
scroll to position [1714, 0]
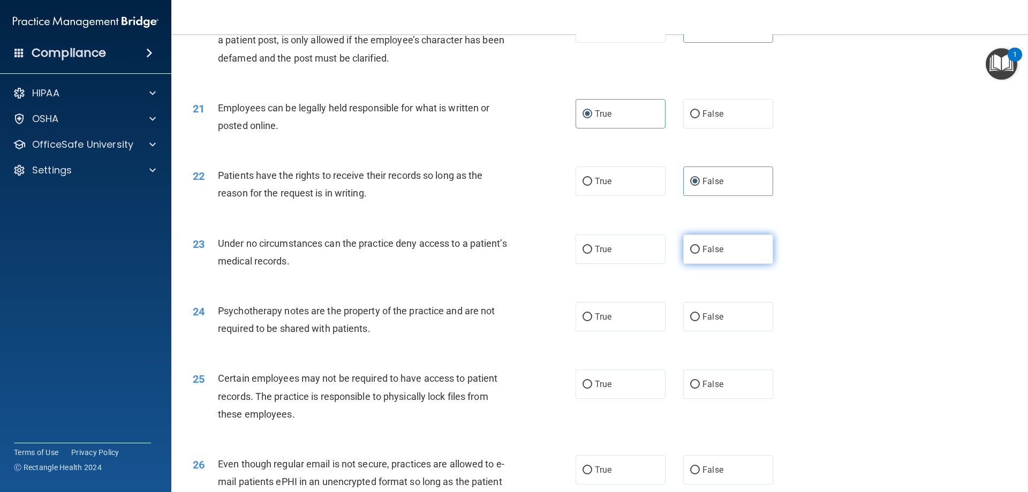
click at [707, 254] on span "False" at bounding box center [713, 249] width 21 height 10
click at [700, 254] on input "False" at bounding box center [695, 250] width 10 height 8
radio input "true"
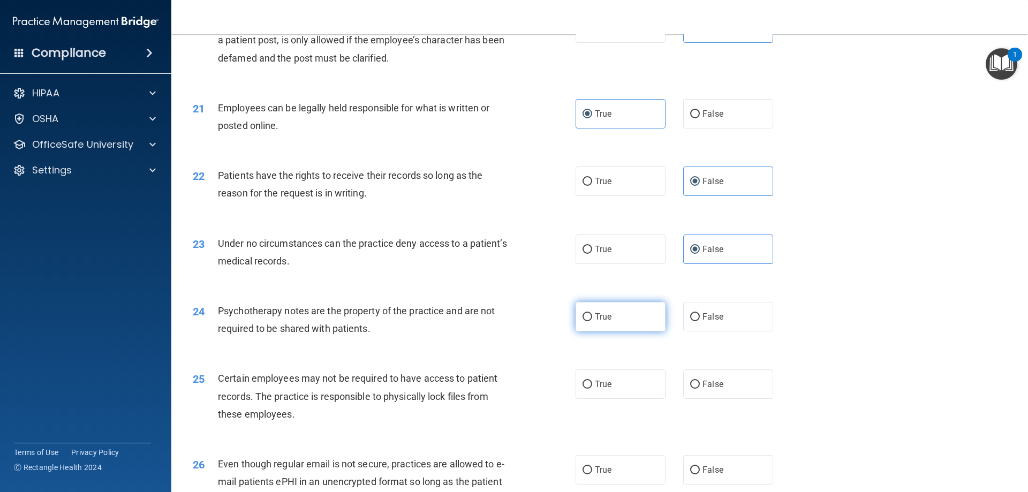
click at [631, 331] on label "True" at bounding box center [621, 316] width 90 height 29
click at [592, 321] on input "True" at bounding box center [588, 317] width 10 height 8
radio input "true"
click at [627, 399] on label "True" at bounding box center [621, 383] width 90 height 29
click at [592, 389] on input "True" at bounding box center [588, 385] width 10 height 8
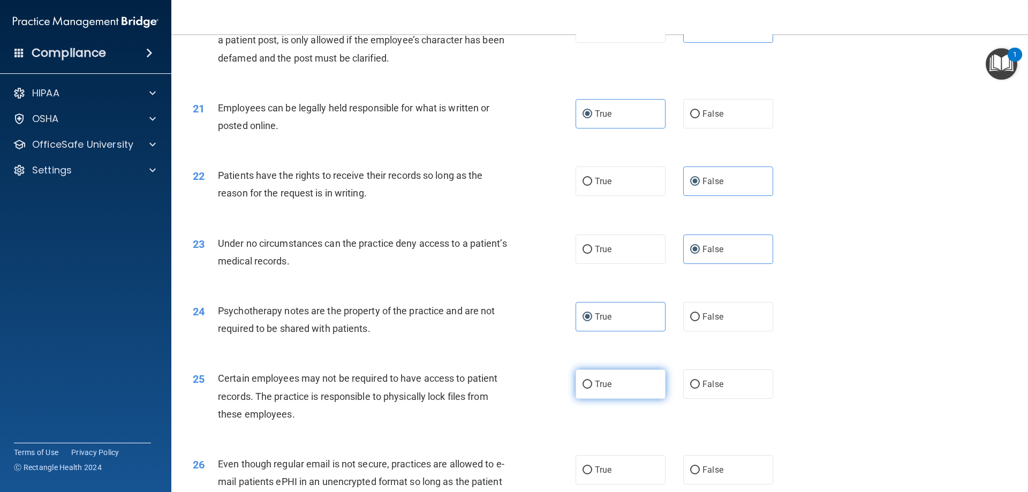
radio input "true"
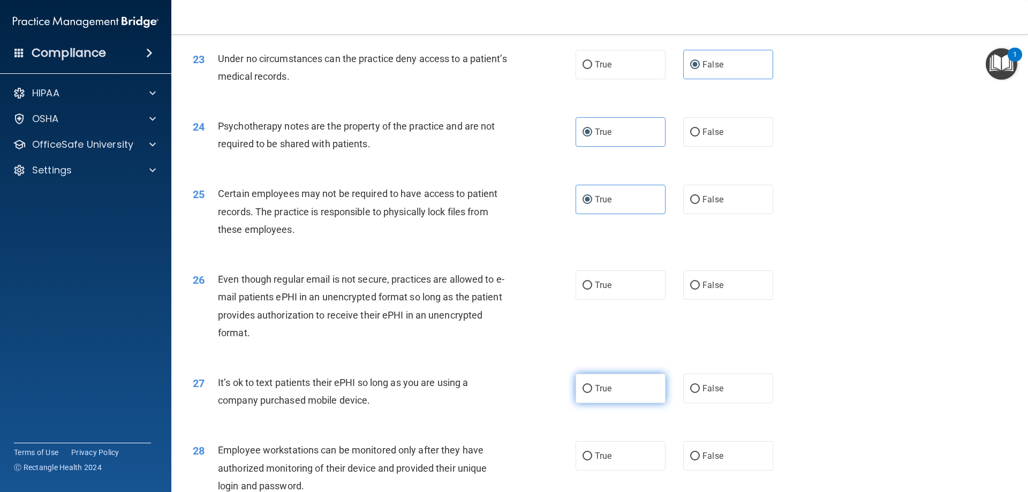
scroll to position [1928, 0]
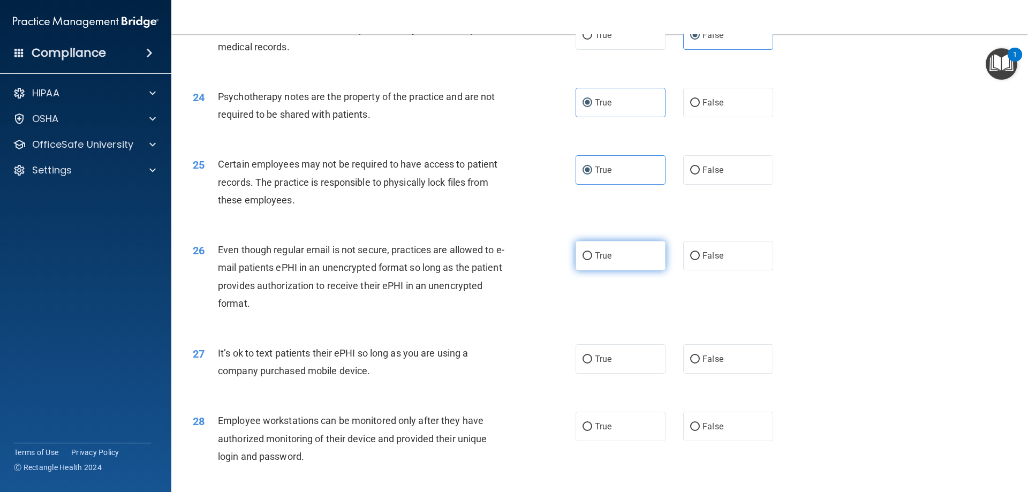
click at [613, 270] on label "True" at bounding box center [621, 255] width 90 height 29
click at [592, 260] on input "True" at bounding box center [588, 256] width 10 height 8
radio input "true"
click at [713, 364] on span "False" at bounding box center [713, 359] width 21 height 10
click at [700, 364] on input "False" at bounding box center [695, 360] width 10 height 8
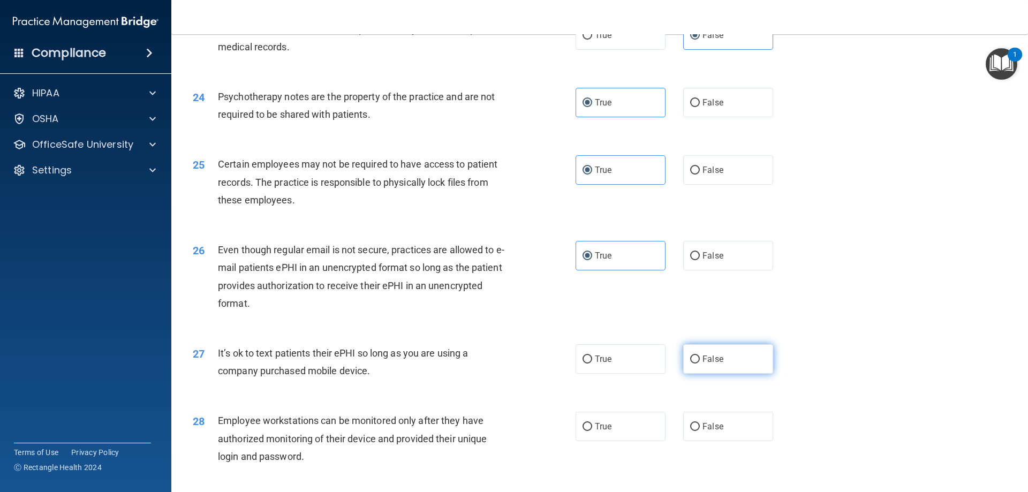
radio input "true"
click at [711, 437] on label "False" at bounding box center [728, 426] width 90 height 29
click at [700, 431] on input "False" at bounding box center [695, 427] width 10 height 8
radio input "true"
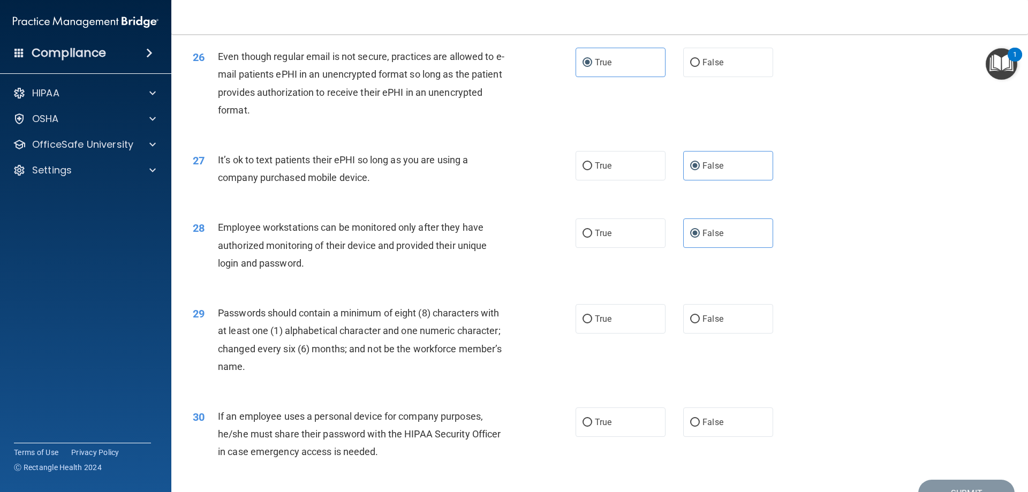
scroll to position [2142, 0]
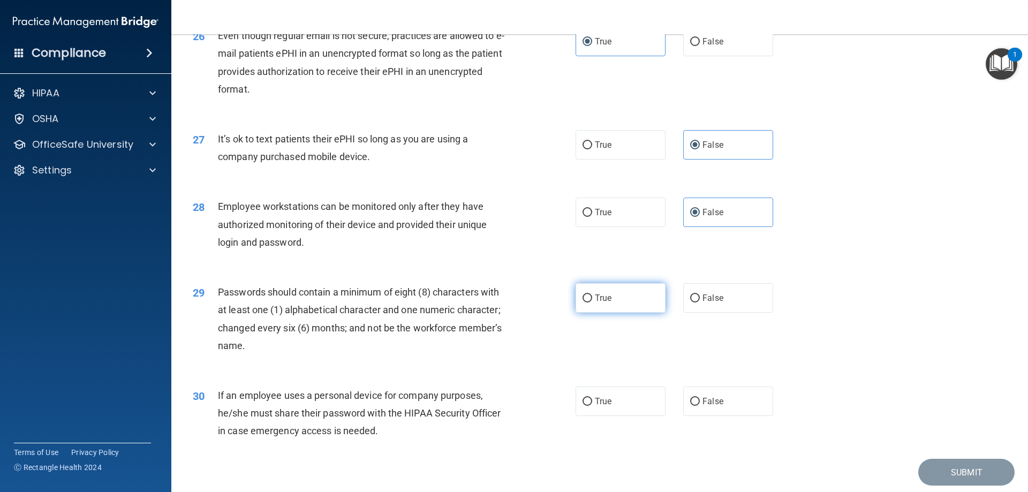
click at [608, 303] on span "True" at bounding box center [603, 298] width 17 height 10
click at [592, 303] on input "True" at bounding box center [588, 299] width 10 height 8
radio input "true"
click at [699, 416] on label "False" at bounding box center [728, 401] width 90 height 29
click at [699, 406] on input "False" at bounding box center [695, 402] width 10 height 8
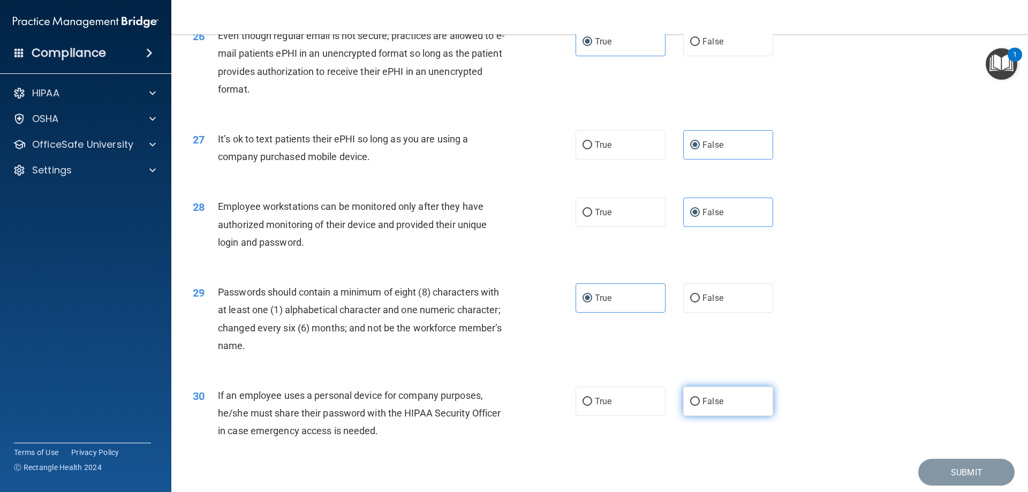
radio input "true"
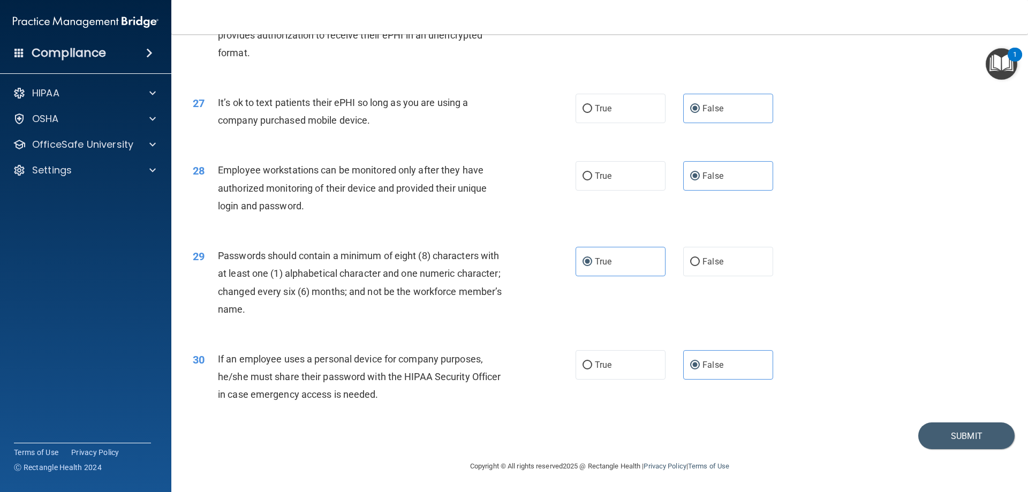
scroll to position [2196, 0]
click at [961, 432] on button "Submit" at bounding box center [966, 435] width 96 height 27
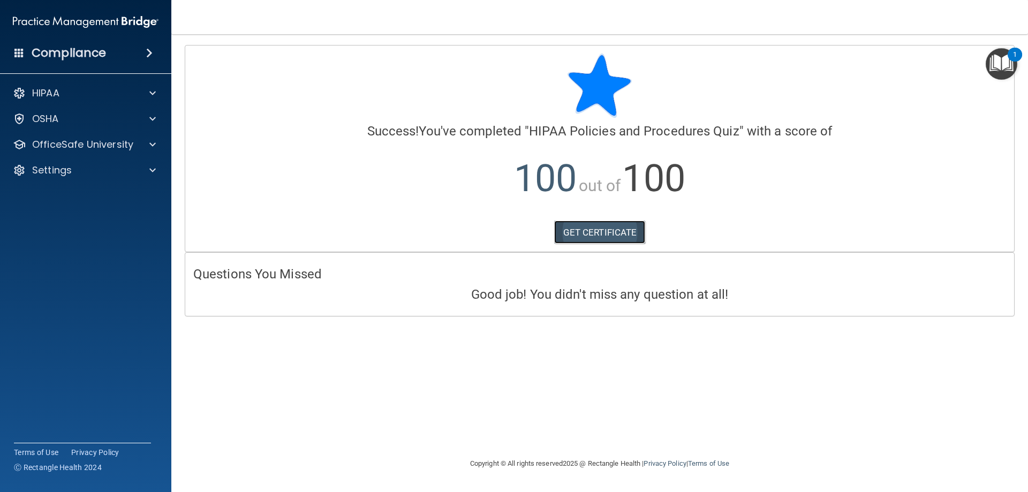
click at [620, 228] on link "GET CERTIFICATE" at bounding box center [600, 233] width 92 height 24
click at [105, 143] on p "OfficeSafe University" at bounding box center [82, 144] width 101 height 13
click at [85, 172] on p "HIPAA Training" at bounding box center [51, 170] width 88 height 11
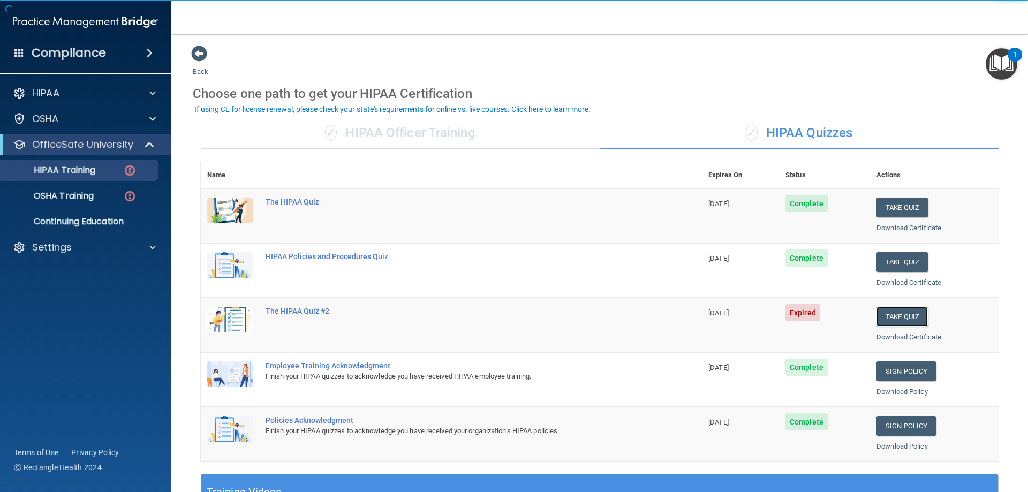
drag, startPoint x: 885, startPoint y: 317, endPoint x: 665, endPoint y: 310, distance: 219.7
click at [885, 316] on button "Take Quiz" at bounding box center [902, 317] width 51 height 20
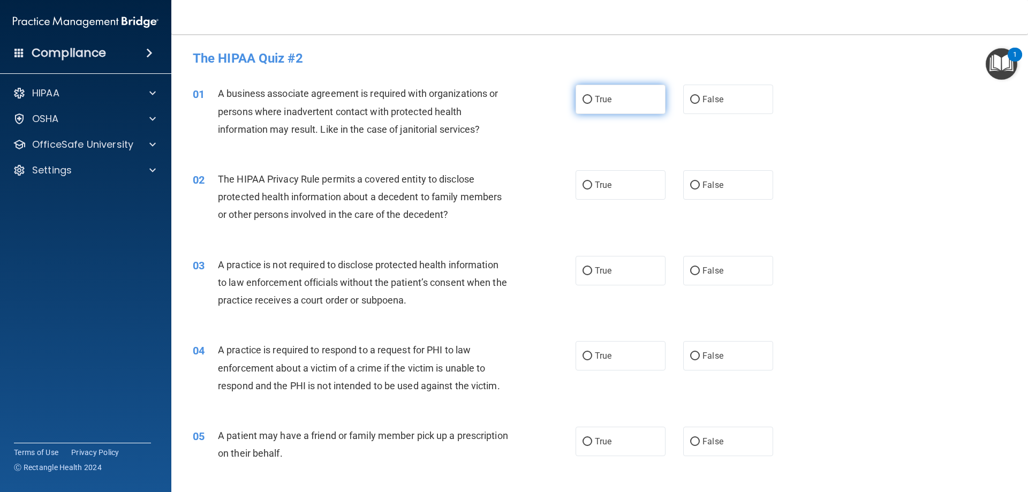
click at [620, 90] on label "True" at bounding box center [621, 99] width 90 height 29
click at [592, 96] on input "True" at bounding box center [588, 100] width 10 height 8
radio input "true"
click at [625, 186] on label "True" at bounding box center [621, 184] width 90 height 29
click at [592, 186] on input "True" at bounding box center [588, 186] width 10 height 8
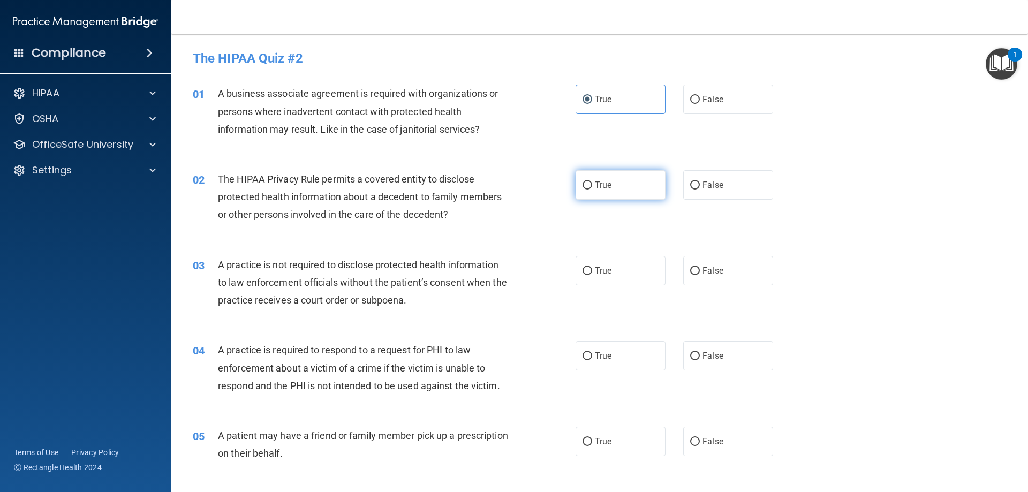
radio input "true"
click at [628, 278] on label "True" at bounding box center [621, 270] width 90 height 29
click at [592, 275] on input "True" at bounding box center [588, 271] width 10 height 8
radio input "true"
click at [601, 359] on span "True" at bounding box center [603, 356] width 17 height 10
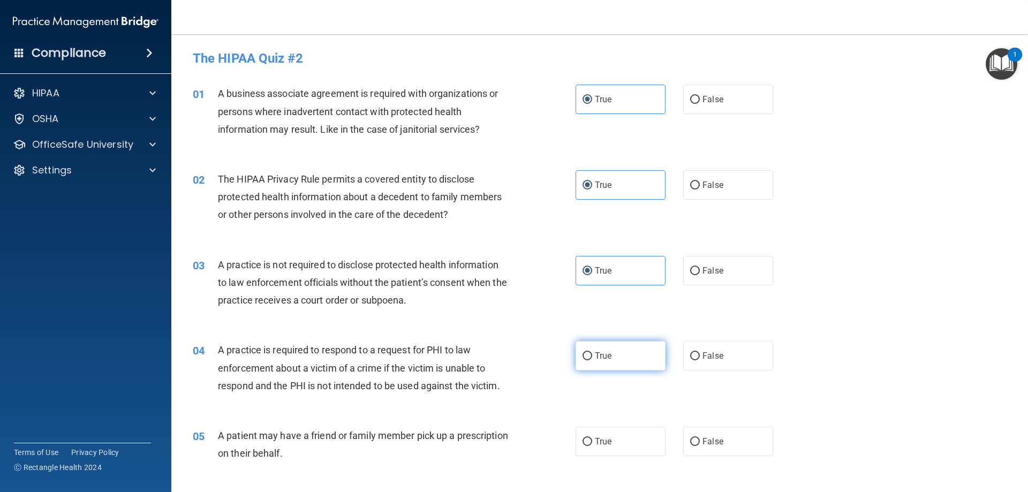
click at [592, 359] on input "True" at bounding box center [588, 356] width 10 height 8
radio input "true"
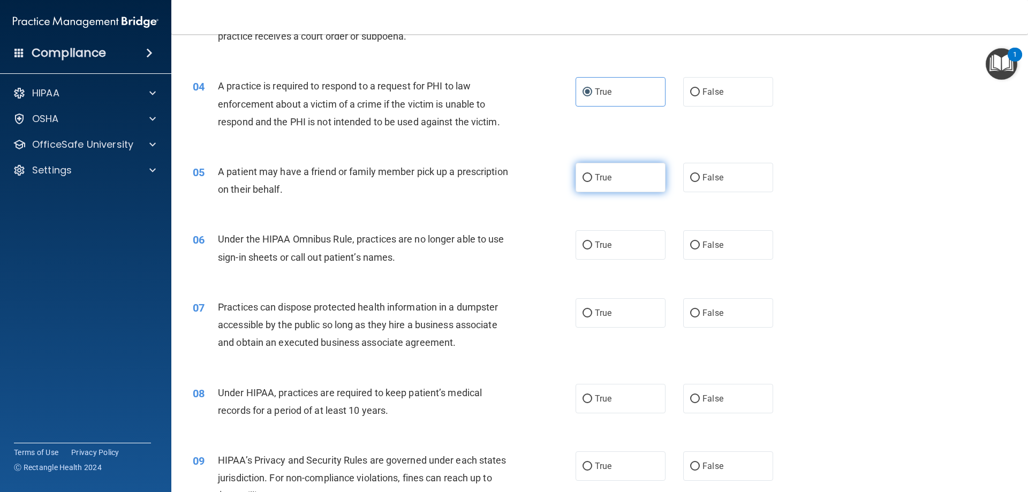
scroll to position [268, 0]
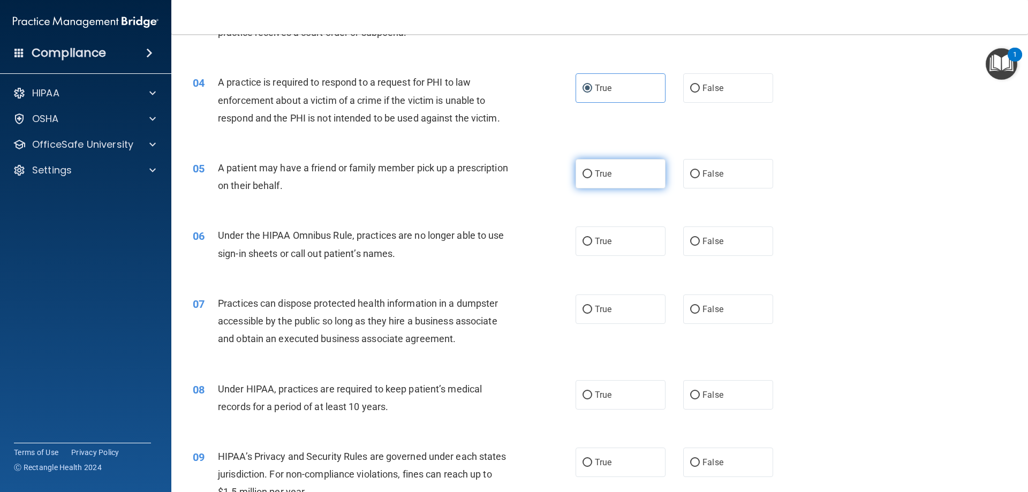
click at [616, 168] on label "True" at bounding box center [621, 173] width 90 height 29
click at [592, 170] on input "True" at bounding box center [588, 174] width 10 height 8
radio input "true"
click at [615, 242] on label "True" at bounding box center [621, 241] width 90 height 29
click at [592, 242] on input "True" at bounding box center [588, 242] width 10 height 8
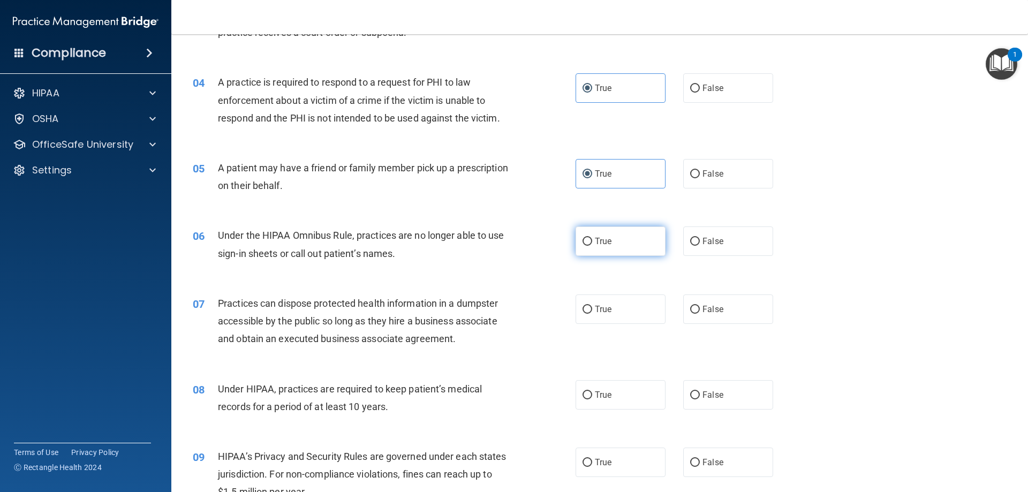
radio input "true"
click at [616, 317] on label "True" at bounding box center [621, 309] width 90 height 29
click at [592, 314] on input "True" at bounding box center [588, 310] width 10 height 8
radio input "true"
click at [627, 394] on label "True" at bounding box center [621, 394] width 90 height 29
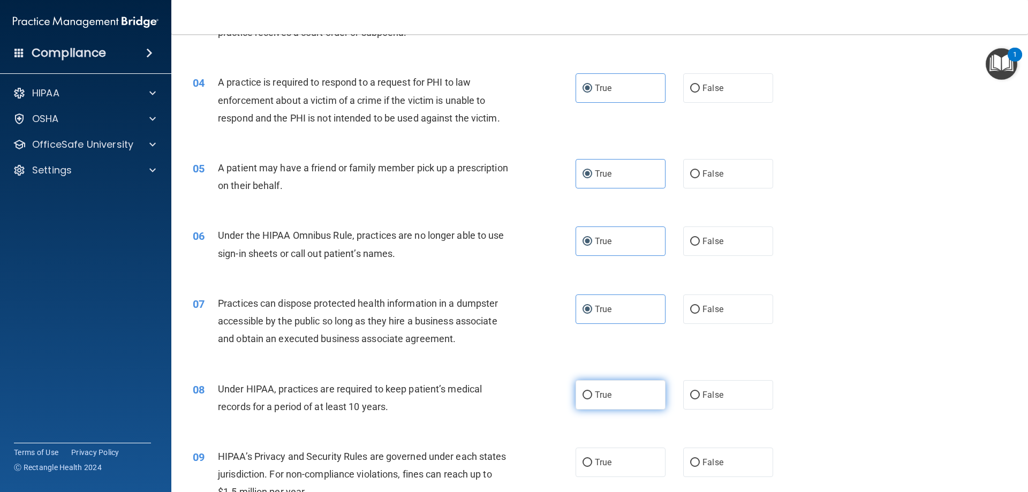
click at [592, 394] on input "True" at bounding box center [588, 395] width 10 height 8
radio input "true"
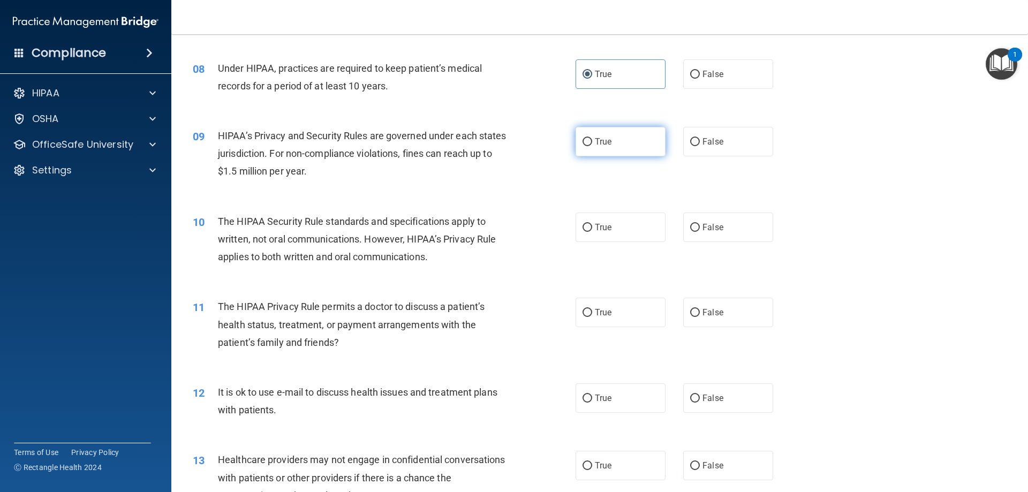
scroll to position [589, 0]
click at [600, 148] on label "True" at bounding box center [621, 140] width 90 height 29
click at [592, 146] on input "True" at bounding box center [588, 142] width 10 height 8
radio input "true"
click at [620, 235] on label "True" at bounding box center [621, 226] width 90 height 29
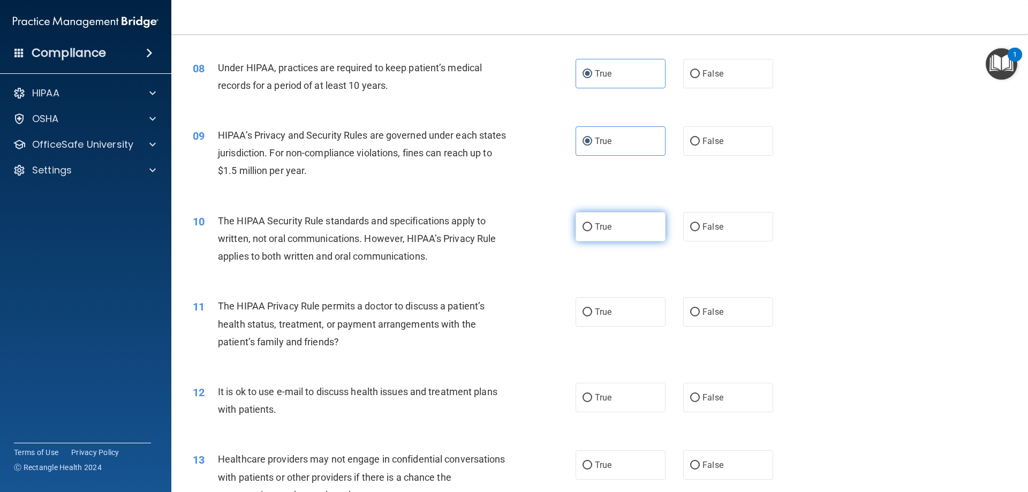
click at [592, 231] on input "True" at bounding box center [588, 227] width 10 height 8
radio input "true"
click at [605, 313] on span "True" at bounding box center [603, 312] width 17 height 10
click at [592, 313] on input "True" at bounding box center [588, 312] width 10 height 8
radio input "true"
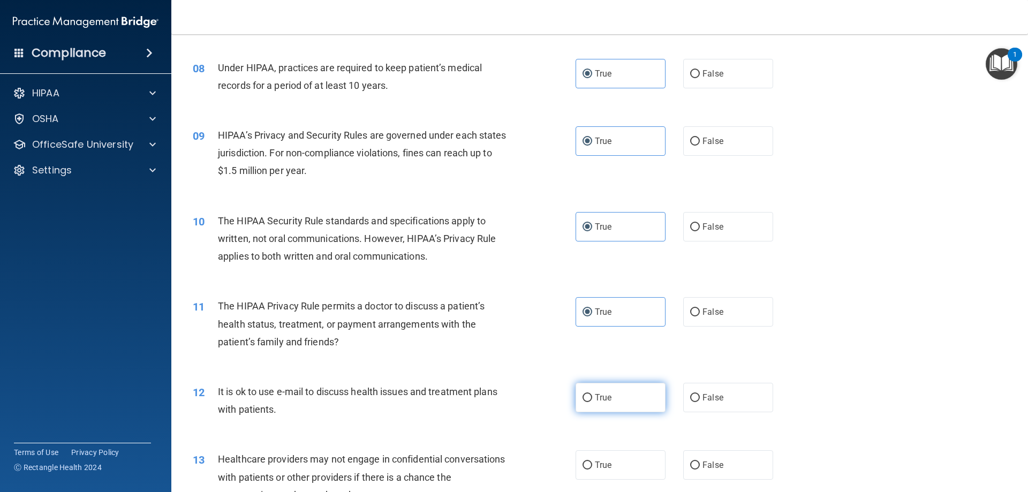
click at [615, 404] on label "True" at bounding box center [621, 397] width 90 height 29
click at [592, 402] on input "True" at bounding box center [588, 398] width 10 height 8
radio input "true"
click at [604, 462] on span "True" at bounding box center [603, 465] width 17 height 10
click at [592, 462] on input "True" at bounding box center [588, 466] width 10 height 8
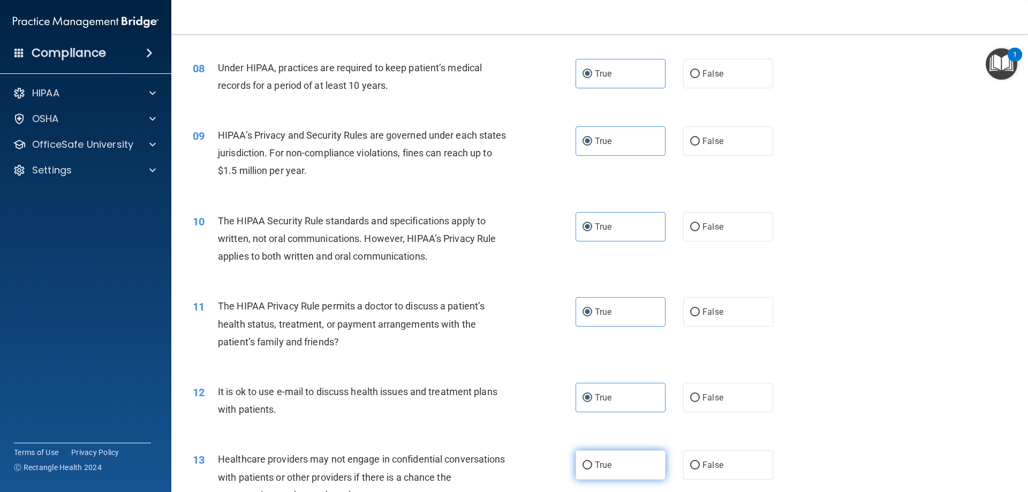
radio input "true"
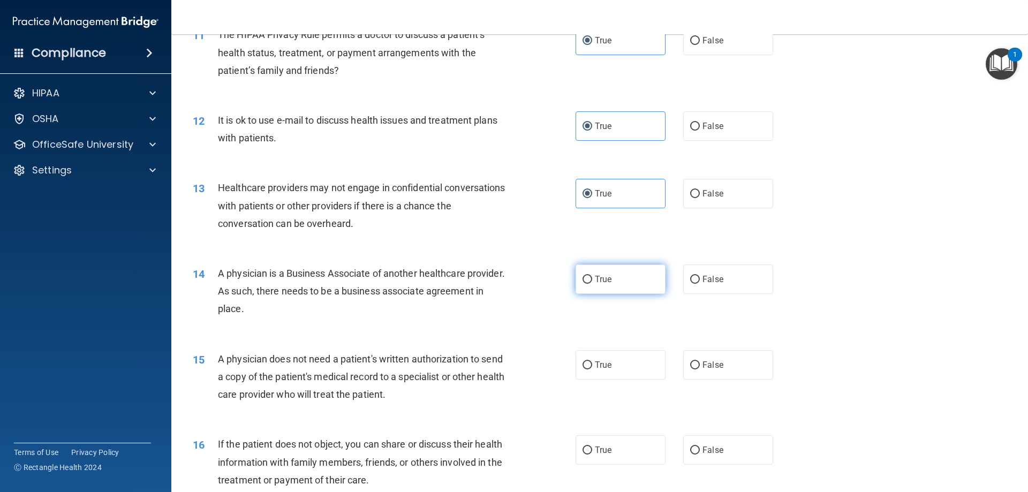
scroll to position [910, 0]
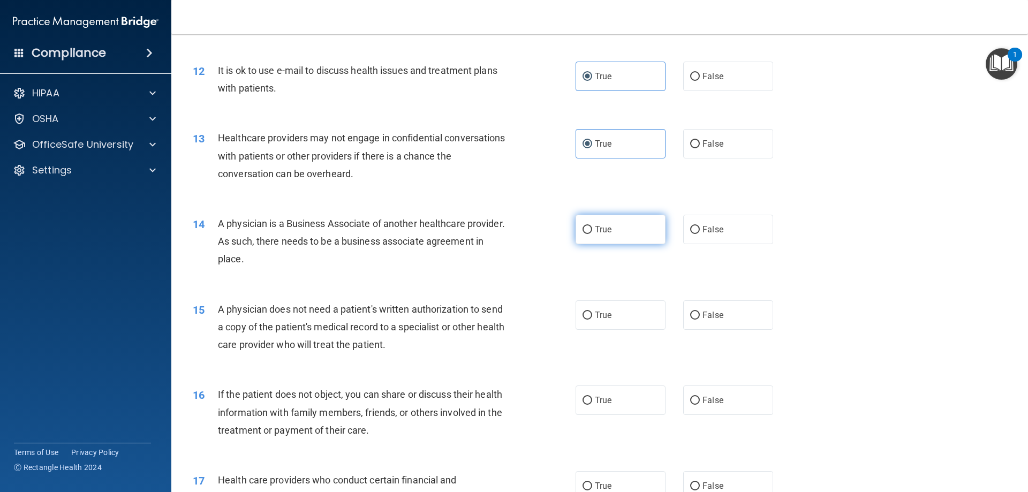
click at [592, 238] on label "True" at bounding box center [621, 229] width 90 height 29
click at [592, 234] on input "True" at bounding box center [588, 230] width 10 height 8
radio input "true"
click at [601, 320] on label "True" at bounding box center [621, 314] width 90 height 29
click at [592, 320] on input "True" at bounding box center [588, 316] width 10 height 8
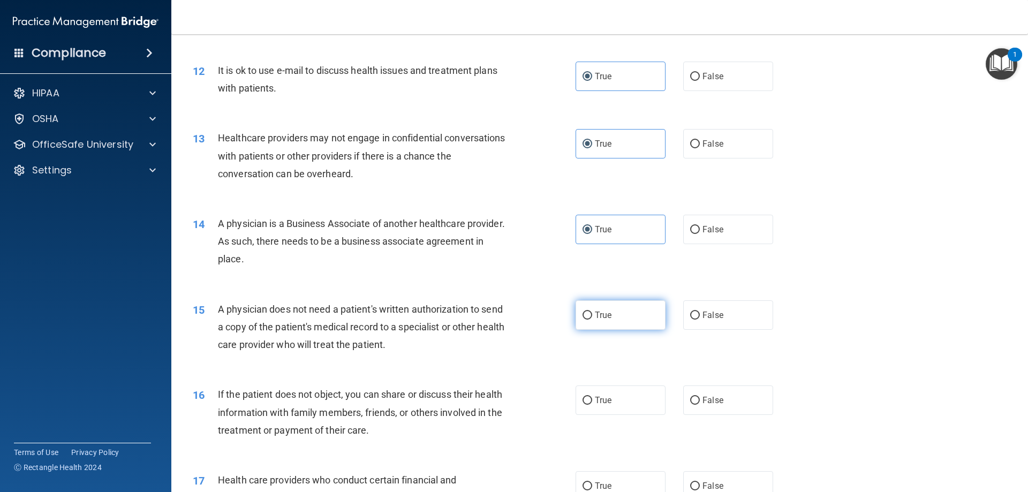
radio input "true"
click at [608, 398] on span "True" at bounding box center [603, 400] width 17 height 10
click at [592, 398] on input "True" at bounding box center [588, 401] width 10 height 8
radio input "true"
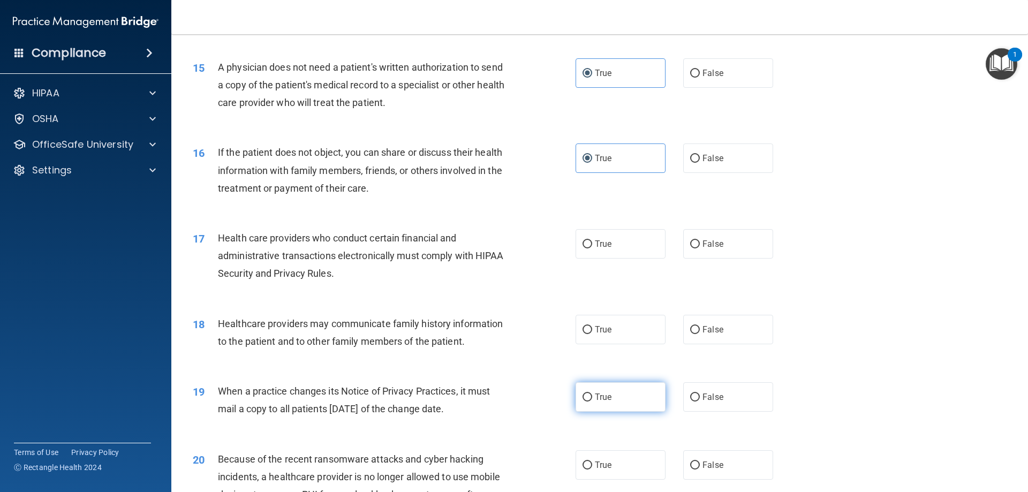
scroll to position [1232, 0]
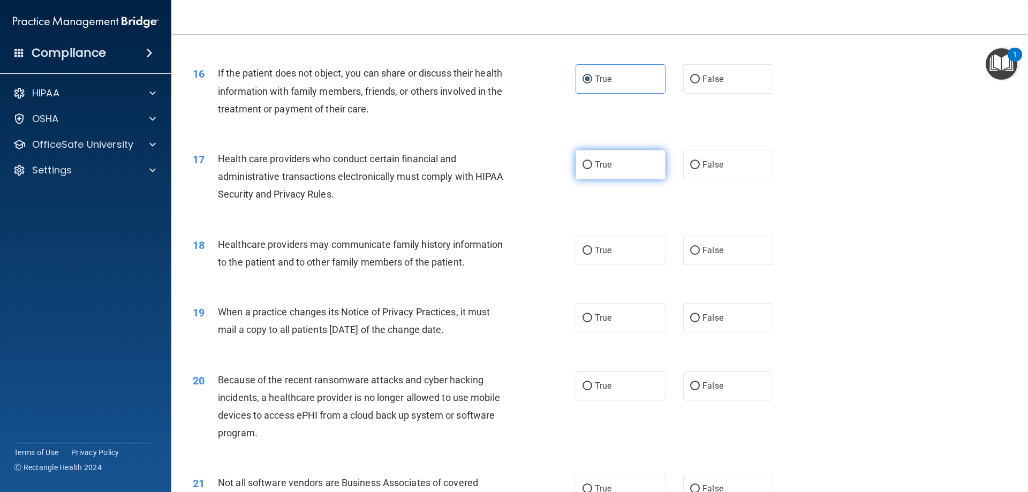
click at [597, 161] on span "True" at bounding box center [603, 165] width 17 height 10
click at [592, 161] on input "True" at bounding box center [588, 165] width 10 height 8
radio input "true"
click at [595, 253] on span "True" at bounding box center [603, 250] width 17 height 10
click at [592, 253] on input "True" at bounding box center [588, 251] width 10 height 8
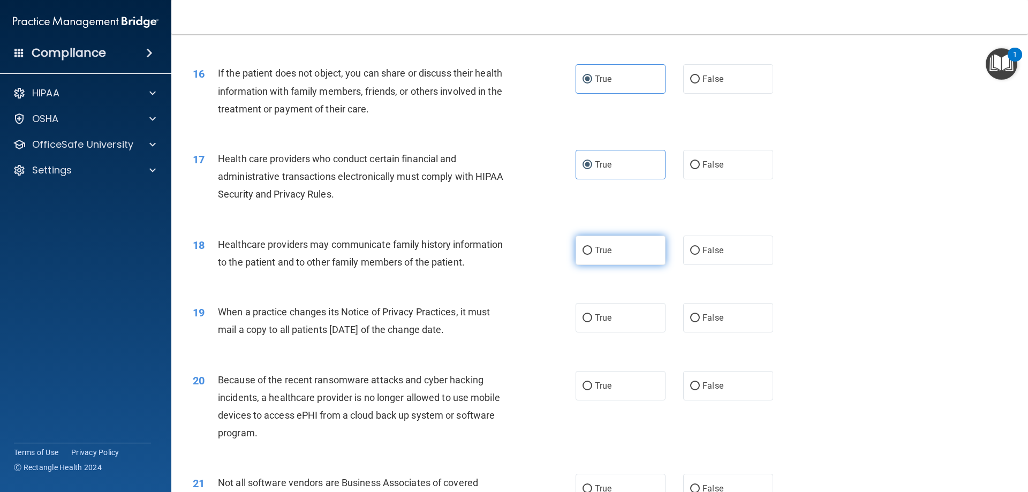
radio input "true"
click at [596, 318] on span "True" at bounding box center [603, 318] width 17 height 10
click at [592, 318] on input "True" at bounding box center [588, 318] width 10 height 8
radio input "true"
click at [608, 391] on label "True" at bounding box center [621, 385] width 90 height 29
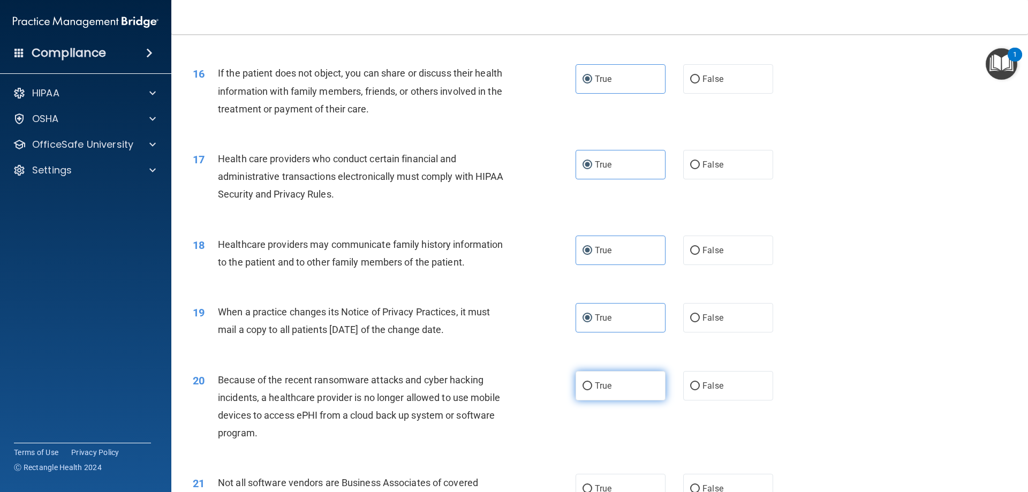
click at [592, 390] on input "True" at bounding box center [588, 386] width 10 height 8
radio input "true"
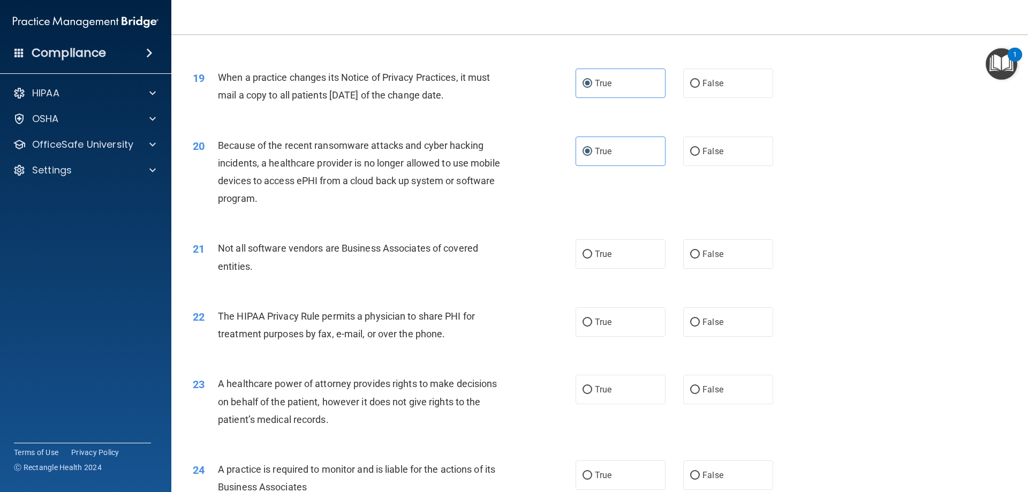
scroll to position [1499, 0]
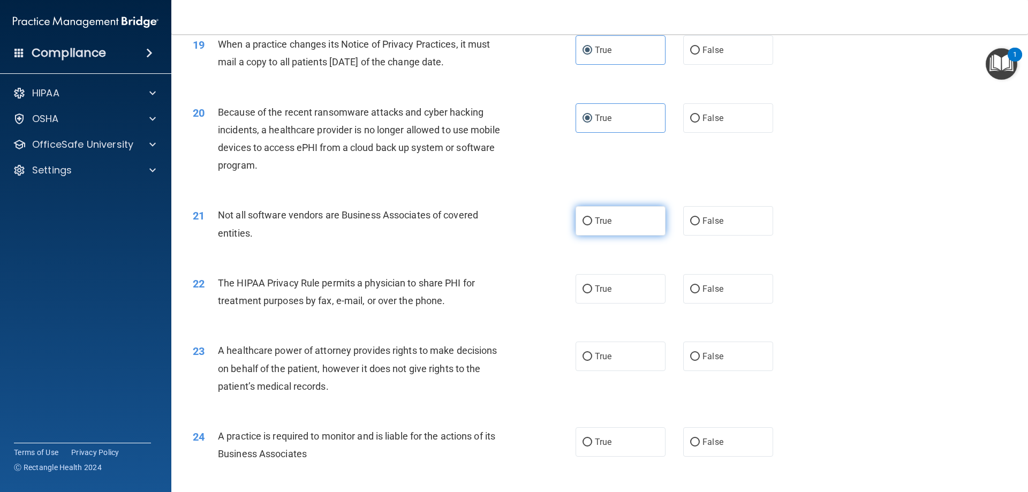
click at [614, 228] on label "True" at bounding box center [621, 220] width 90 height 29
click at [592, 225] on input "True" at bounding box center [588, 221] width 10 height 8
radio input "true"
click at [598, 290] on span "True" at bounding box center [603, 289] width 17 height 10
click at [592, 290] on input "True" at bounding box center [588, 289] width 10 height 8
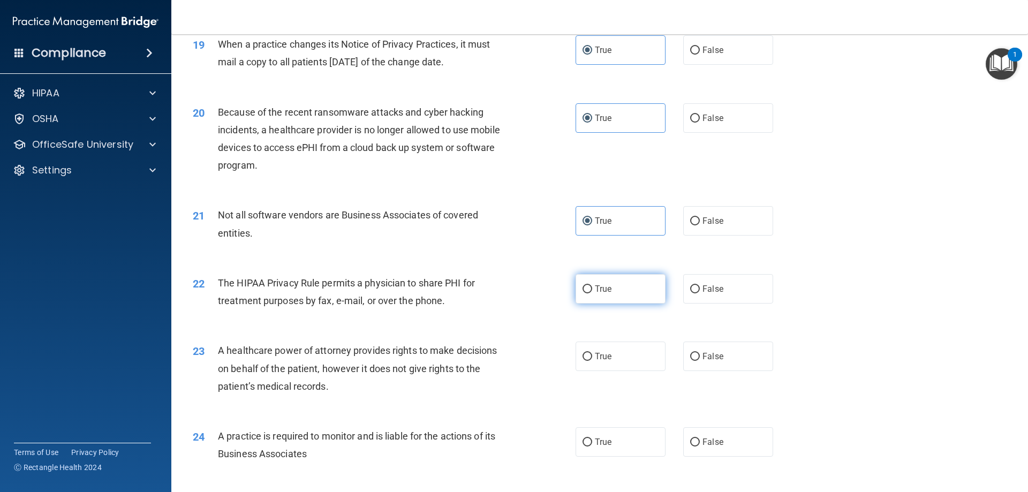
radio input "true"
click at [614, 360] on label "True" at bounding box center [621, 356] width 90 height 29
click at [592, 360] on input "True" at bounding box center [588, 357] width 10 height 8
radio input "true"
click at [615, 440] on label "True" at bounding box center [621, 441] width 90 height 29
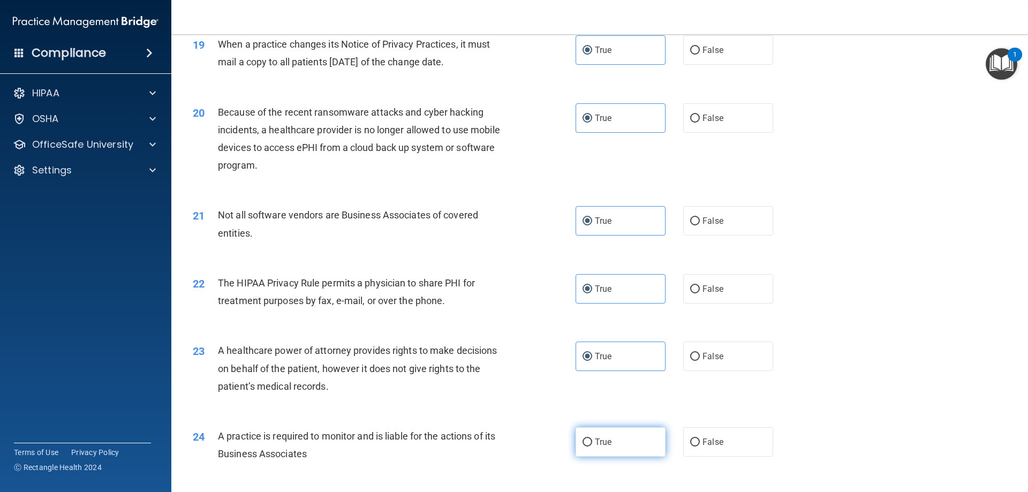
click at [592, 440] on input "True" at bounding box center [588, 443] width 10 height 8
radio input "true"
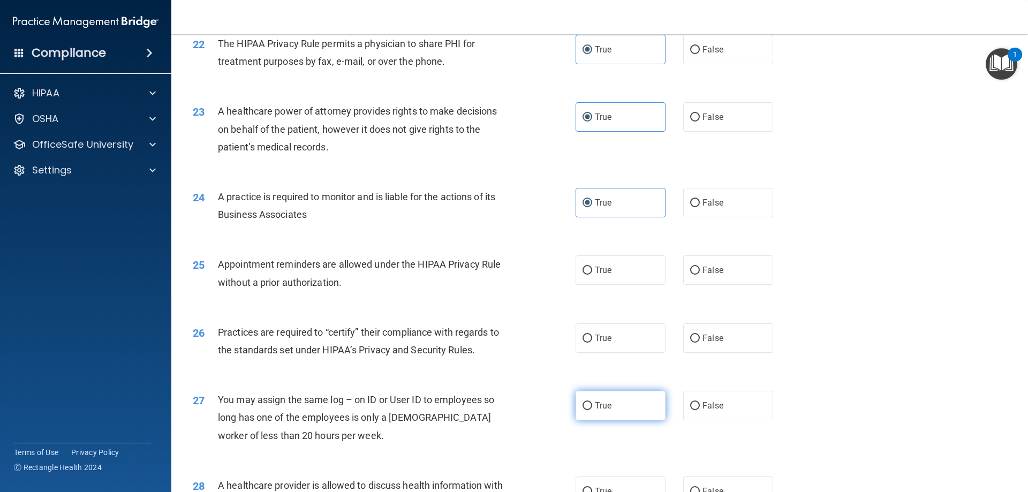
scroll to position [1767, 0]
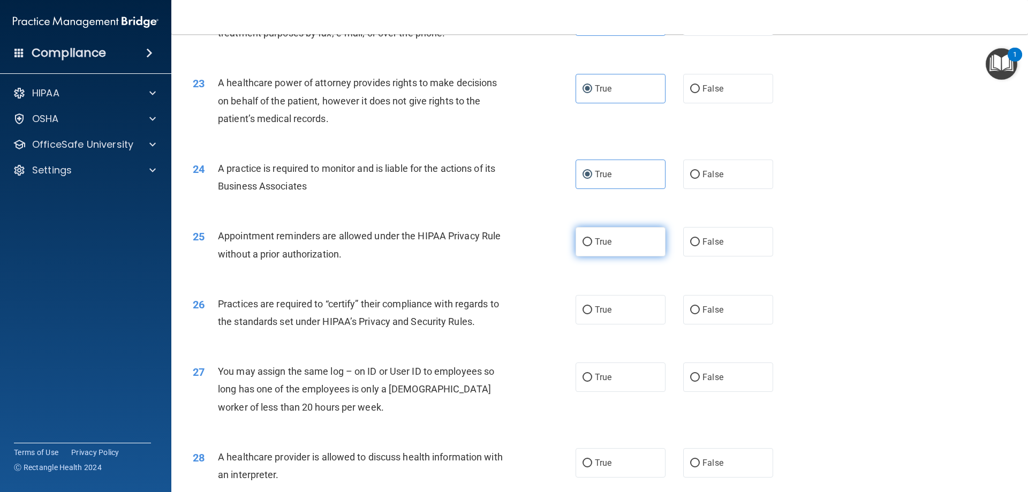
click at [624, 254] on label "True" at bounding box center [621, 241] width 90 height 29
click at [592, 246] on input "True" at bounding box center [588, 242] width 10 height 8
radio input "true"
click at [614, 305] on label "True" at bounding box center [621, 309] width 90 height 29
click at [592, 306] on input "True" at bounding box center [588, 310] width 10 height 8
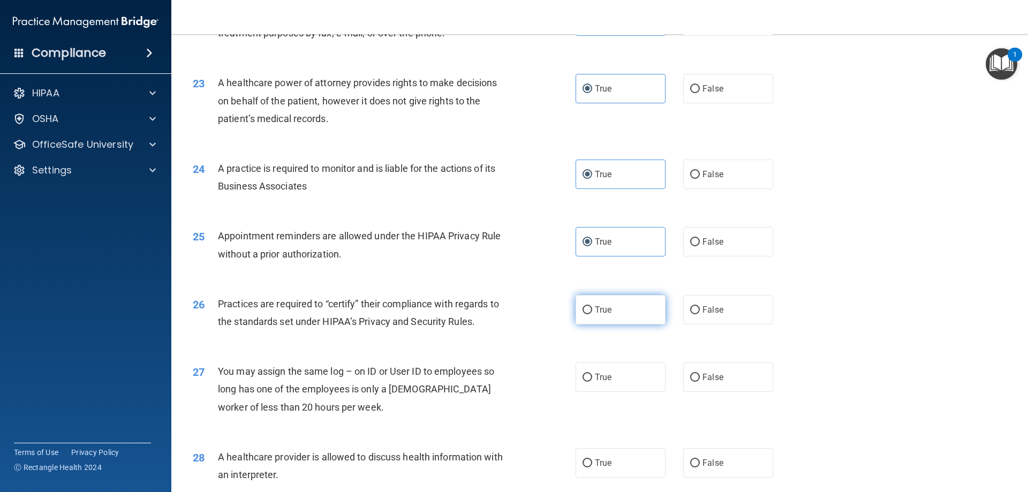
radio input "true"
click at [622, 374] on label "True" at bounding box center [621, 377] width 90 height 29
click at [592, 374] on input "True" at bounding box center [588, 378] width 10 height 8
radio input "true"
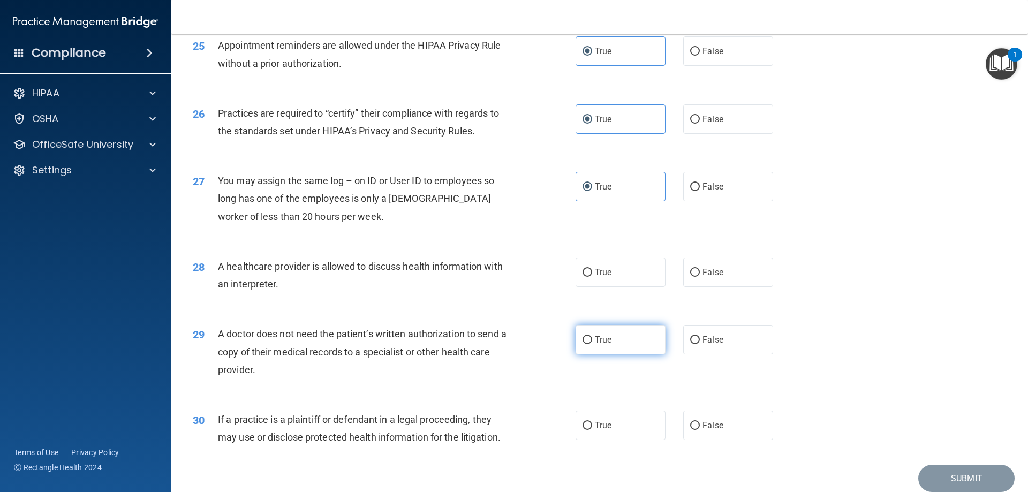
scroll to position [1981, 0]
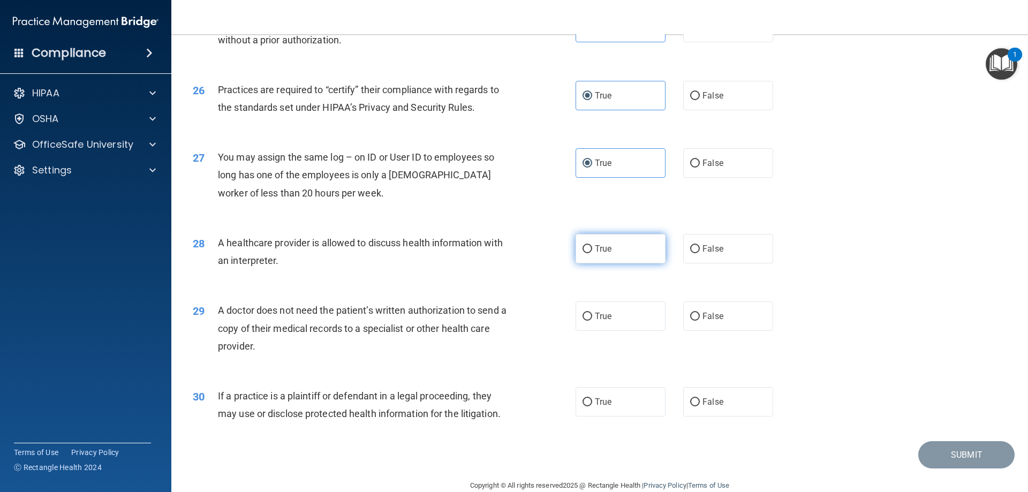
click at [628, 249] on label "True" at bounding box center [621, 248] width 90 height 29
click at [592, 249] on input "True" at bounding box center [588, 249] width 10 height 8
radio input "true"
click at [624, 327] on label "True" at bounding box center [621, 315] width 90 height 29
click at [592, 321] on input "True" at bounding box center [588, 317] width 10 height 8
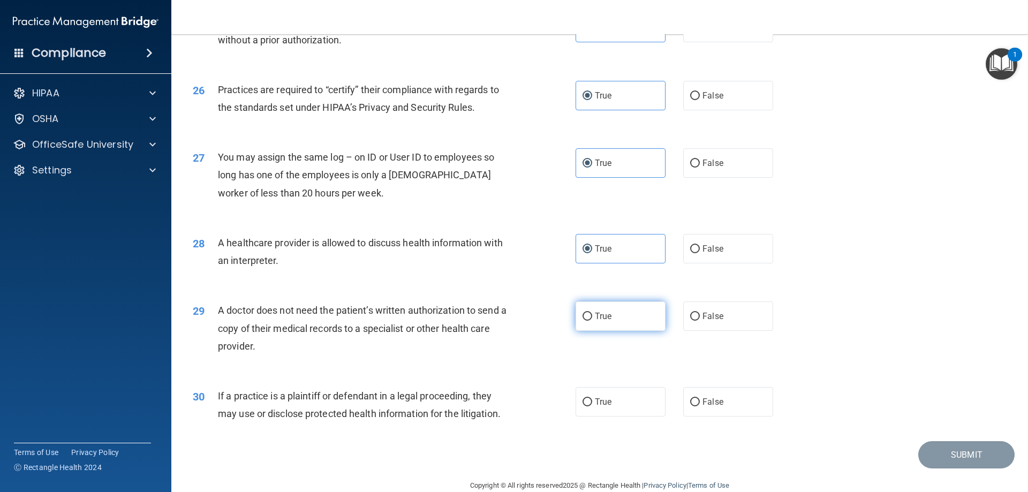
radio input "true"
click at [611, 401] on label "True" at bounding box center [621, 401] width 90 height 29
click at [592, 401] on input "True" at bounding box center [588, 402] width 10 height 8
radio input "true"
click at [956, 456] on button "Submit" at bounding box center [966, 454] width 96 height 27
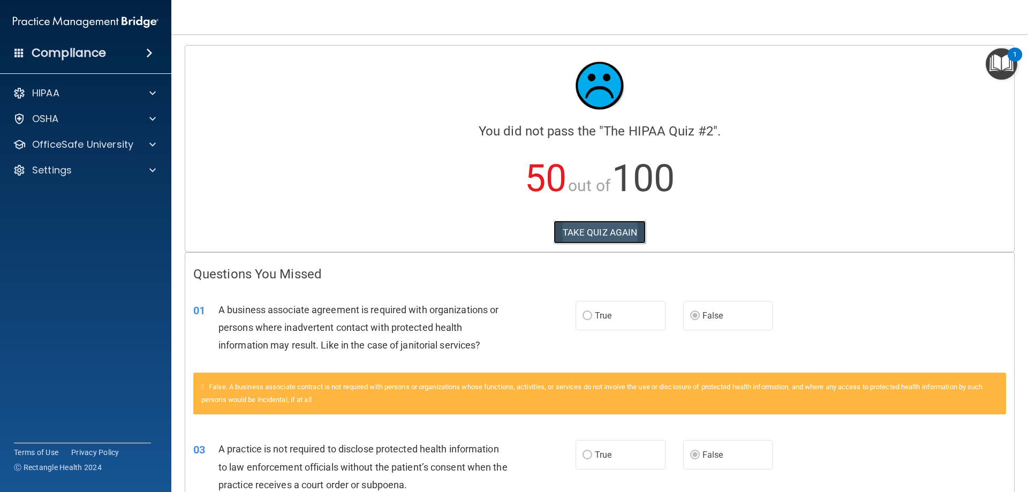
click at [631, 233] on button "TAKE QUIZ AGAIN" at bounding box center [600, 233] width 93 height 24
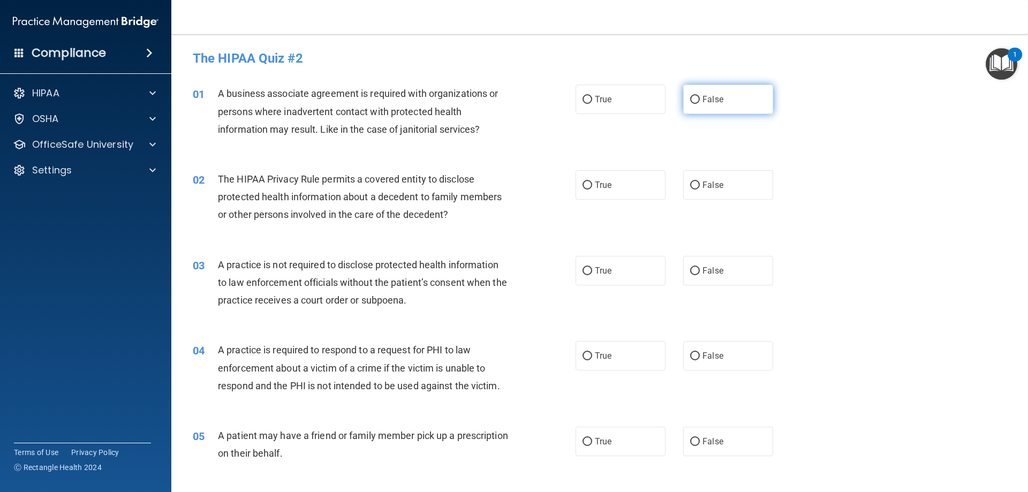
click at [721, 96] on label "False" at bounding box center [728, 99] width 90 height 29
click at [700, 96] on input "False" at bounding box center [695, 100] width 10 height 8
radio input "true"
click at [603, 180] on span "True" at bounding box center [603, 185] width 17 height 10
click at [592, 182] on input "True" at bounding box center [588, 186] width 10 height 8
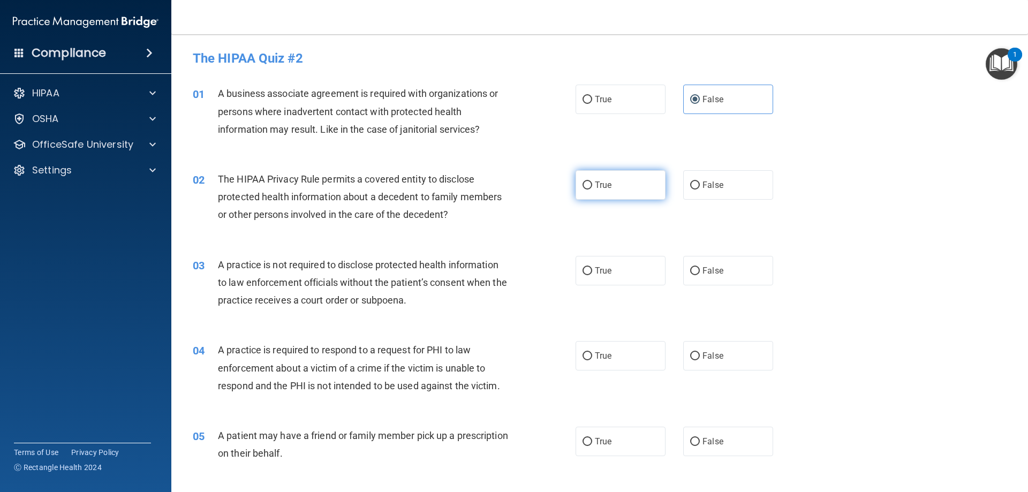
radio input "true"
click at [724, 270] on label "False" at bounding box center [728, 270] width 90 height 29
click at [700, 270] on input "False" at bounding box center [695, 271] width 10 height 8
radio input "true"
click at [630, 359] on label "True" at bounding box center [621, 355] width 90 height 29
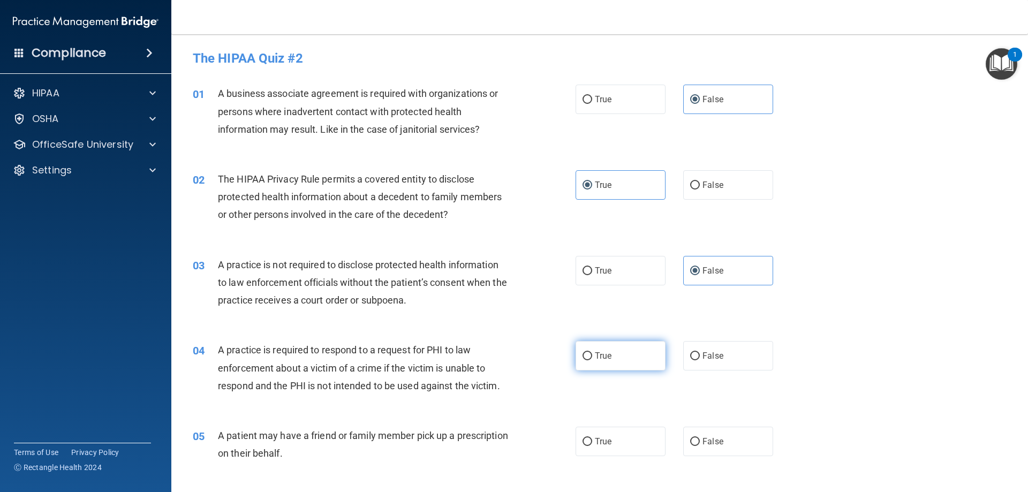
click at [592, 359] on input "True" at bounding box center [588, 356] width 10 height 8
radio input "true"
click at [625, 442] on label "True" at bounding box center [621, 441] width 90 height 29
click at [592, 442] on input "True" at bounding box center [588, 442] width 10 height 8
radio input "true"
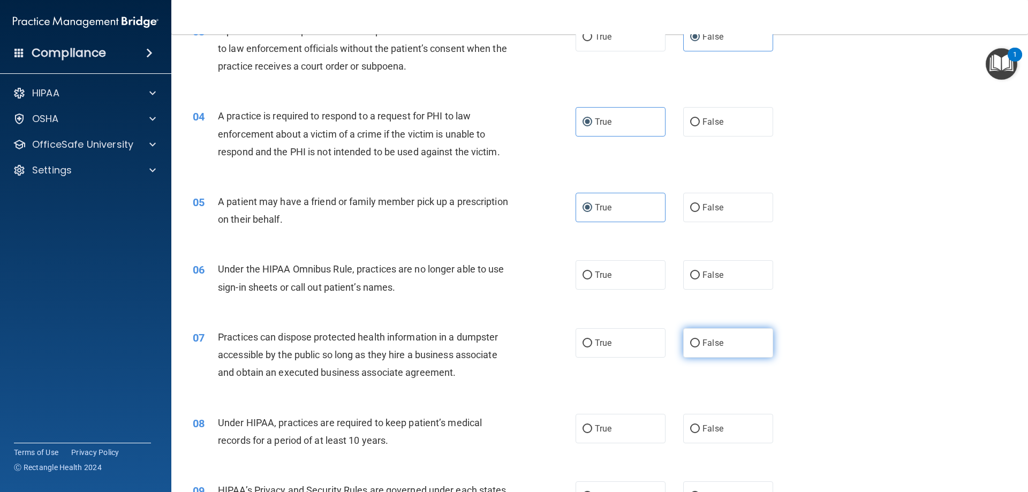
scroll to position [268, 0]
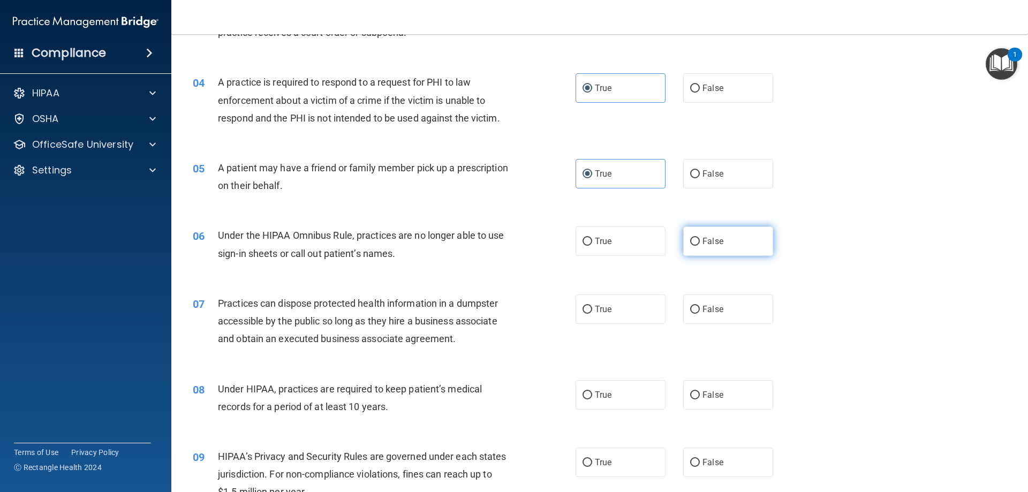
click at [726, 241] on label "False" at bounding box center [728, 241] width 90 height 29
click at [700, 241] on input "False" at bounding box center [695, 242] width 10 height 8
radio input "true"
click at [727, 310] on label "False" at bounding box center [728, 309] width 90 height 29
click at [700, 310] on input "False" at bounding box center [695, 310] width 10 height 8
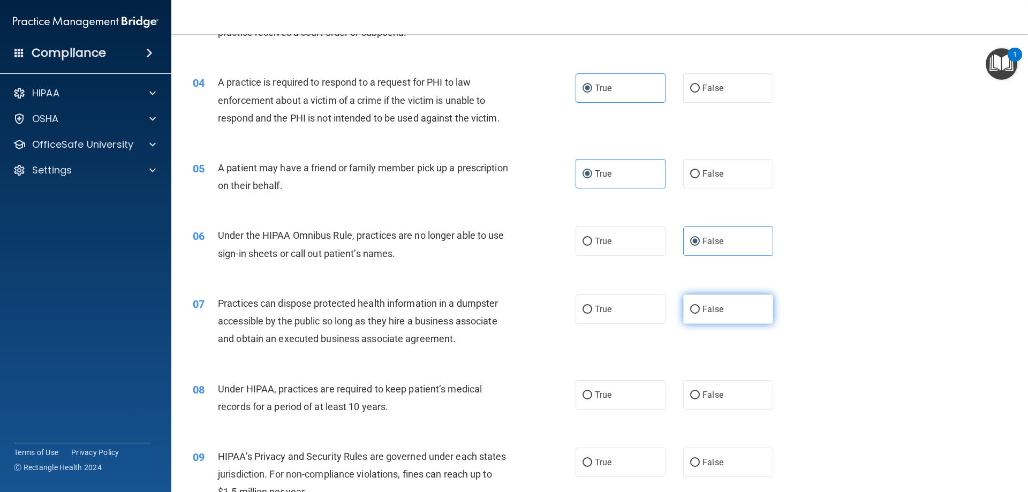
radio input "true"
click at [731, 391] on label "False" at bounding box center [728, 394] width 90 height 29
click at [700, 391] on input "False" at bounding box center [695, 395] width 10 height 8
radio input "true"
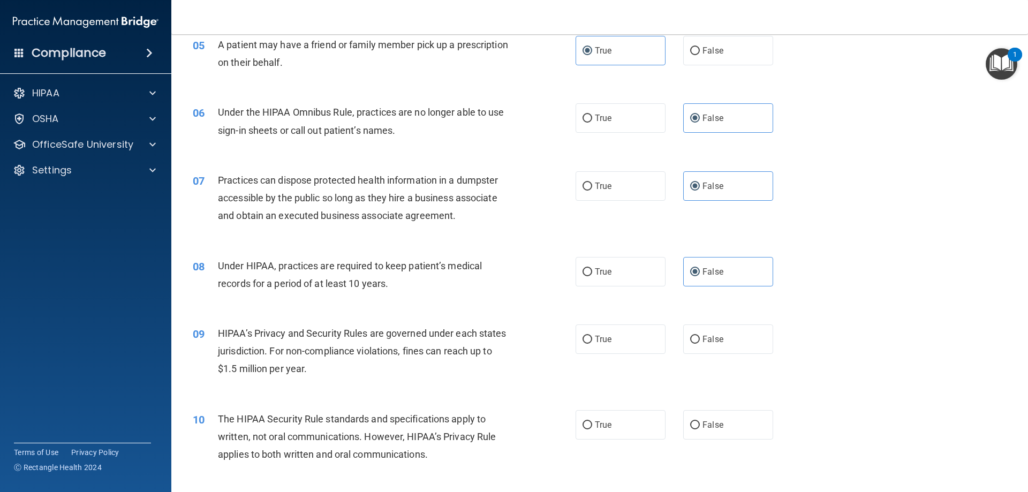
scroll to position [428, 0]
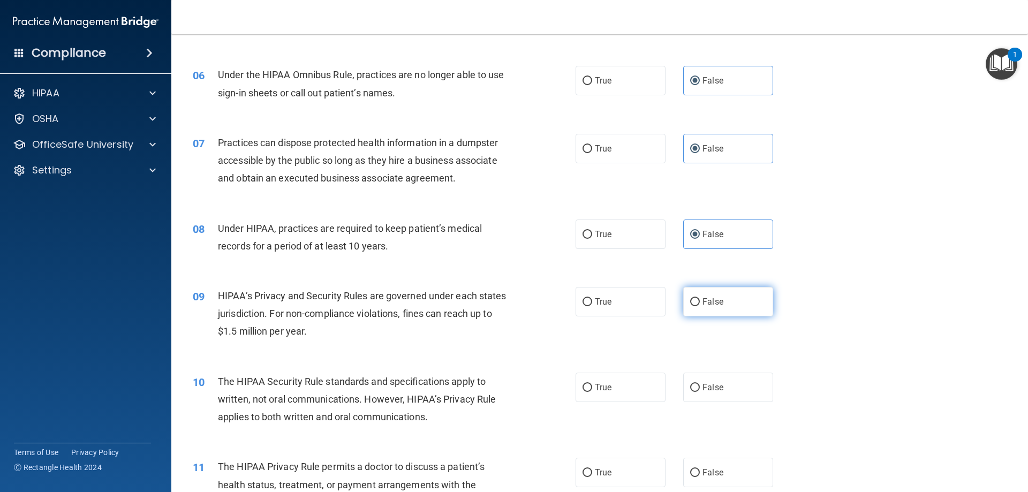
click at [735, 304] on label "False" at bounding box center [728, 301] width 90 height 29
click at [700, 304] on input "False" at bounding box center [695, 302] width 10 height 8
radio input "true"
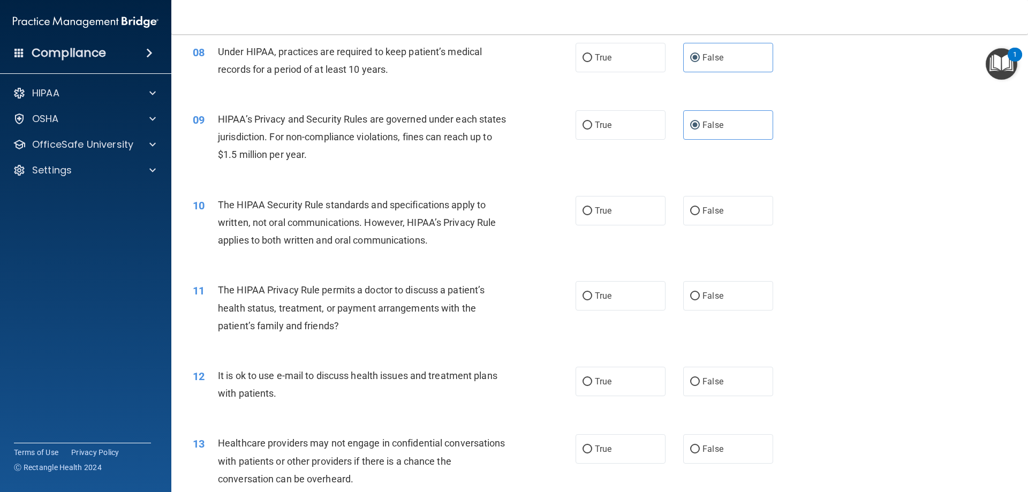
scroll to position [643, 0]
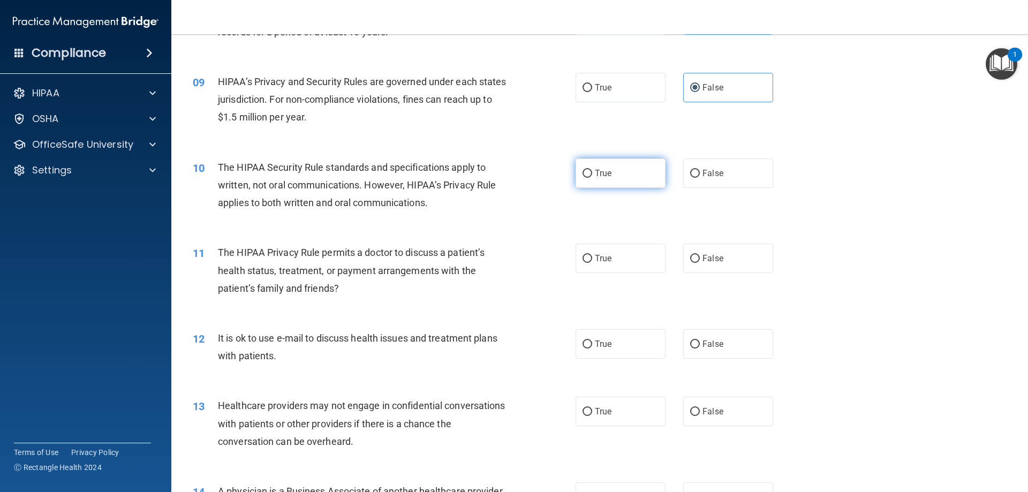
click at [614, 176] on label "True" at bounding box center [621, 173] width 90 height 29
click at [592, 176] on input "True" at bounding box center [588, 174] width 10 height 8
radio input "true"
click at [617, 258] on label "True" at bounding box center [621, 258] width 90 height 29
click at [592, 258] on input "True" at bounding box center [588, 259] width 10 height 8
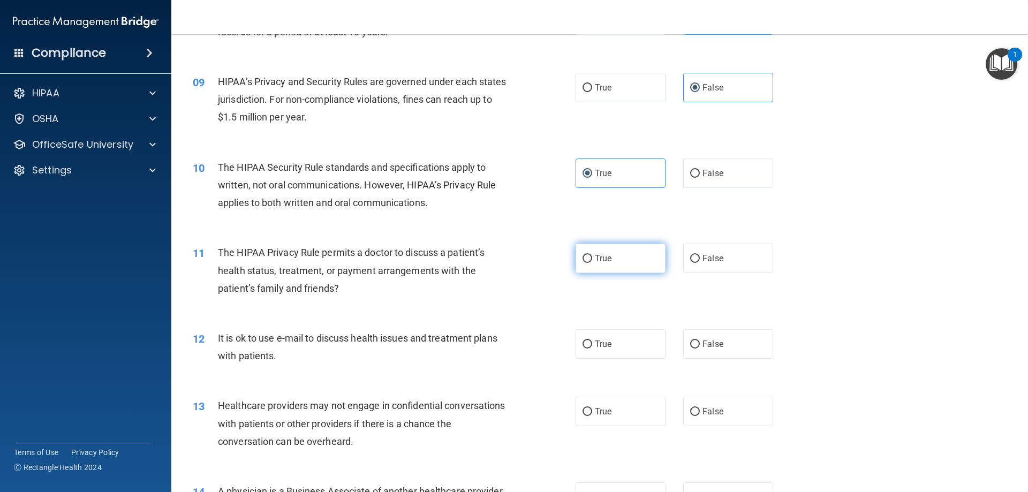
radio input "true"
click at [618, 342] on label "True" at bounding box center [621, 343] width 90 height 29
click at [592, 342] on input "True" at bounding box center [588, 345] width 10 height 8
radio input "true"
click at [726, 408] on label "False" at bounding box center [728, 411] width 90 height 29
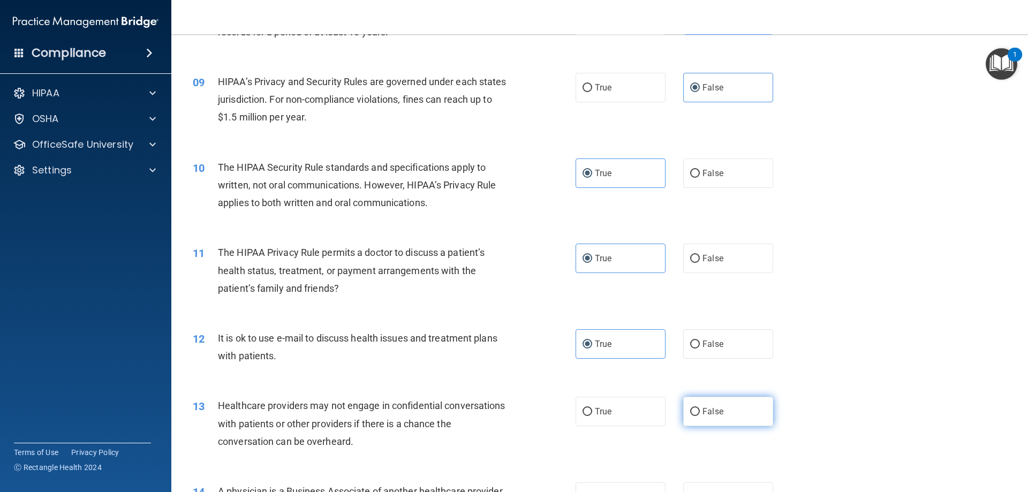
click at [700, 408] on input "False" at bounding box center [695, 412] width 10 height 8
radio input "true"
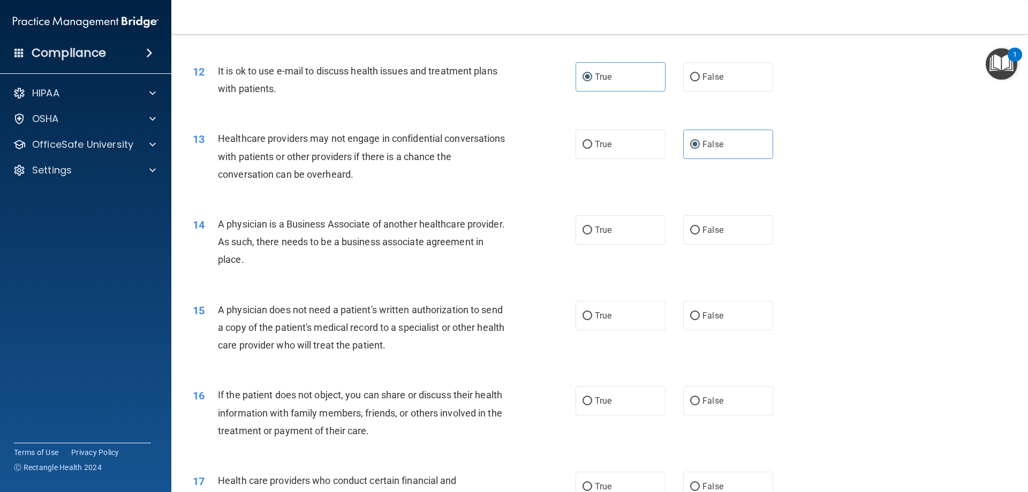
scroll to position [910, 0]
click at [714, 232] on span "False" at bounding box center [713, 229] width 21 height 10
click at [700, 232] on input "False" at bounding box center [695, 230] width 10 height 8
radio input "true"
click at [608, 321] on label "True" at bounding box center [621, 314] width 90 height 29
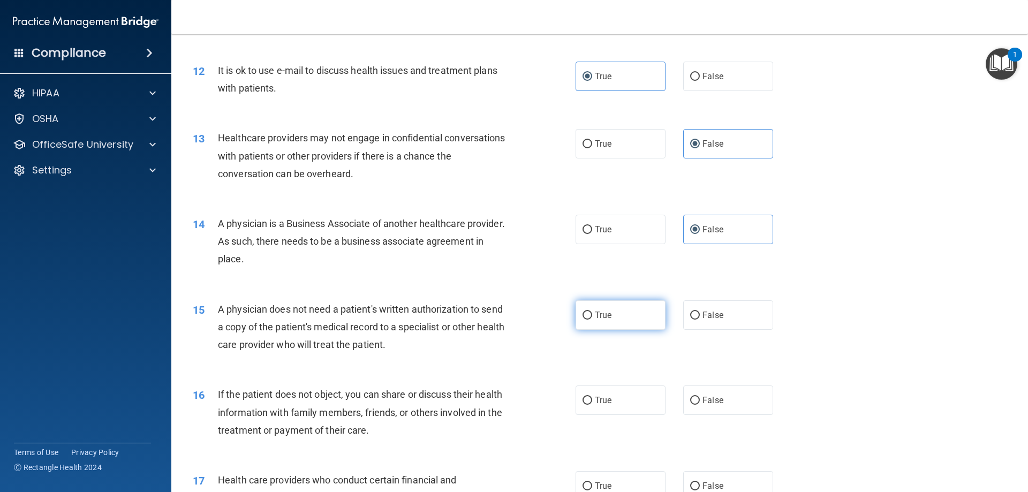
click at [592, 320] on input "True" at bounding box center [588, 316] width 10 height 8
radio input "true"
click at [616, 411] on label "True" at bounding box center [621, 400] width 90 height 29
click at [592, 405] on input "True" at bounding box center [588, 401] width 10 height 8
radio input "true"
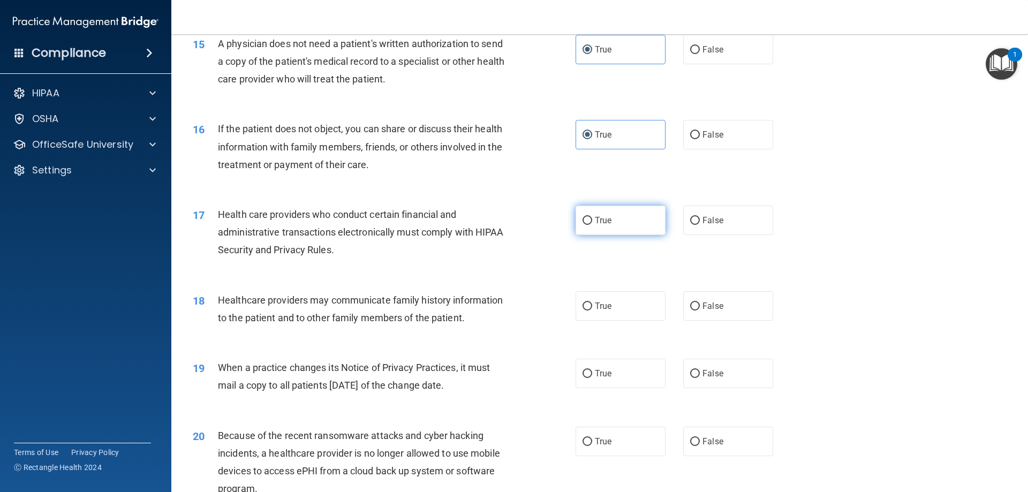
scroll to position [1178, 0]
click at [621, 220] on label "True" at bounding box center [621, 217] width 90 height 29
click at [592, 220] on input "True" at bounding box center [588, 219] width 10 height 8
radio input "true"
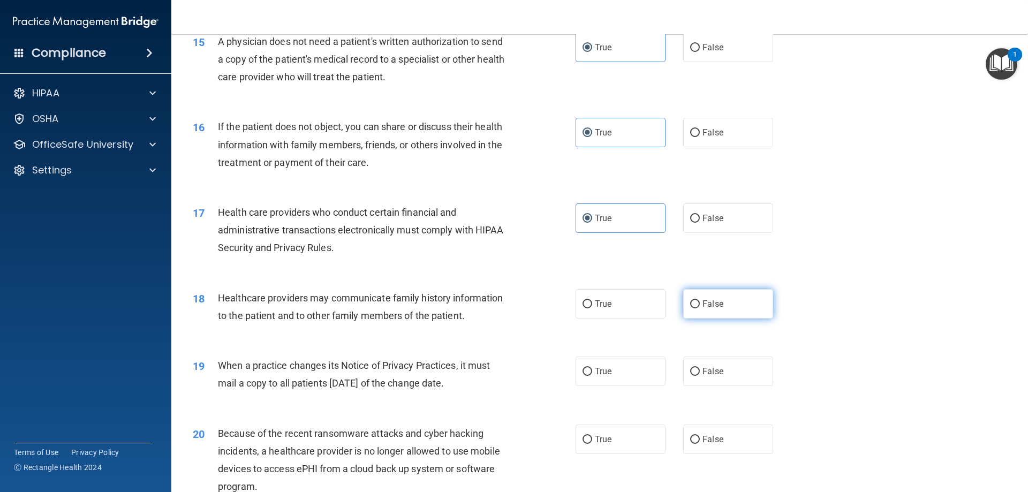
click at [706, 298] on label "False" at bounding box center [728, 303] width 90 height 29
click at [700, 300] on input "False" at bounding box center [695, 304] width 10 height 8
radio input "true"
click at [710, 371] on span "False" at bounding box center [713, 371] width 21 height 10
click at [700, 371] on input "False" at bounding box center [695, 372] width 10 height 8
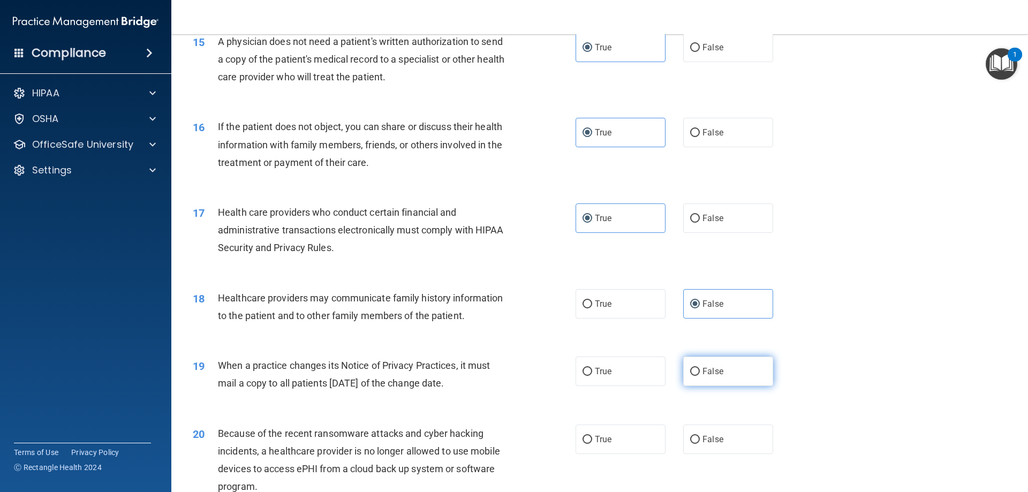
radio input "true"
click at [713, 432] on label "False" at bounding box center [728, 439] width 90 height 29
click at [700, 436] on input "False" at bounding box center [695, 440] width 10 height 8
radio input "true"
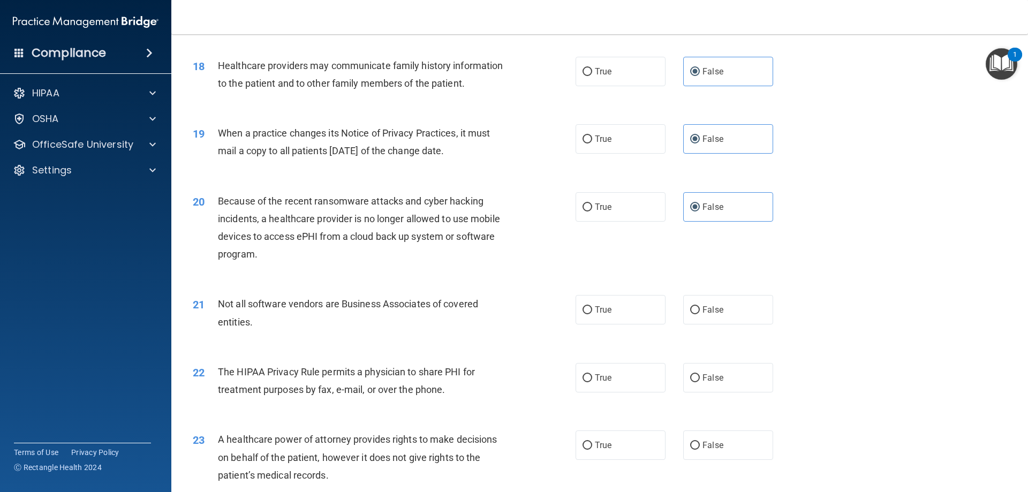
scroll to position [1446, 0]
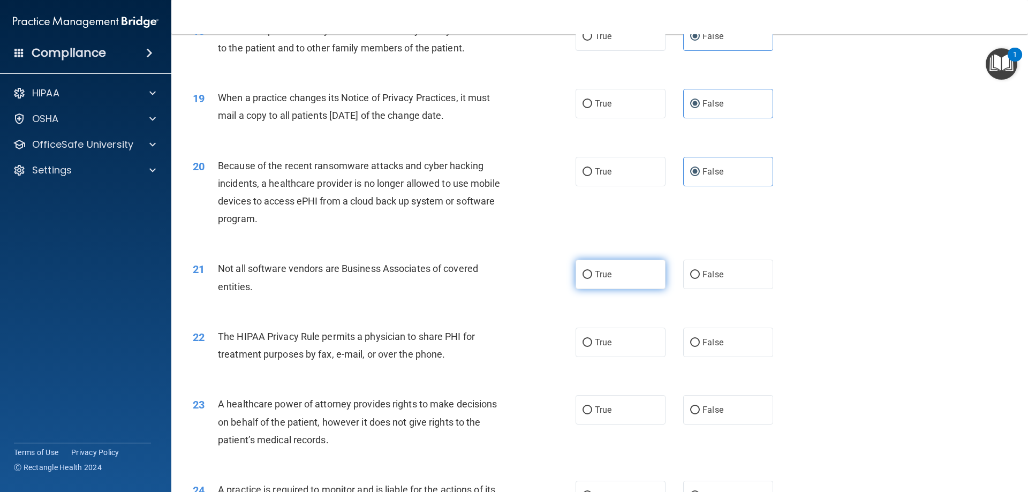
click at [610, 276] on label "True" at bounding box center [621, 274] width 90 height 29
click at [592, 276] on input "True" at bounding box center [588, 275] width 10 height 8
radio input "true"
click at [625, 346] on label "True" at bounding box center [621, 342] width 90 height 29
click at [592, 346] on input "True" at bounding box center [588, 343] width 10 height 8
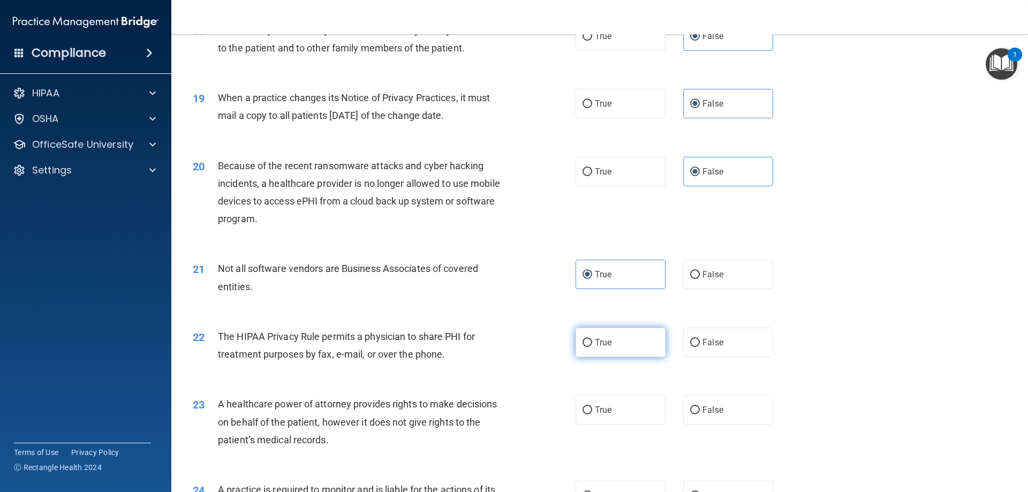
radio input "true"
click at [711, 413] on span "False" at bounding box center [713, 410] width 21 height 10
click at [700, 413] on input "False" at bounding box center [695, 410] width 10 height 8
radio input "true"
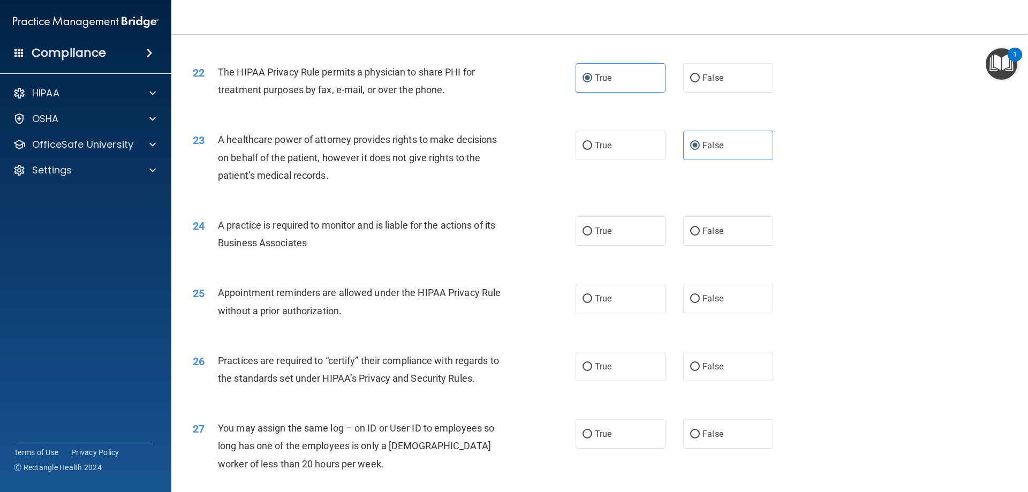
scroll to position [1714, 0]
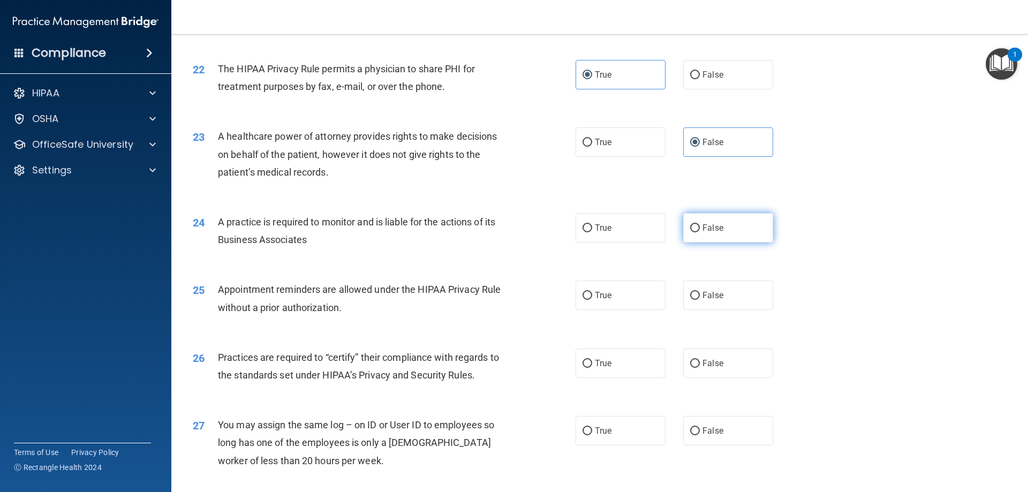
click at [711, 228] on span "False" at bounding box center [713, 228] width 21 height 10
click at [700, 228] on input "False" at bounding box center [695, 228] width 10 height 8
radio input "true"
click at [638, 290] on label "True" at bounding box center [621, 295] width 90 height 29
click at [592, 292] on input "True" at bounding box center [588, 296] width 10 height 8
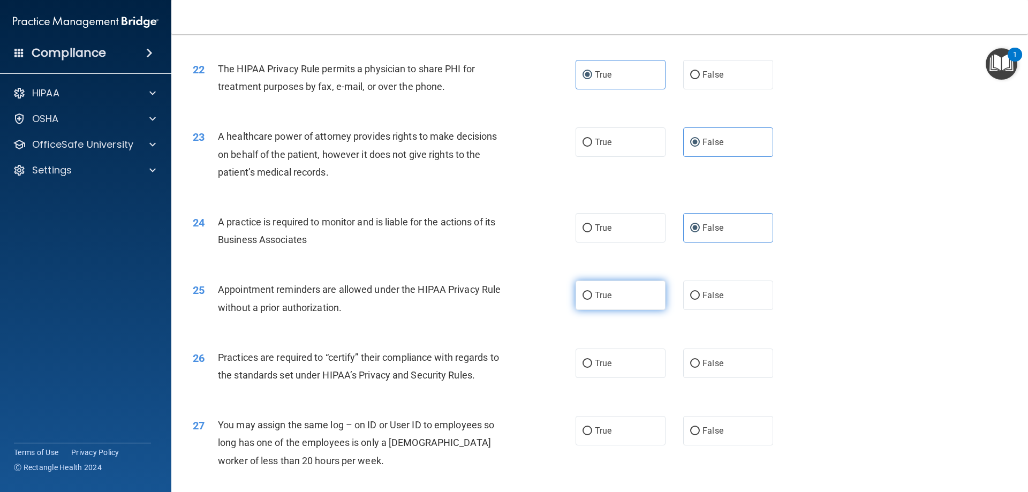
radio input "true"
click at [707, 373] on label "False" at bounding box center [728, 363] width 90 height 29
click at [700, 368] on input "False" at bounding box center [695, 364] width 10 height 8
radio input "true"
click at [720, 432] on label "False" at bounding box center [728, 430] width 90 height 29
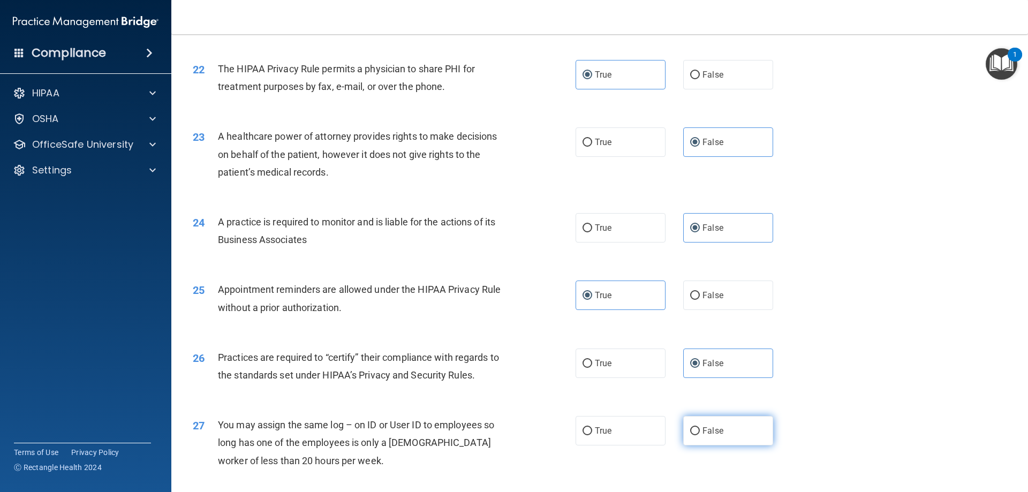
click at [700, 432] on input "False" at bounding box center [695, 431] width 10 height 8
radio input "true"
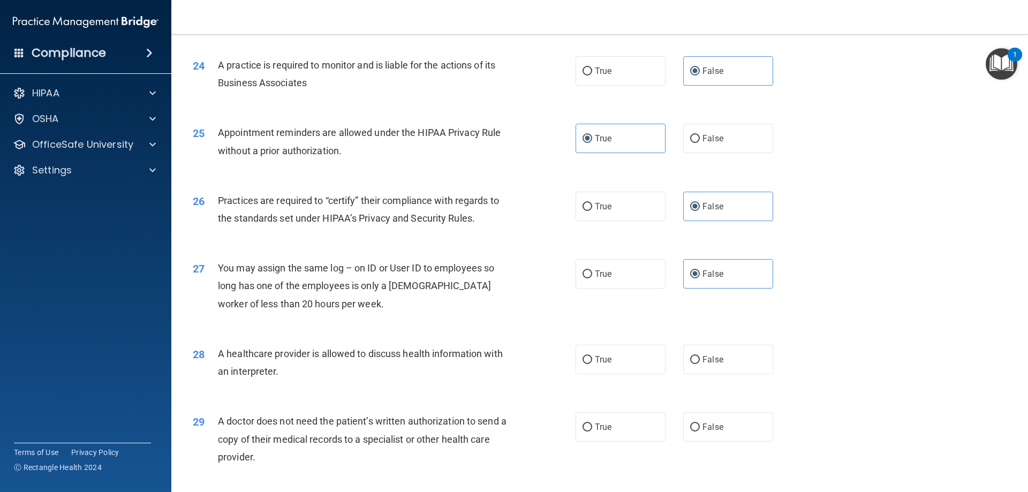
scroll to position [1981, 0]
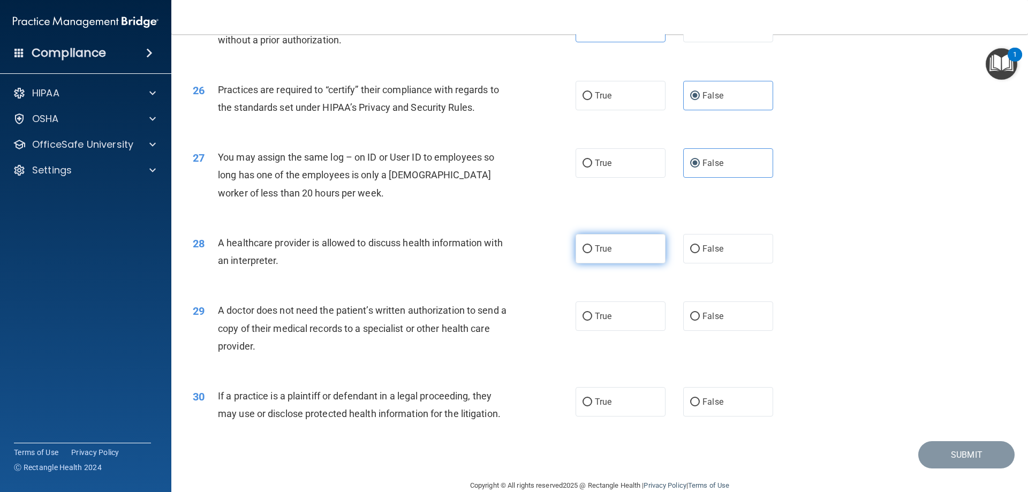
click at [610, 240] on label "True" at bounding box center [621, 248] width 90 height 29
click at [592, 245] on input "True" at bounding box center [588, 249] width 10 height 8
radio input "true"
click at [613, 312] on label "True" at bounding box center [621, 315] width 90 height 29
click at [592, 313] on input "True" at bounding box center [588, 317] width 10 height 8
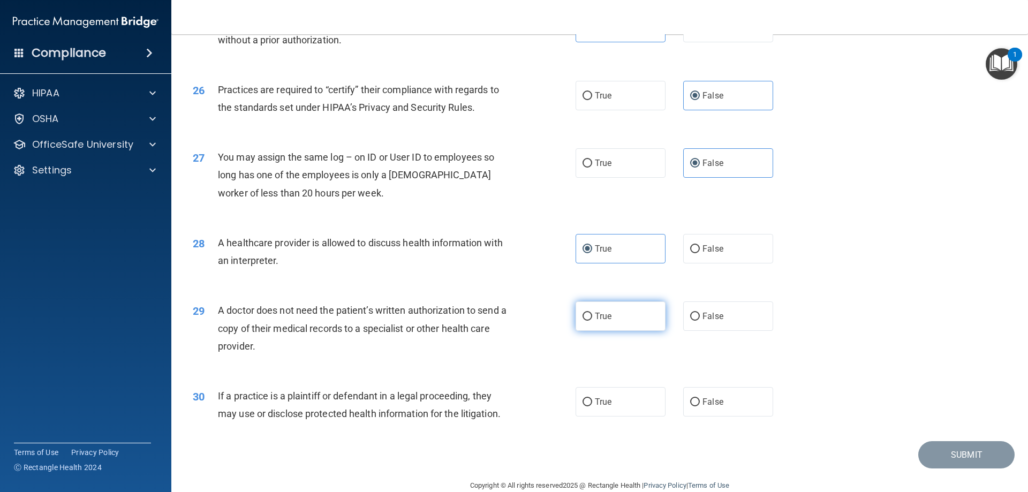
radio input "true"
click at [615, 401] on label "True" at bounding box center [621, 401] width 90 height 29
click at [592, 401] on input "True" at bounding box center [588, 402] width 10 height 8
radio input "true"
click at [949, 456] on button "Submit" at bounding box center [966, 454] width 96 height 27
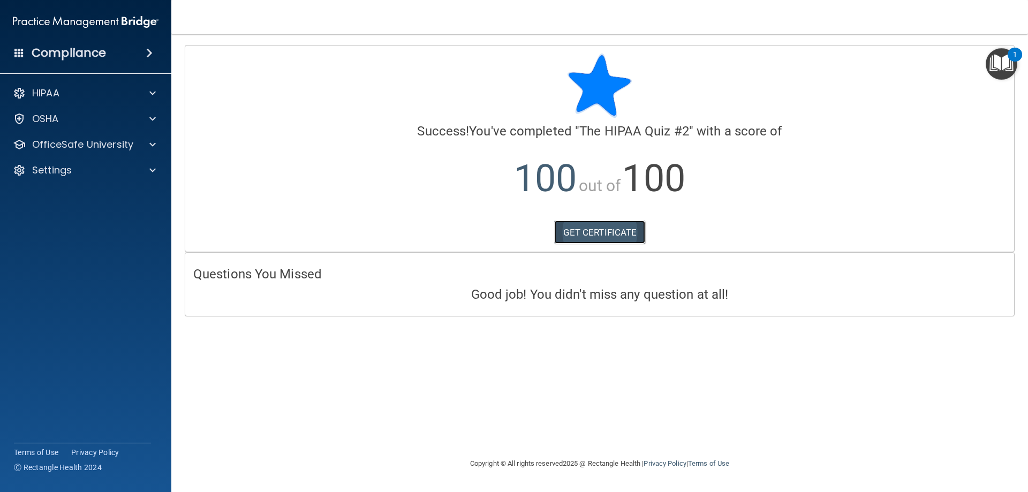
click at [636, 231] on link "GET CERTIFICATE" at bounding box center [600, 233] width 92 height 24
